Goal: Information Seeking & Learning: Learn about a topic

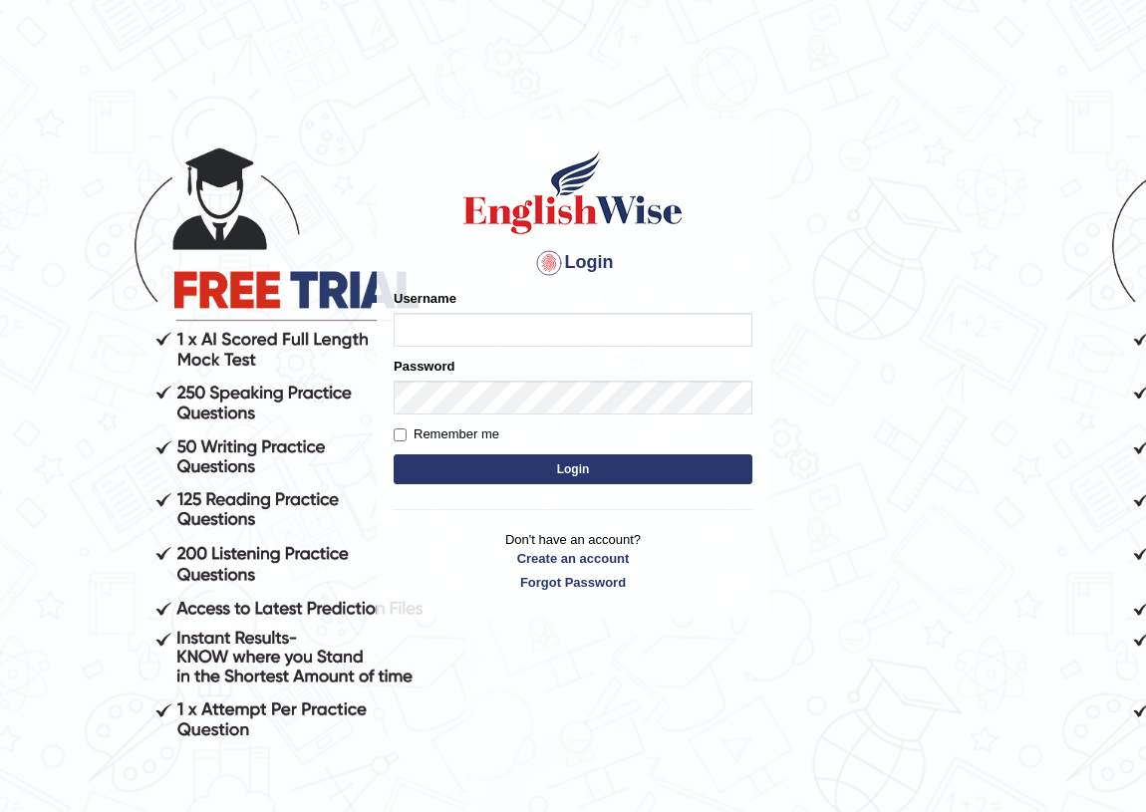
drag, startPoint x: 0, startPoint y: 0, endPoint x: 454, endPoint y: 327, distance: 559.6
click at [454, 327] on input "Username" at bounding box center [573, 330] width 359 height 34
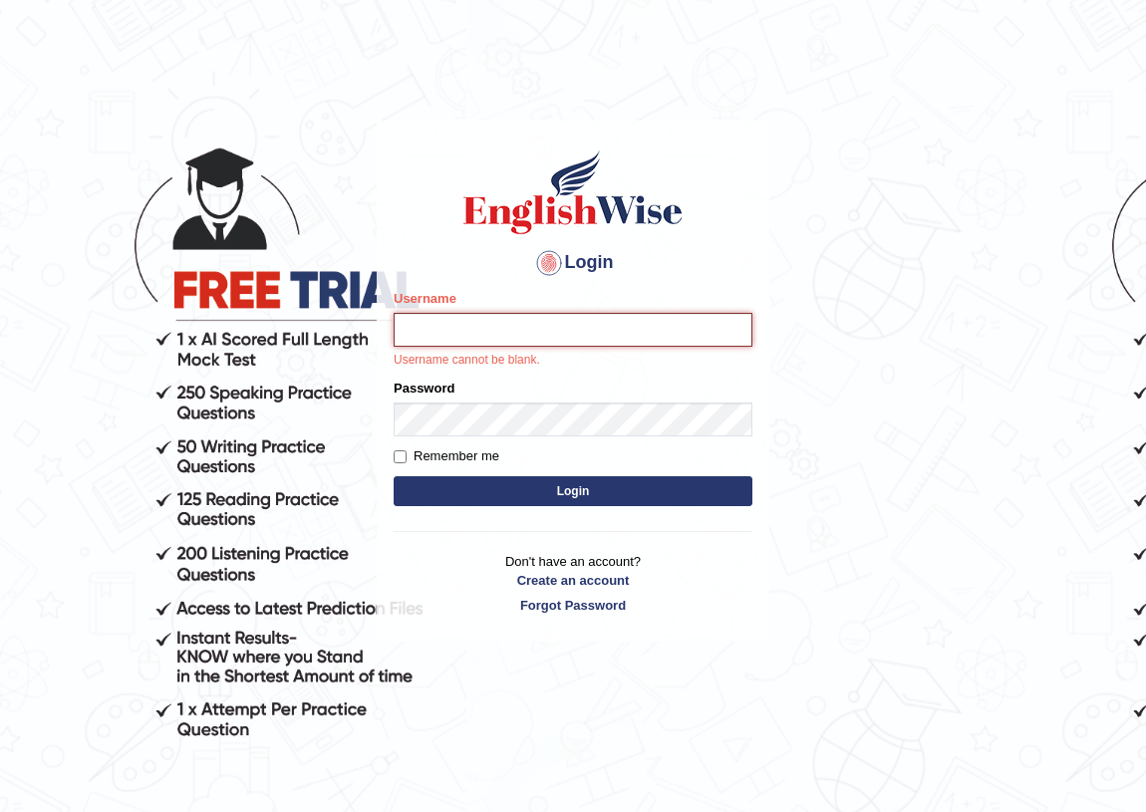
click at [489, 333] on input "Username" at bounding box center [573, 330] width 359 height 34
type input "sanjiv_parramatta"
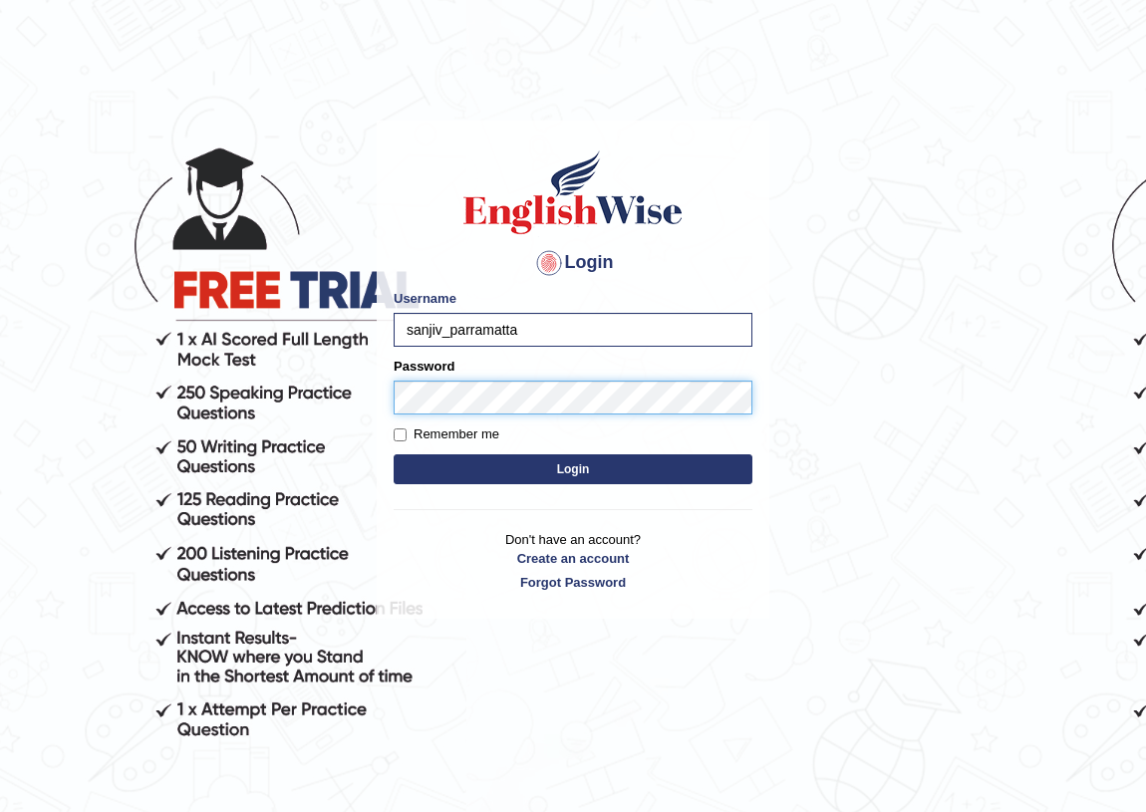
click at [394, 454] on button "Login" at bounding box center [573, 469] width 359 height 30
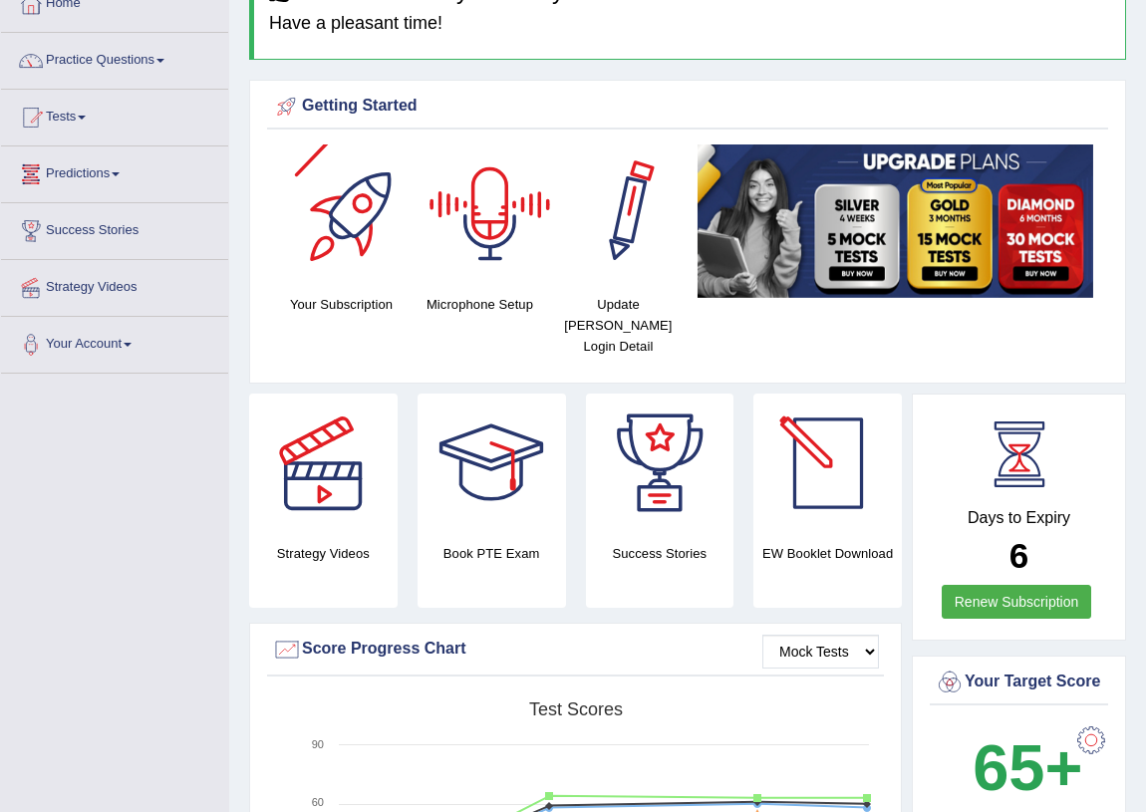
scroll to position [90, 0]
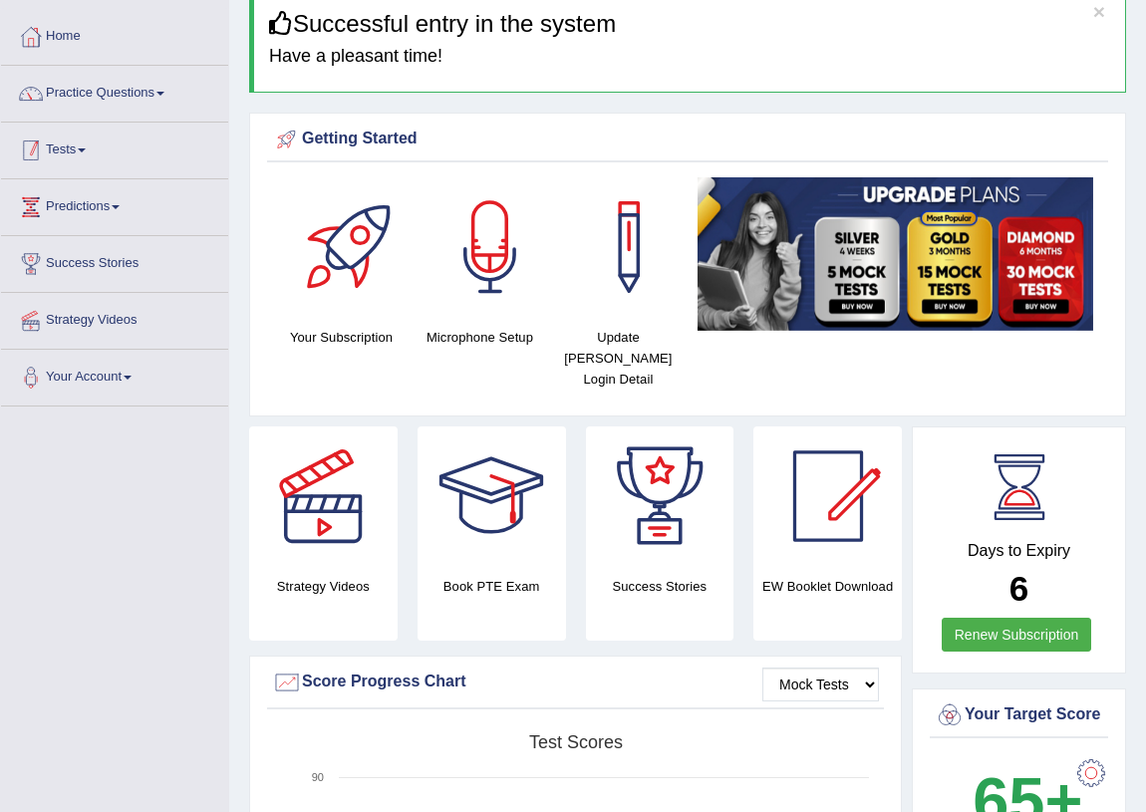
click at [91, 137] on link "Tests" at bounding box center [114, 148] width 227 height 50
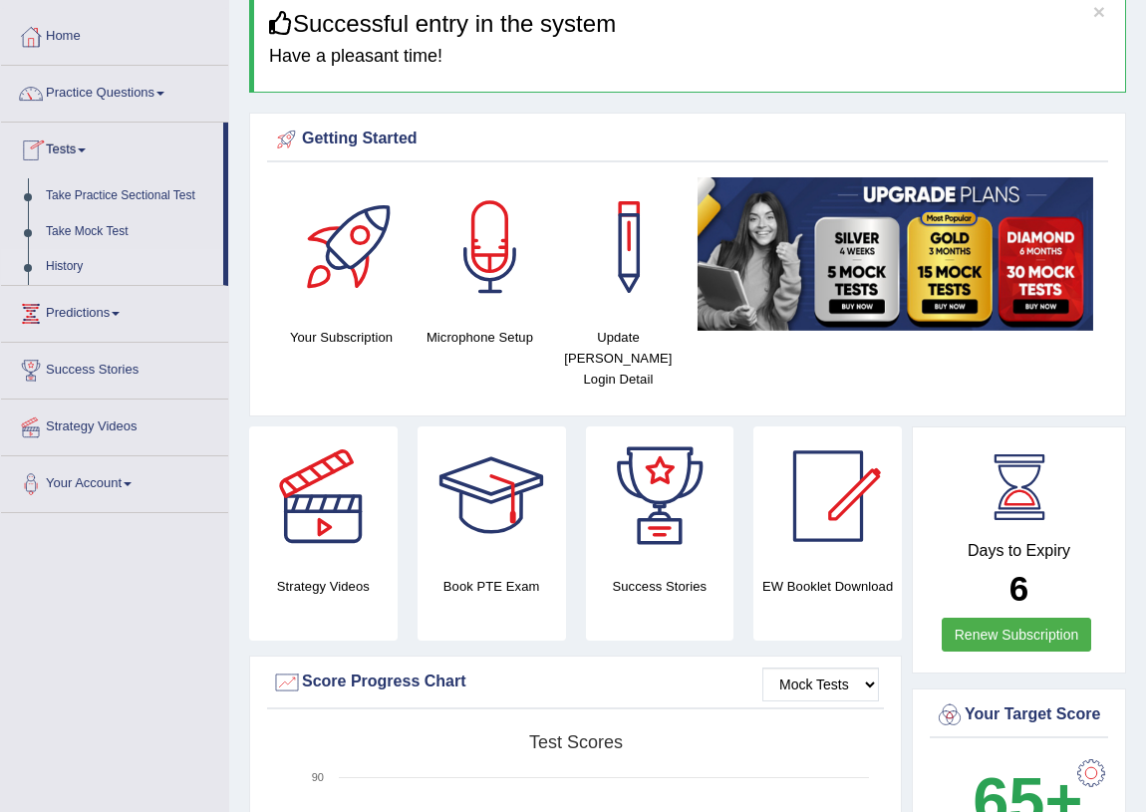
click at [70, 260] on link "History" at bounding box center [130, 267] width 186 height 36
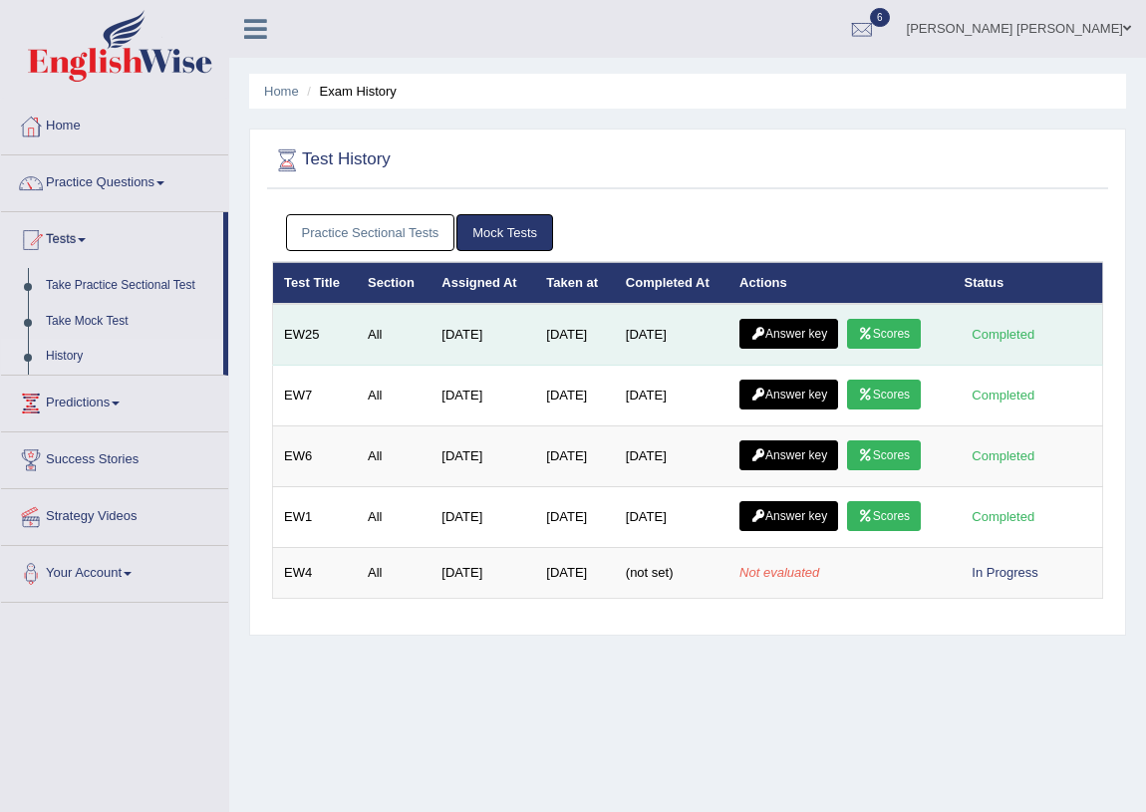
click at [879, 328] on link "Scores" at bounding box center [884, 334] width 74 height 30
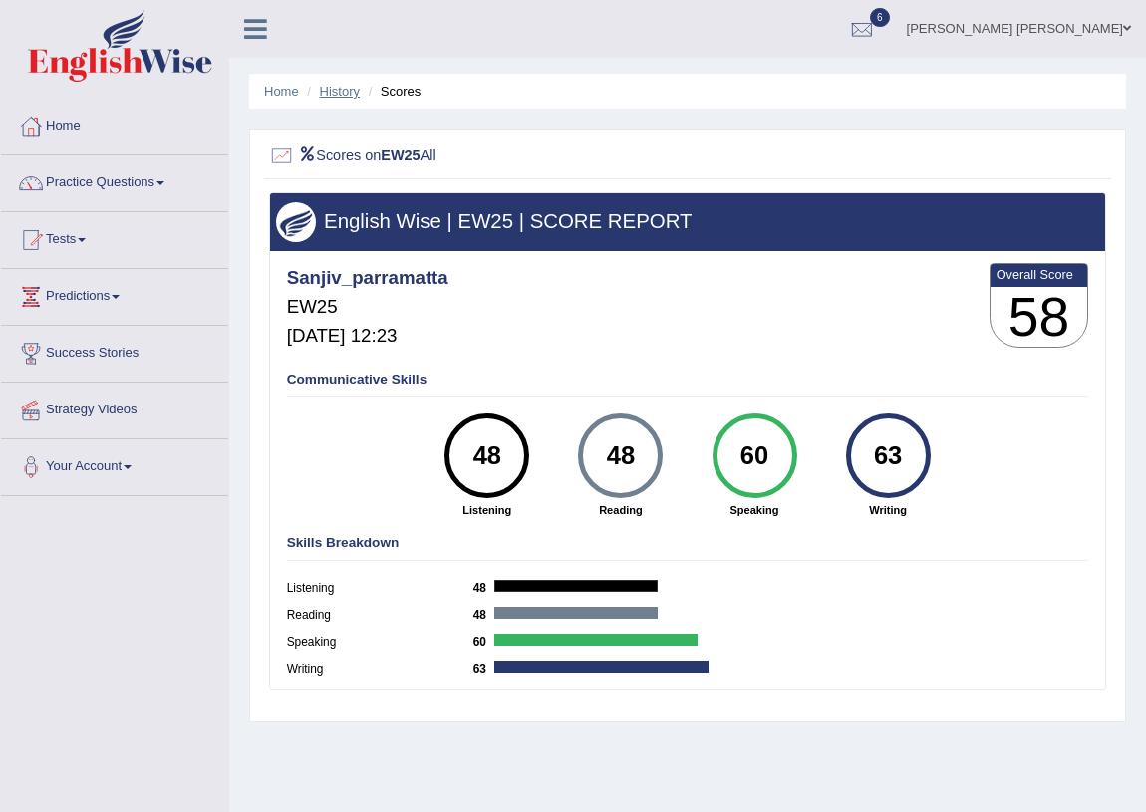
click at [341, 94] on link "History" at bounding box center [340, 91] width 40 height 15
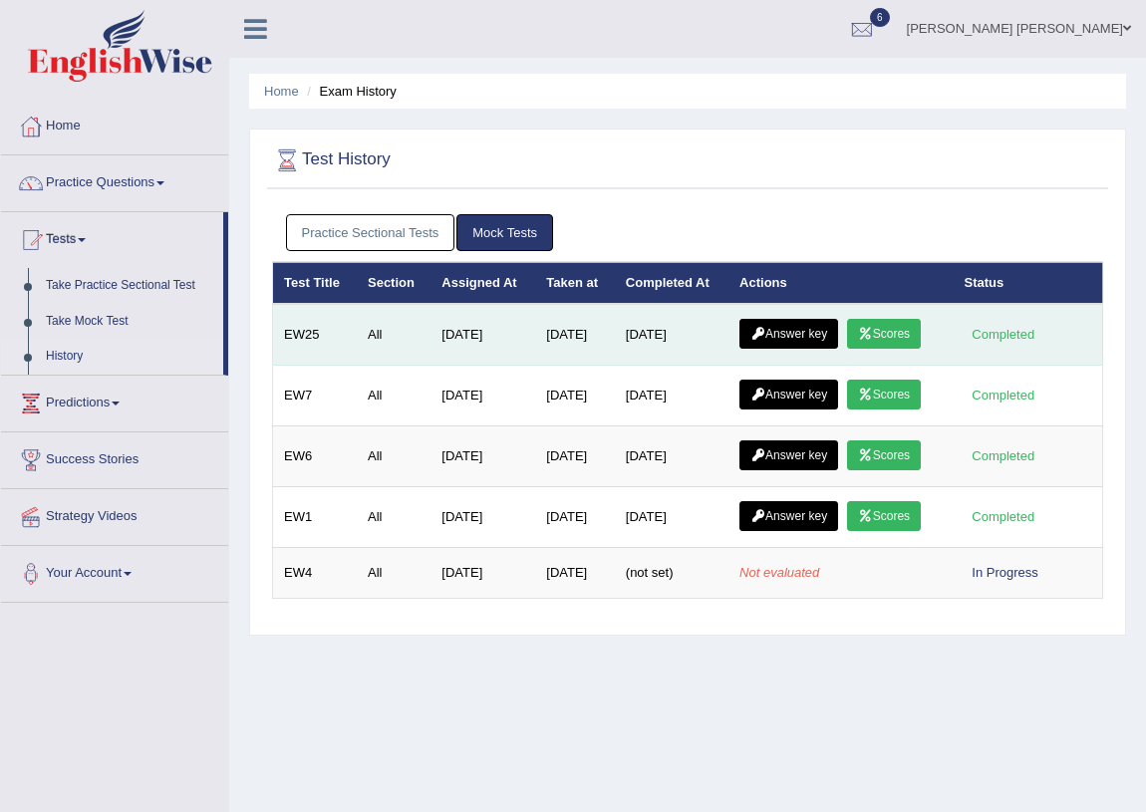
click at [806, 331] on link "Answer key" at bounding box center [788, 334] width 99 height 30
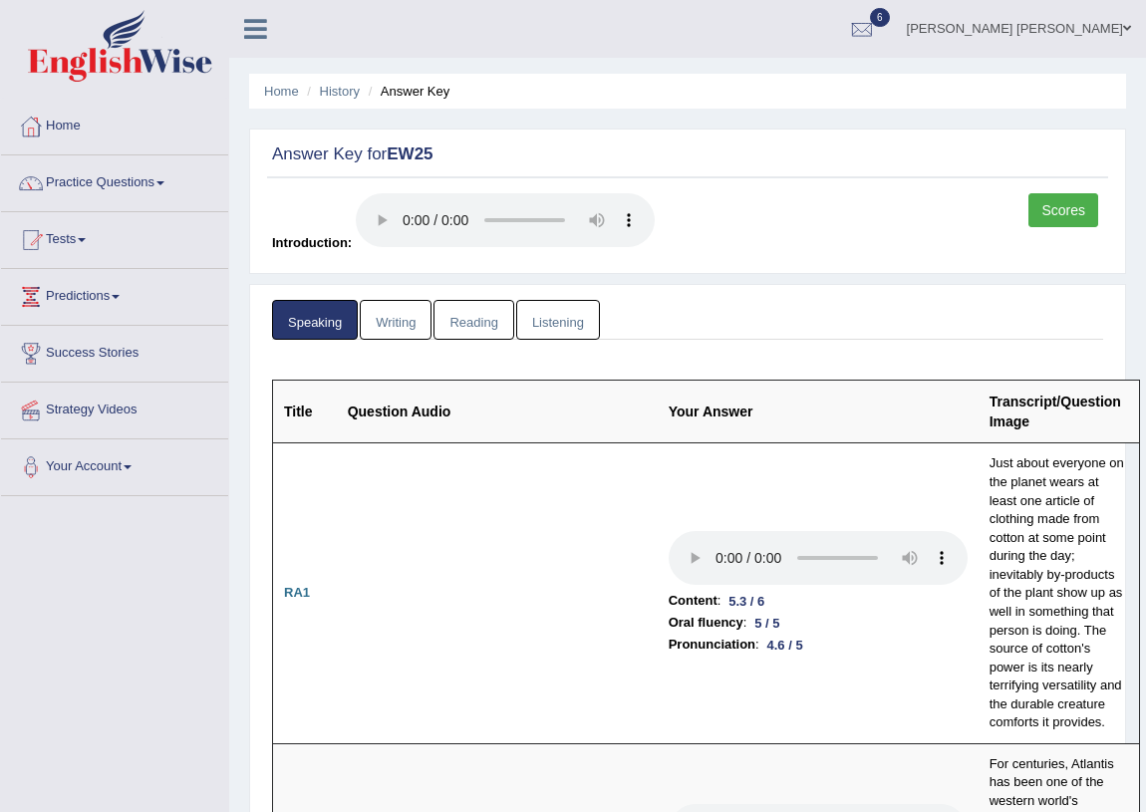
click at [410, 336] on link "Writing" at bounding box center [396, 320] width 72 height 41
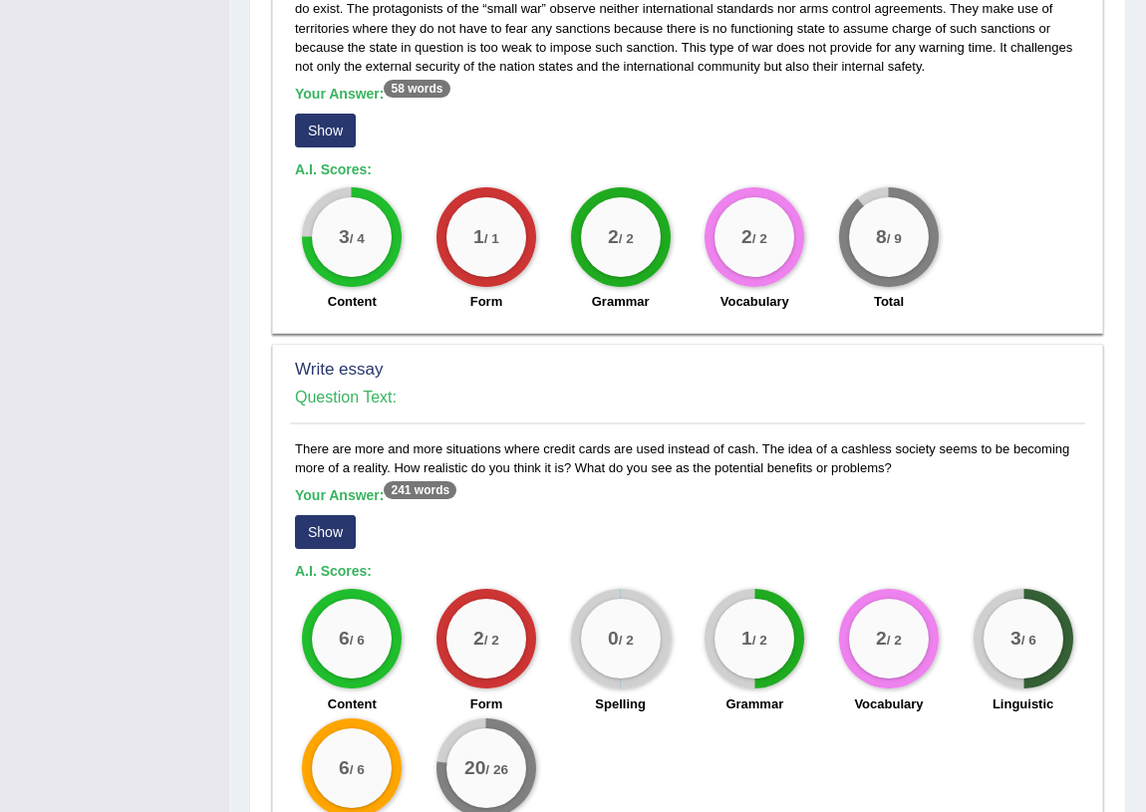
scroll to position [1367, 0]
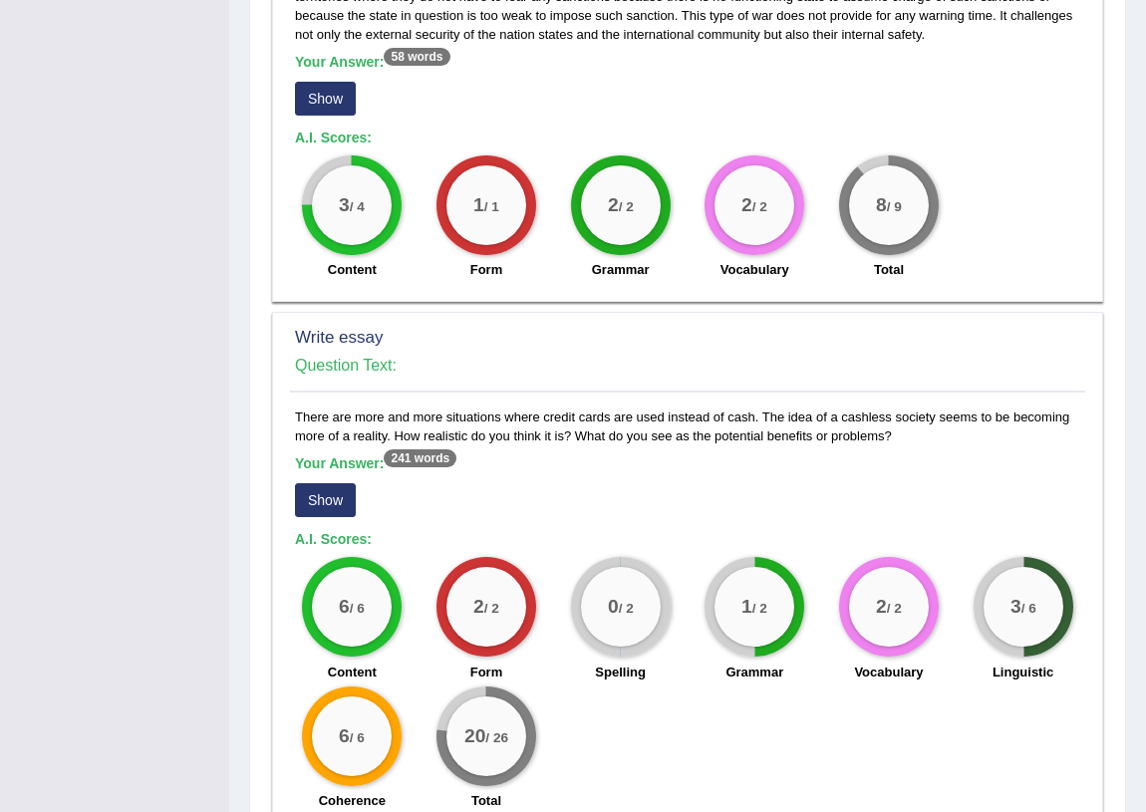
click at [323, 484] on button "Show" at bounding box center [325, 500] width 61 height 34
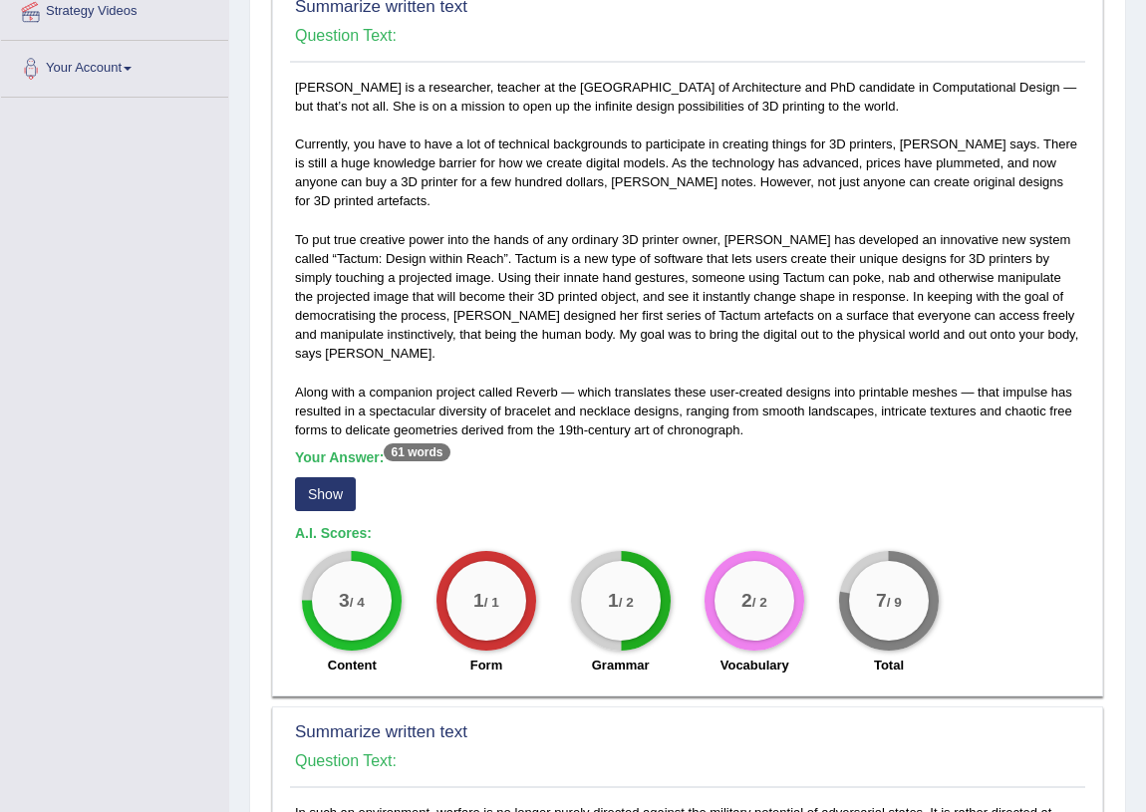
scroll to position [0, 0]
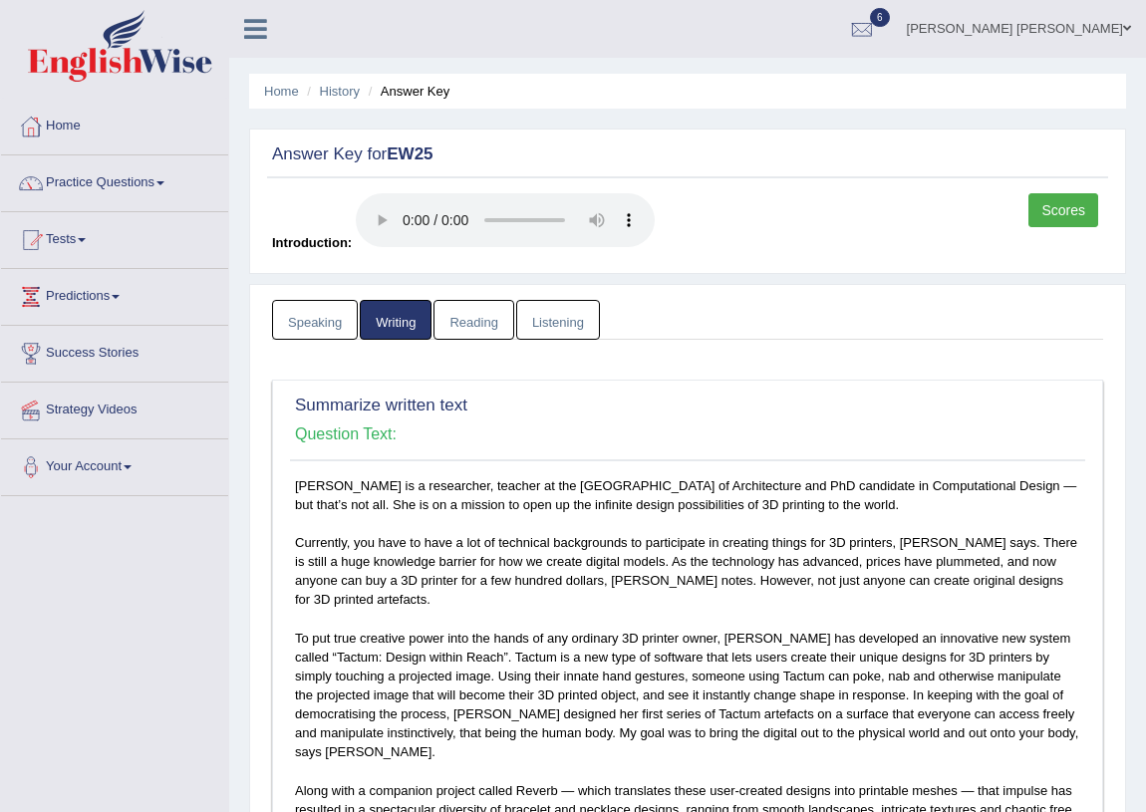
click at [454, 318] on link "Reading" at bounding box center [473, 320] width 80 height 41
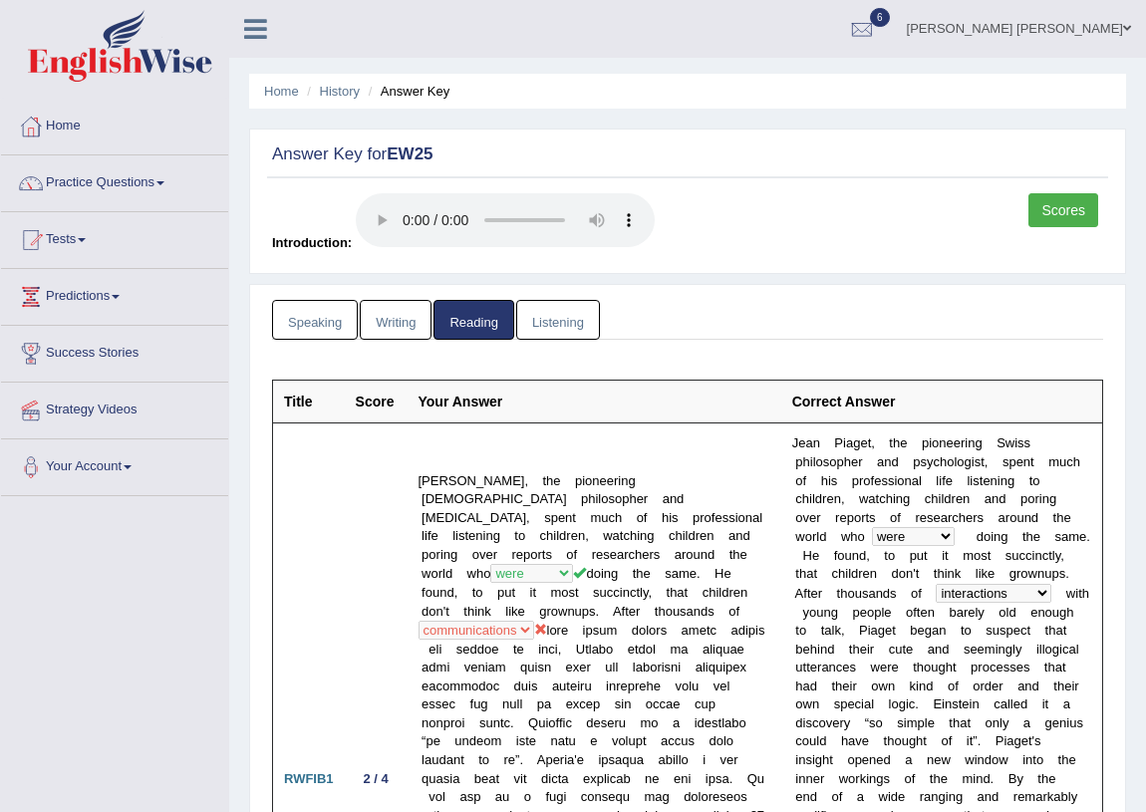
click at [556, 329] on link "Listening" at bounding box center [558, 320] width 84 height 41
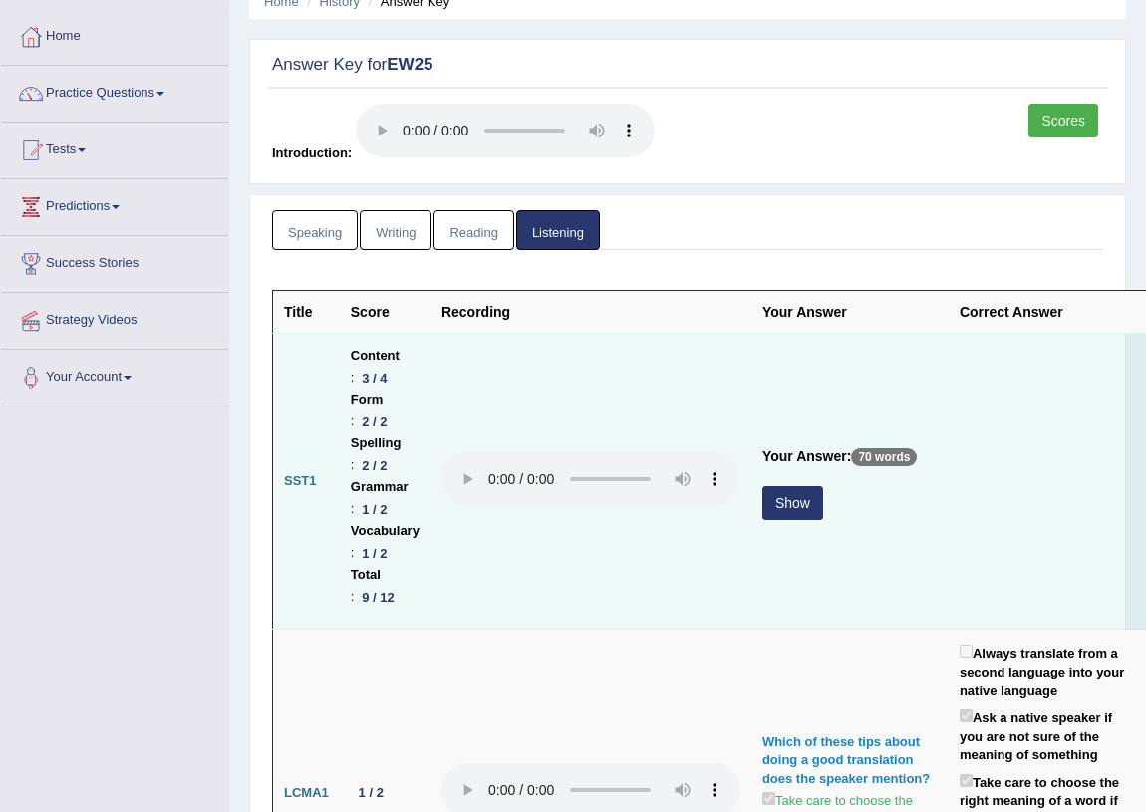
scroll to position [180, 0]
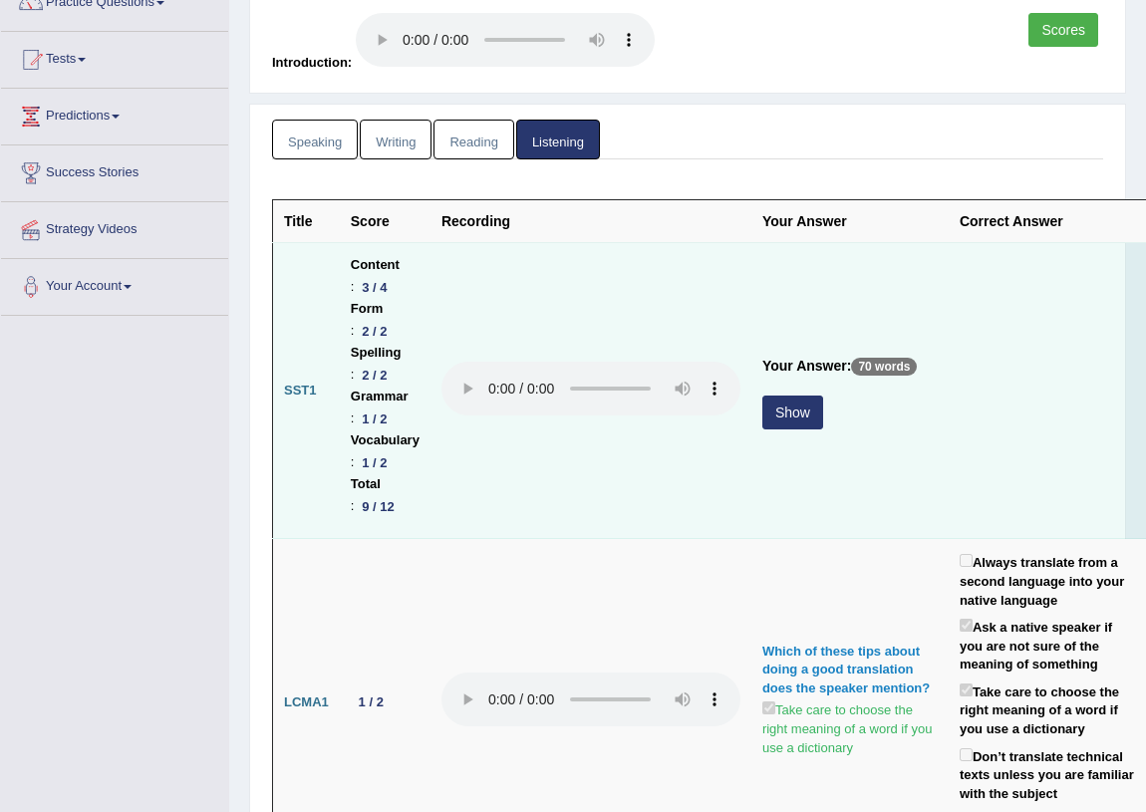
click at [791, 403] on button "Show" at bounding box center [792, 413] width 61 height 34
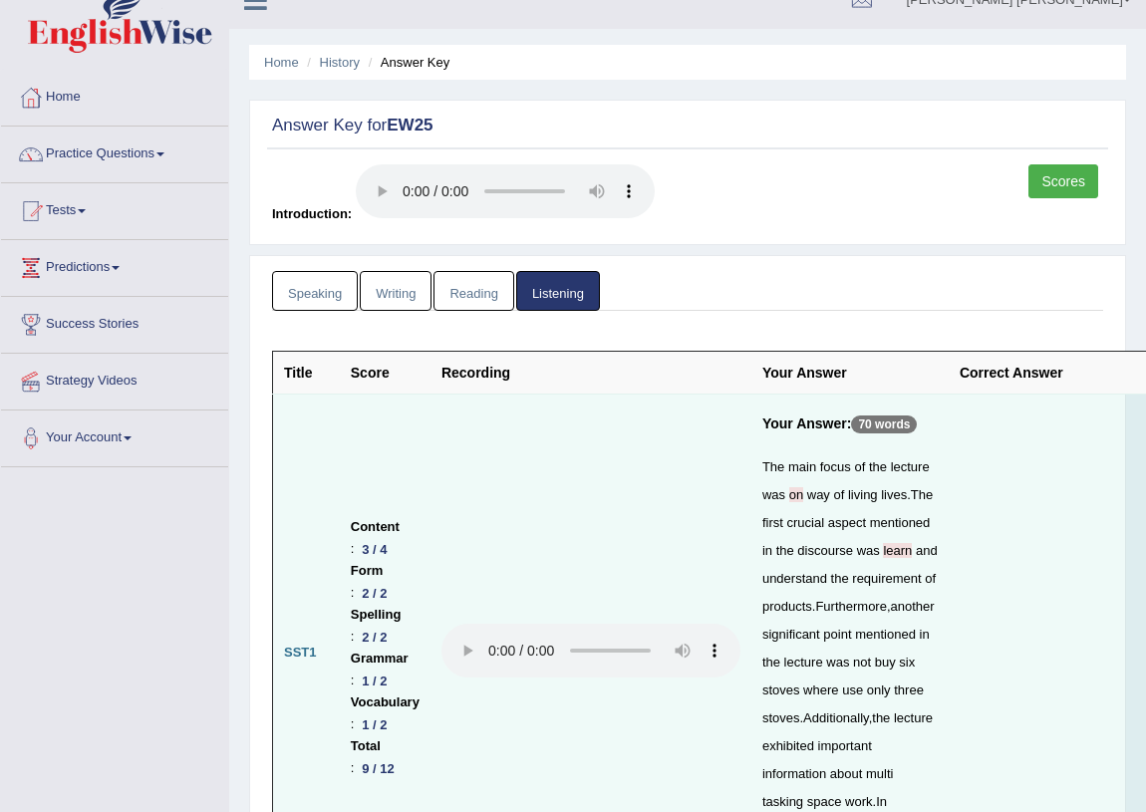
scroll to position [0, 0]
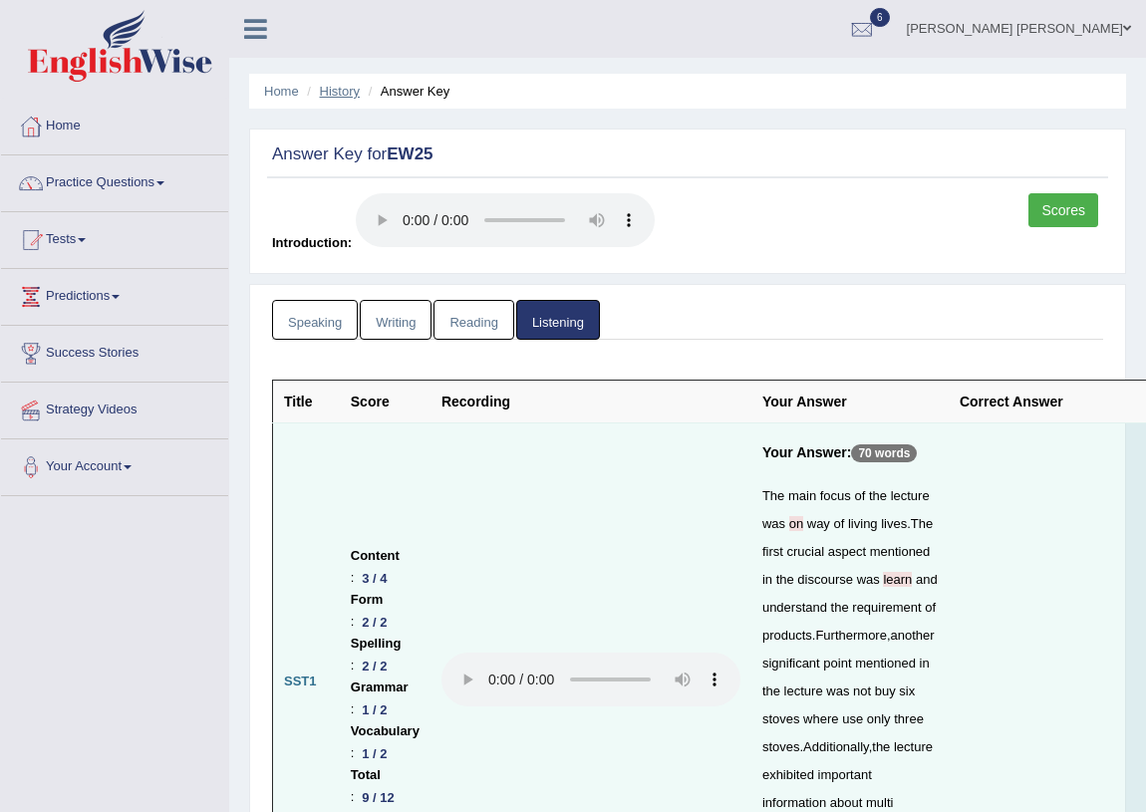
click at [330, 90] on link "History" at bounding box center [340, 91] width 40 height 15
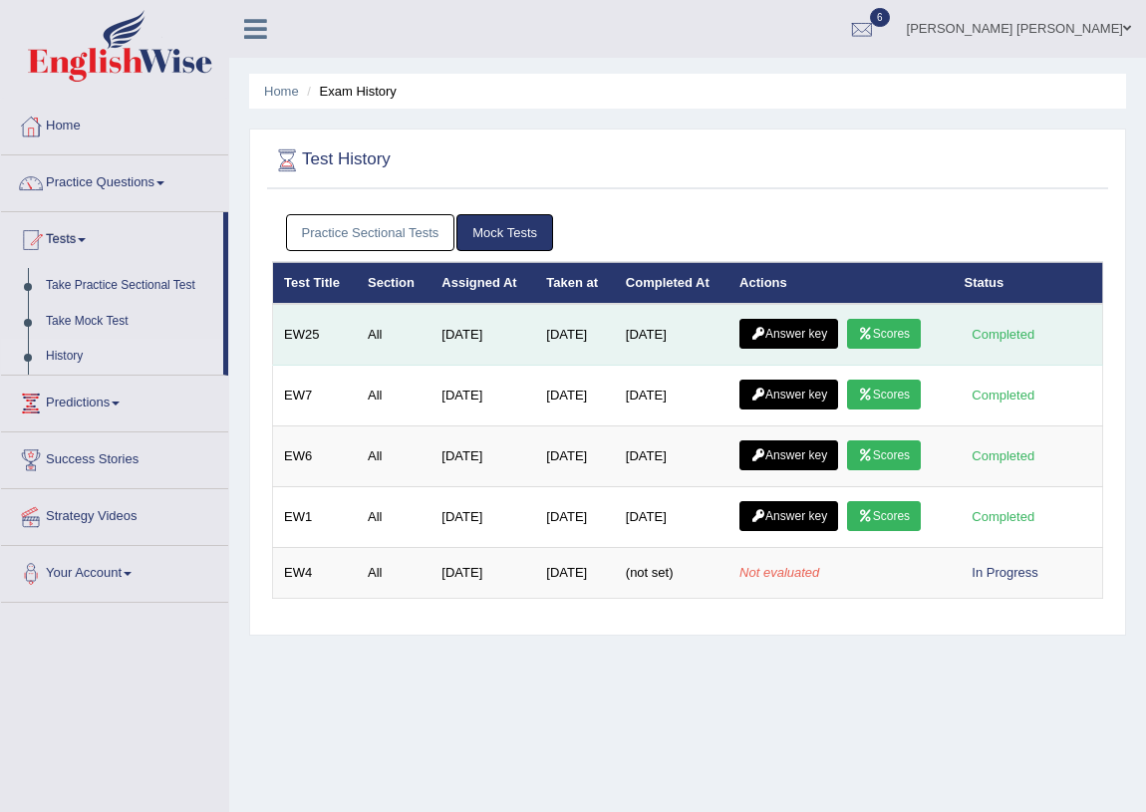
click at [910, 333] on link "Scores" at bounding box center [884, 334] width 74 height 30
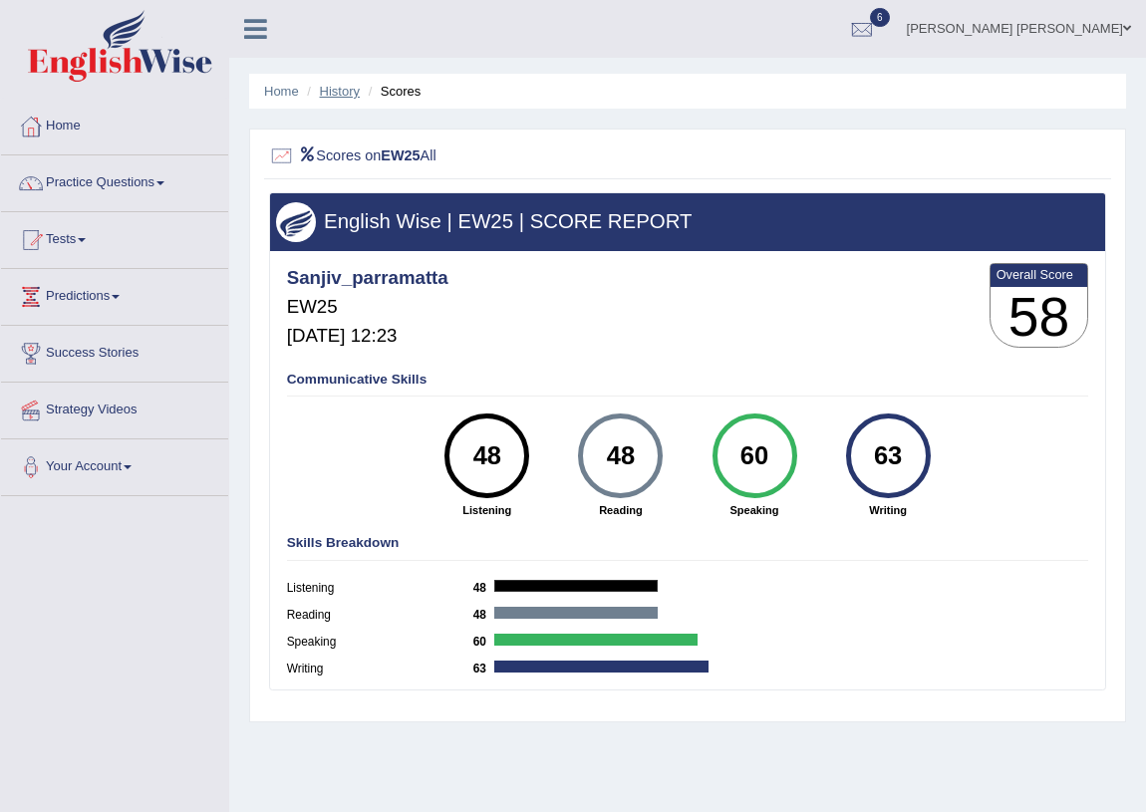
click at [340, 93] on link "History" at bounding box center [340, 91] width 40 height 15
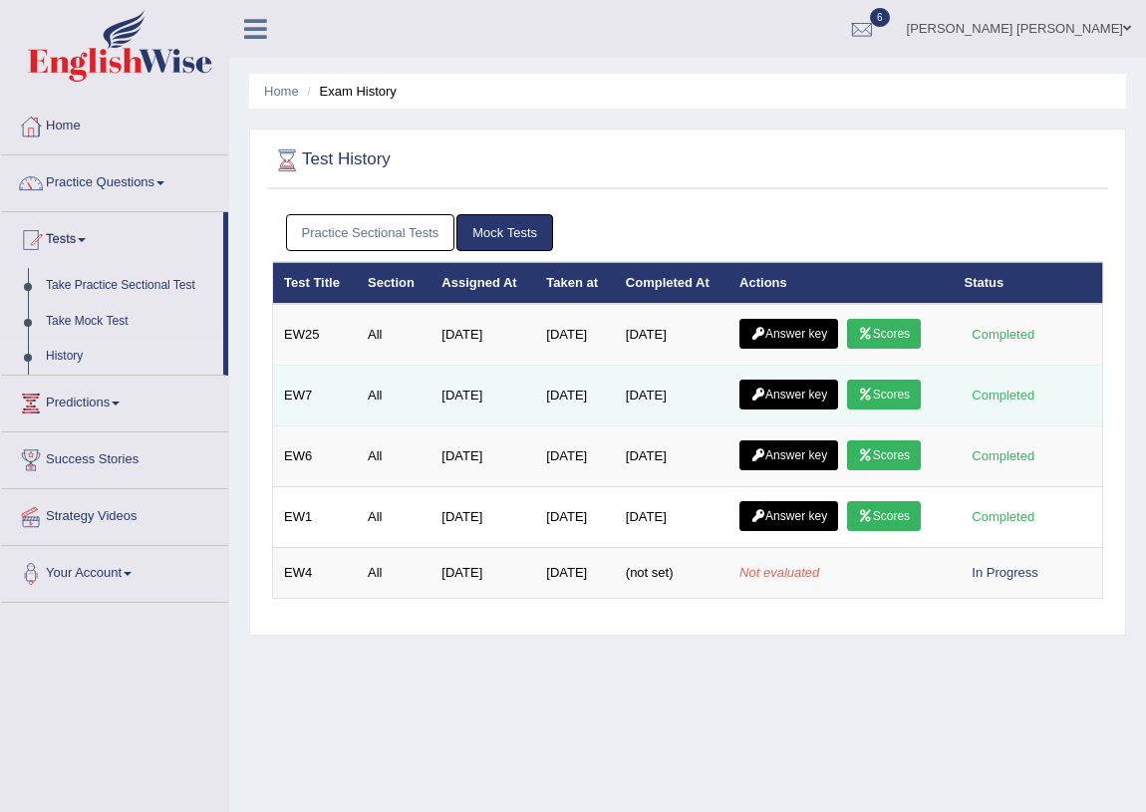
click at [895, 394] on link "Scores" at bounding box center [884, 395] width 74 height 30
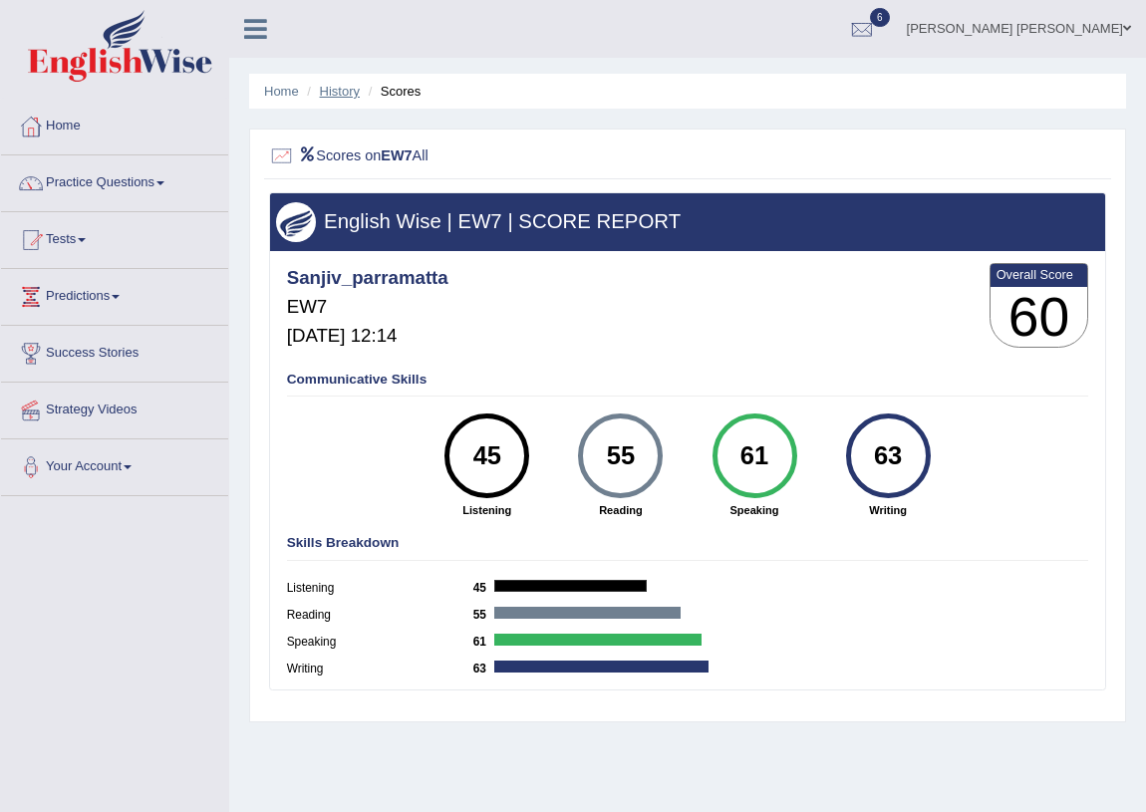
click at [348, 86] on link "History" at bounding box center [340, 91] width 40 height 15
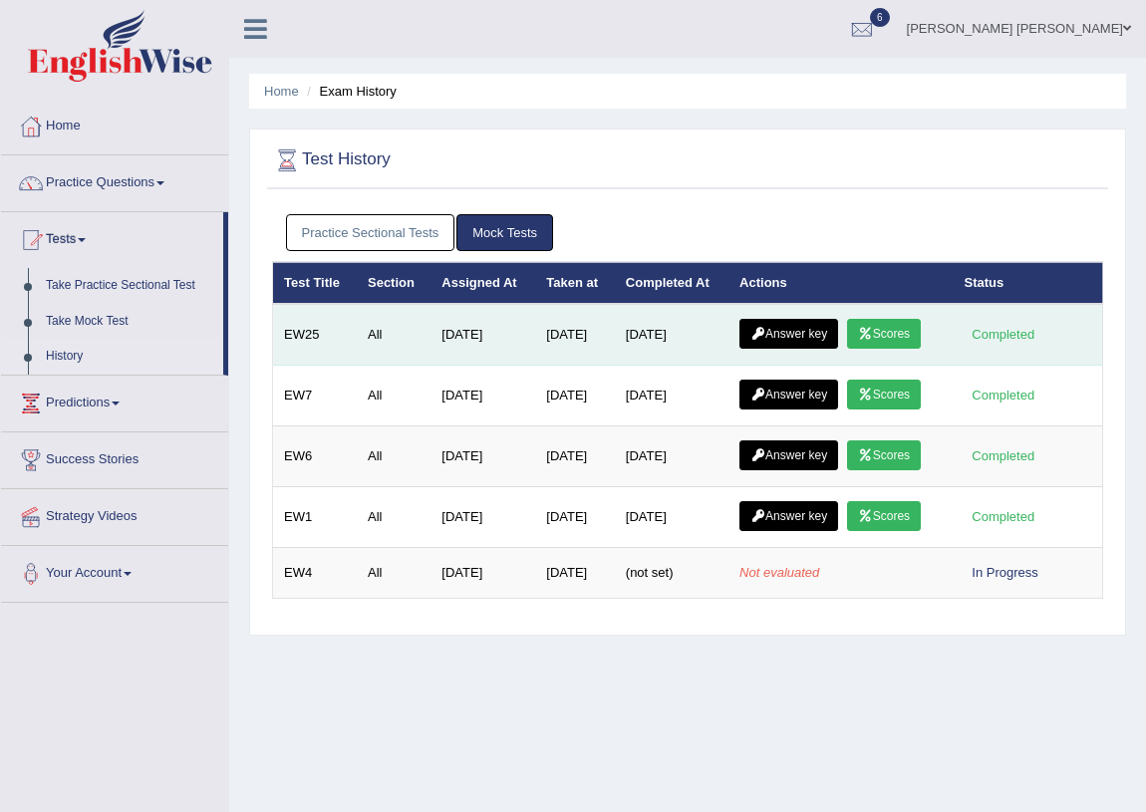
click at [816, 340] on link "Answer key" at bounding box center [788, 334] width 99 height 30
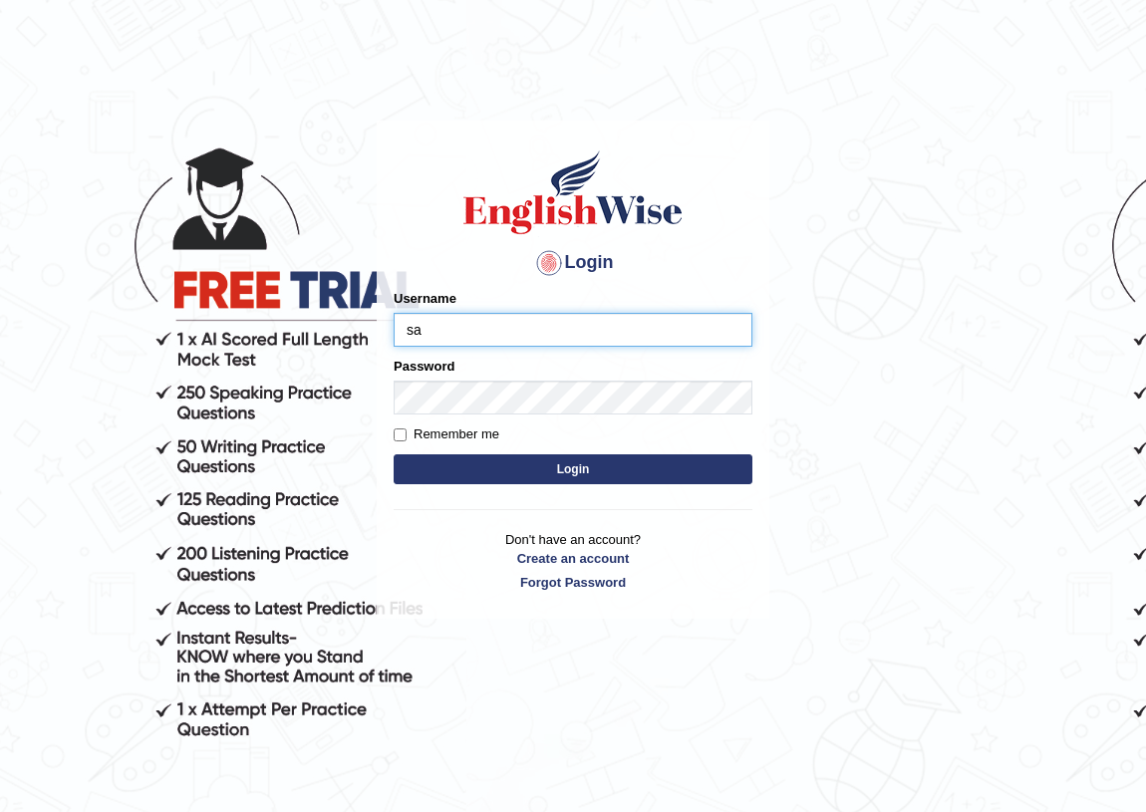
type input "sanjiv_parramatta"
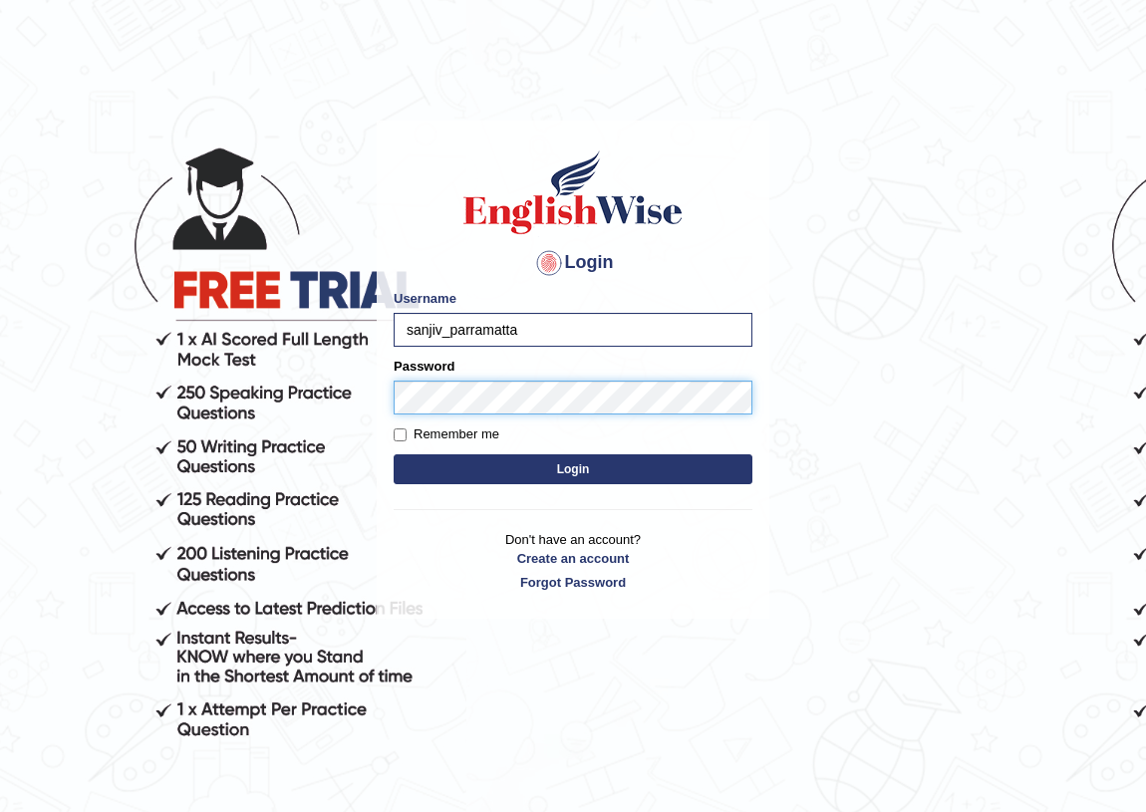
click at [394, 454] on button "Login" at bounding box center [573, 469] width 359 height 30
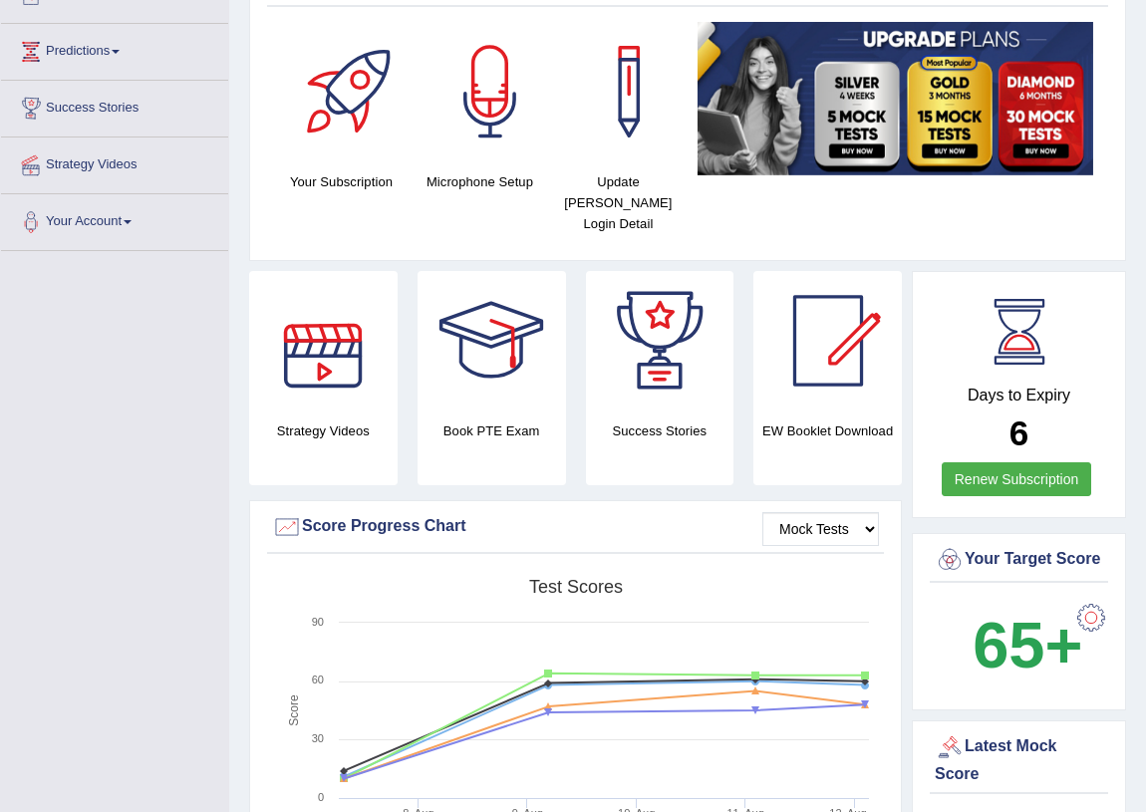
scroll to position [180, 0]
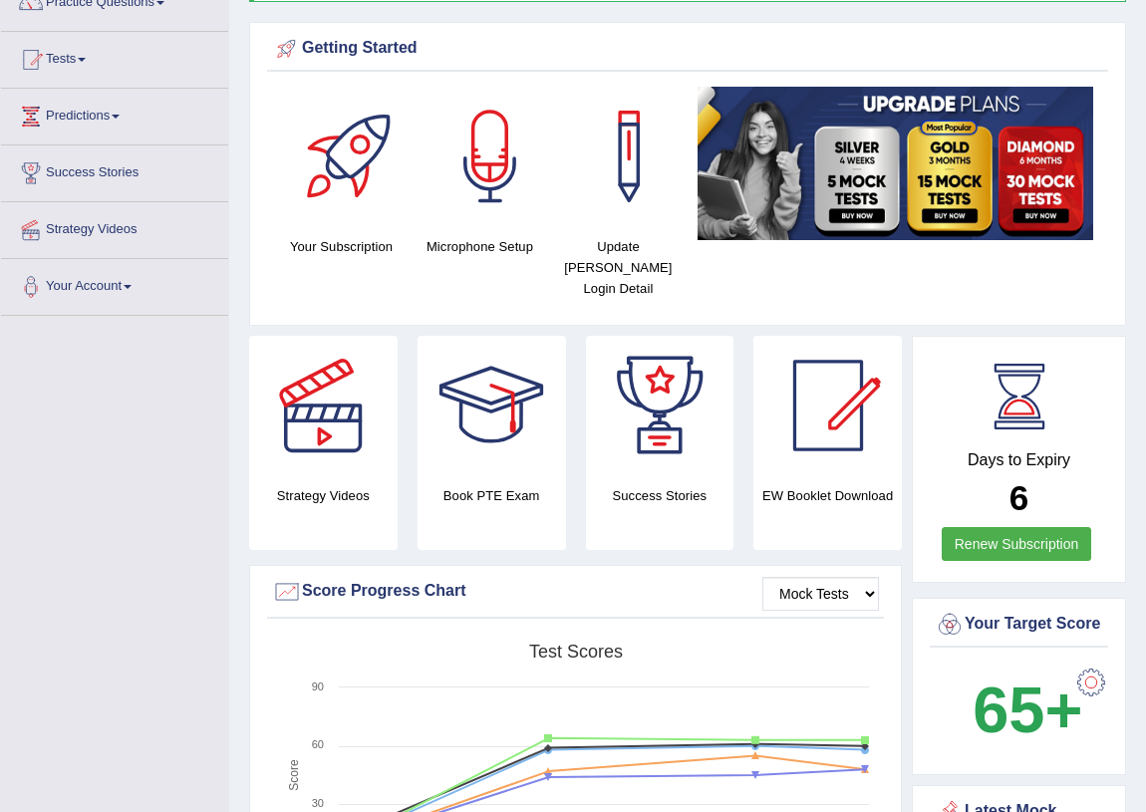
click at [715, 577] on div "Score Progress Chart" at bounding box center [575, 592] width 607 height 30
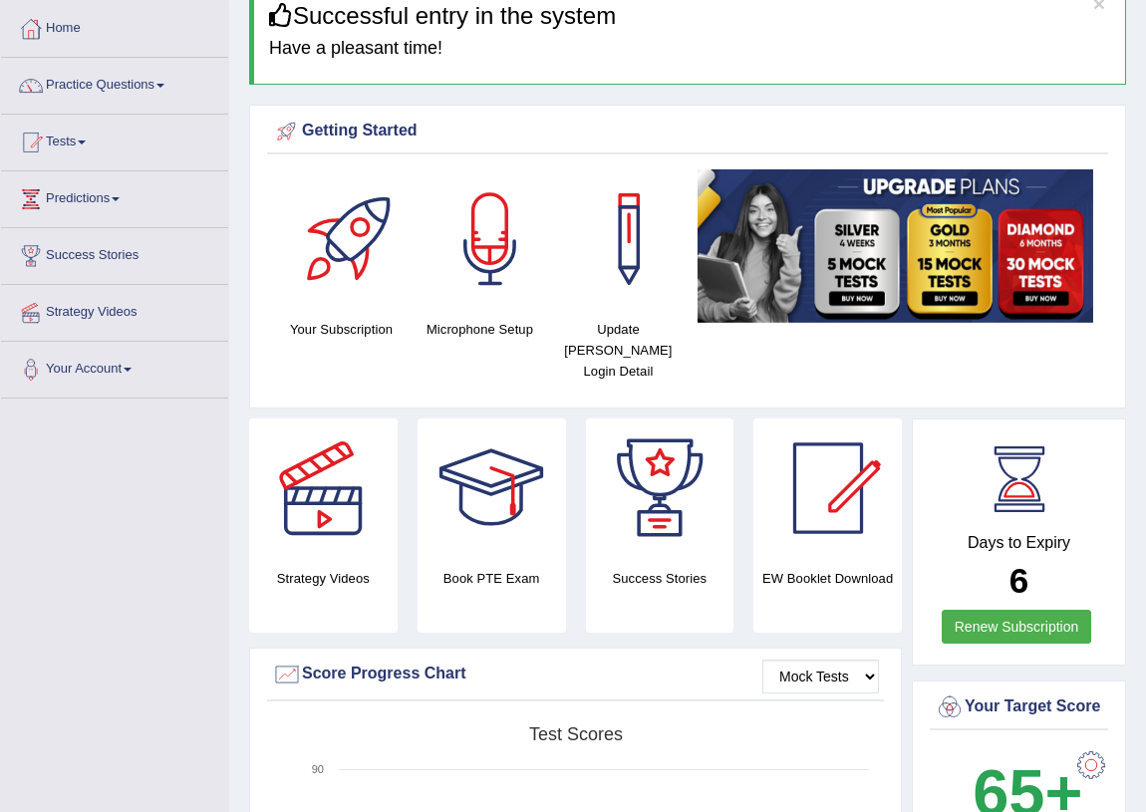
scroll to position [90, 0]
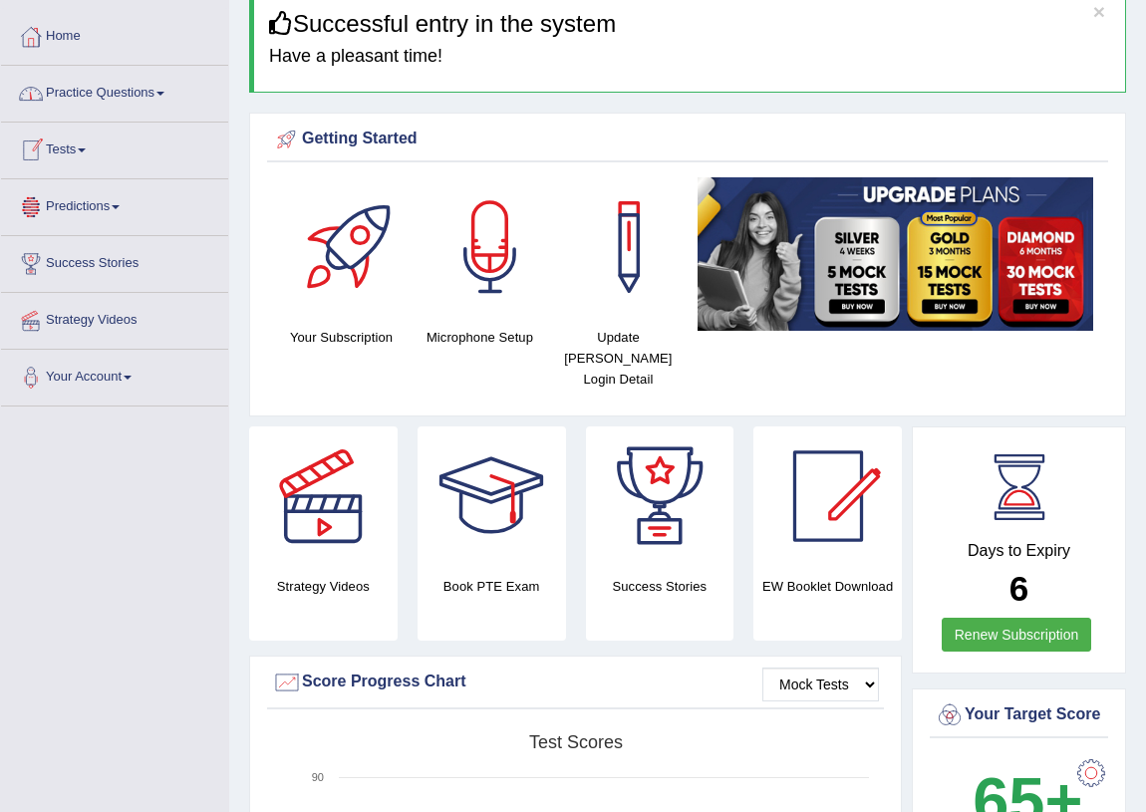
click at [176, 86] on link "Practice Questions" at bounding box center [114, 91] width 227 height 50
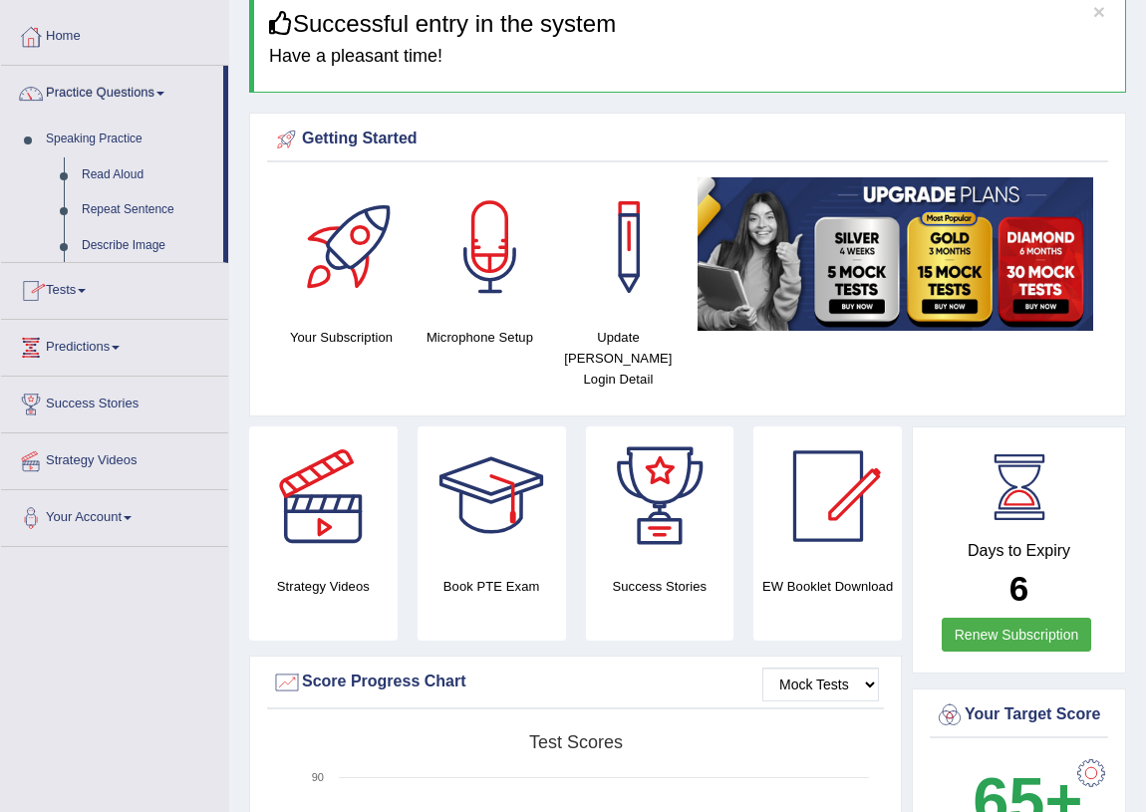
click at [176, 86] on link "Practice Questions" at bounding box center [112, 91] width 222 height 50
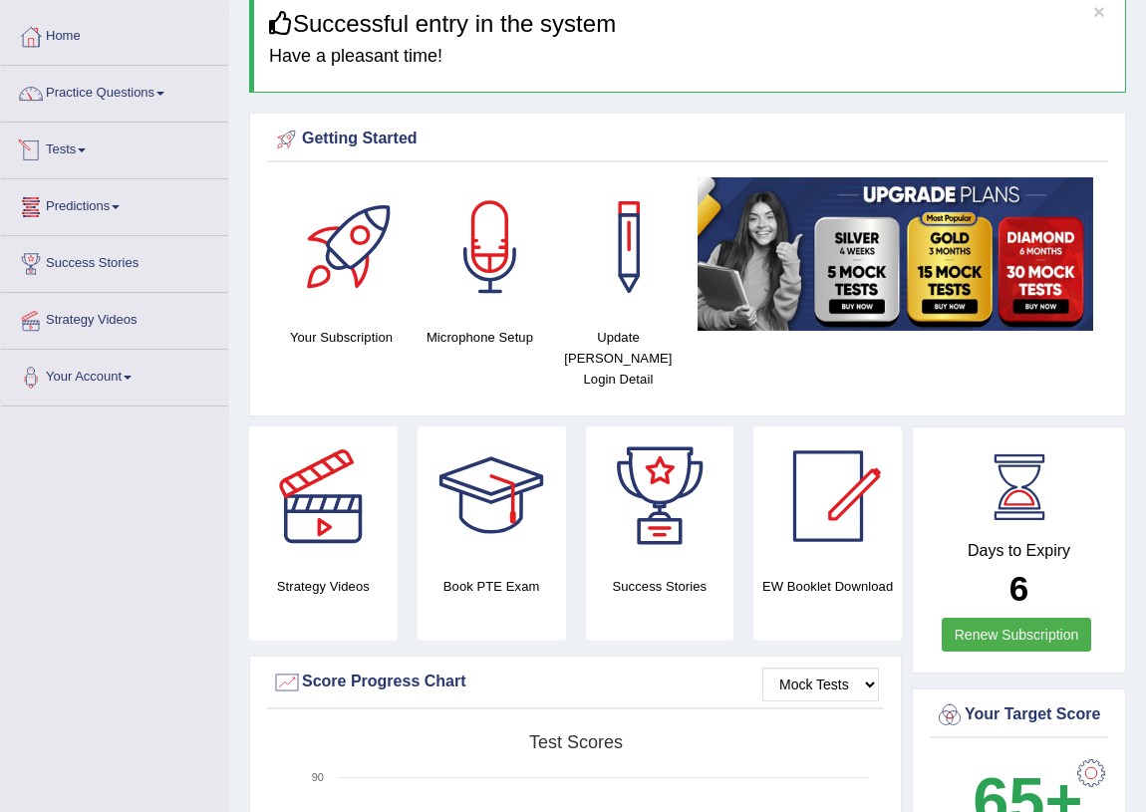
click at [84, 157] on link "Tests" at bounding box center [114, 148] width 227 height 50
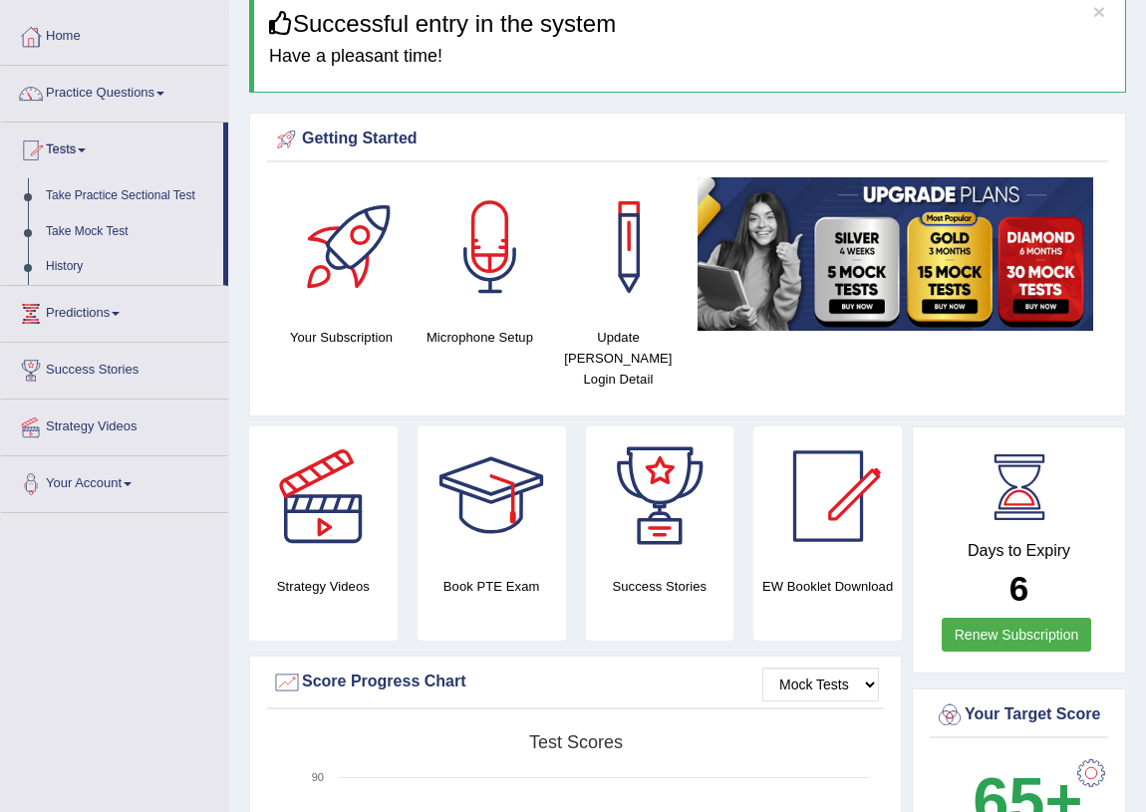
click at [71, 263] on link "History" at bounding box center [130, 267] width 186 height 36
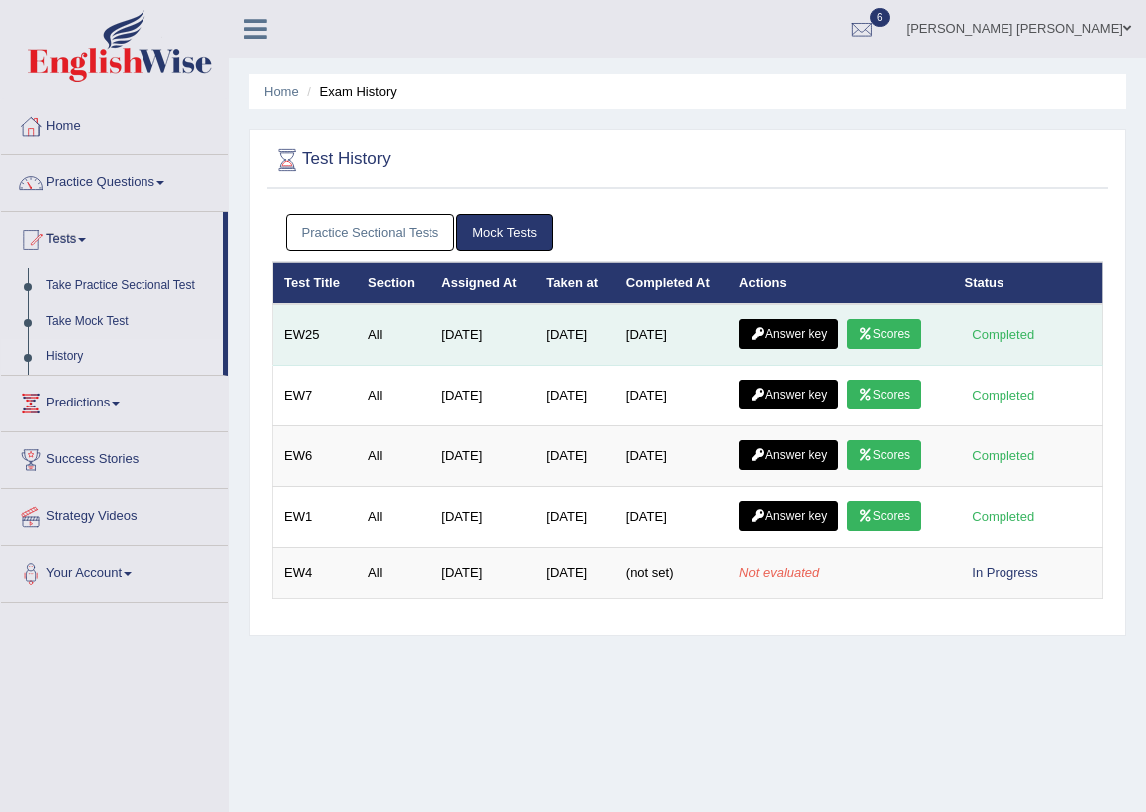
click at [909, 333] on link "Scores" at bounding box center [884, 334] width 74 height 30
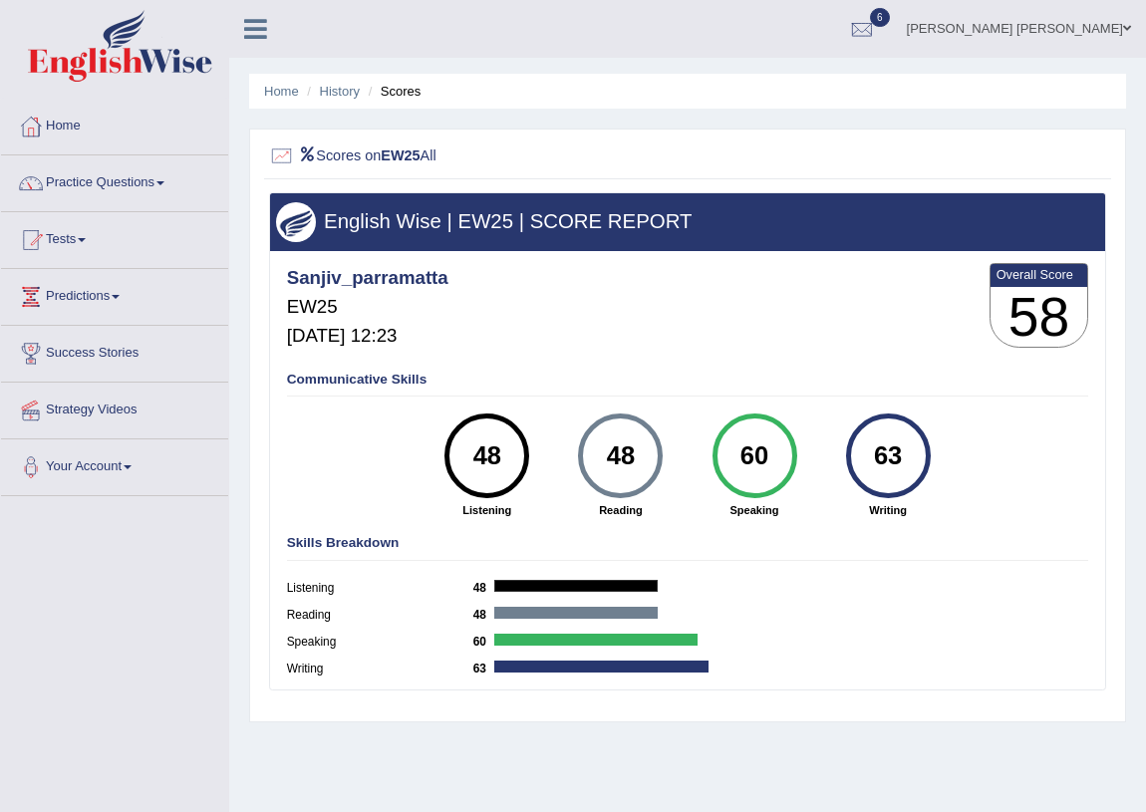
click at [170, 199] on link "Practice Questions" at bounding box center [114, 180] width 227 height 50
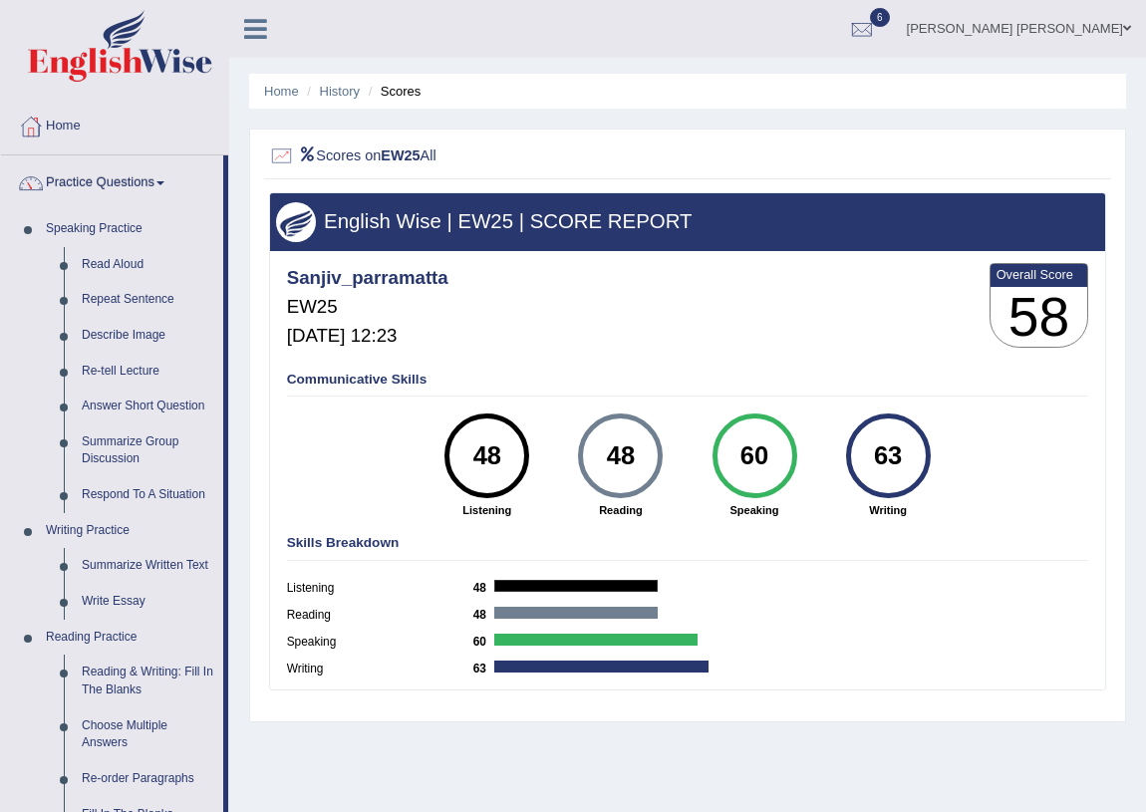
click at [172, 199] on link "Practice Questions" at bounding box center [112, 180] width 222 height 50
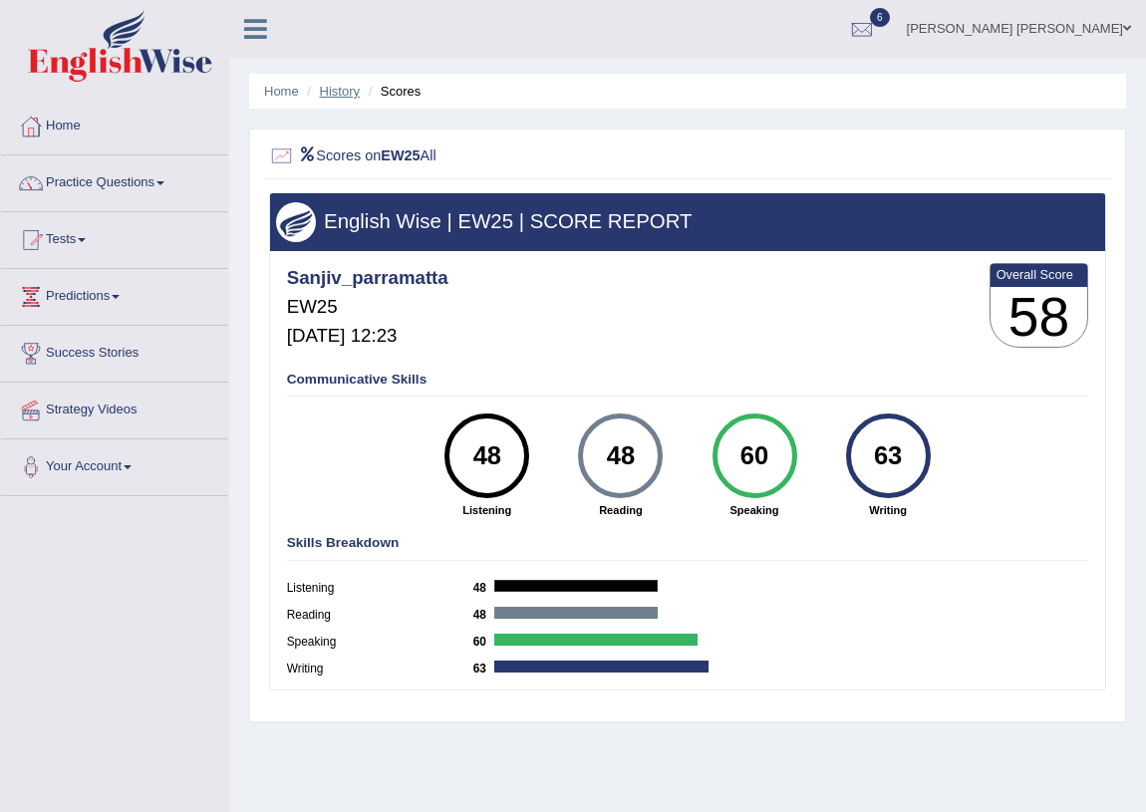
click at [348, 85] on link "History" at bounding box center [340, 91] width 40 height 15
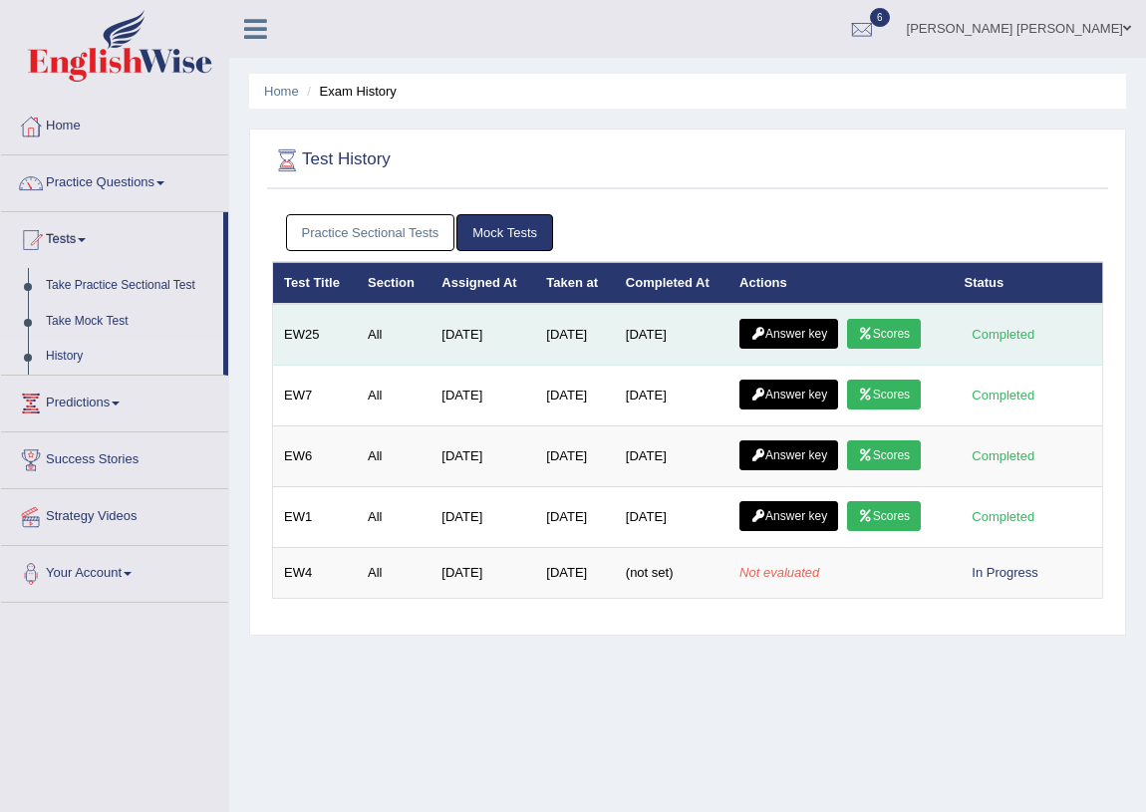
click at [781, 336] on link "Answer key" at bounding box center [788, 334] width 99 height 30
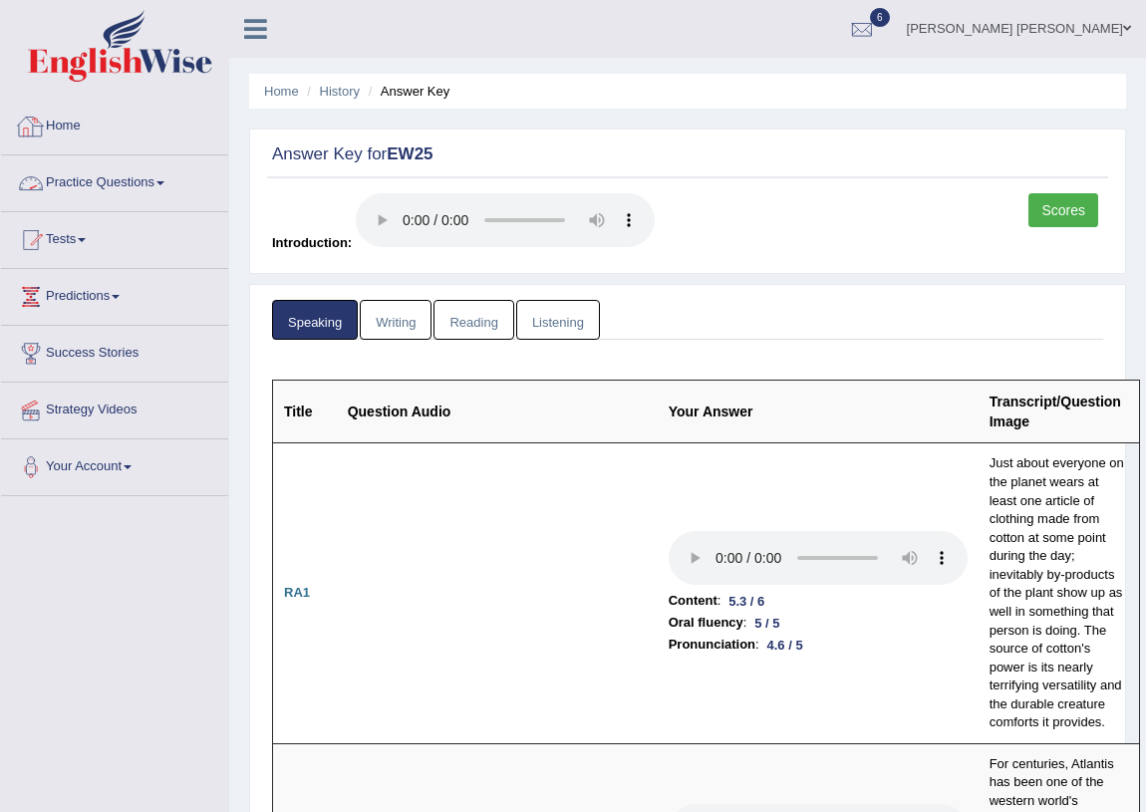
click at [58, 118] on link "Home" at bounding box center [114, 124] width 227 height 50
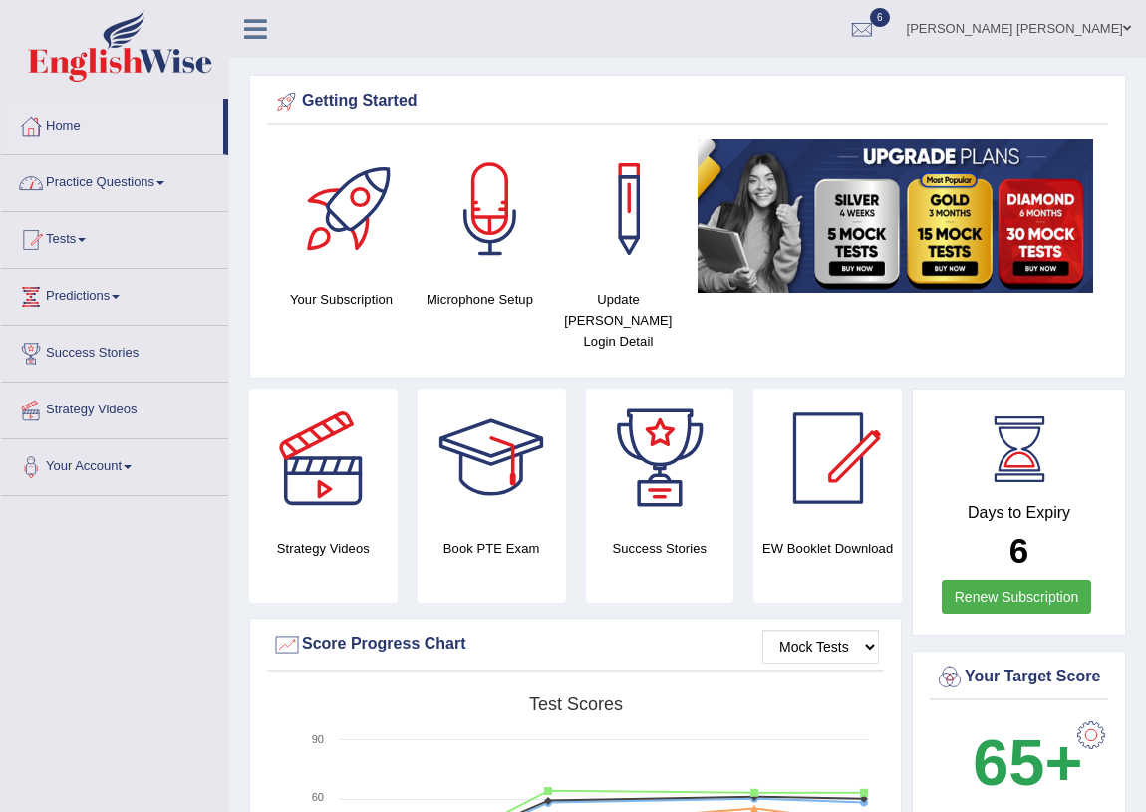
click at [159, 190] on link "Practice Questions" at bounding box center [114, 180] width 227 height 50
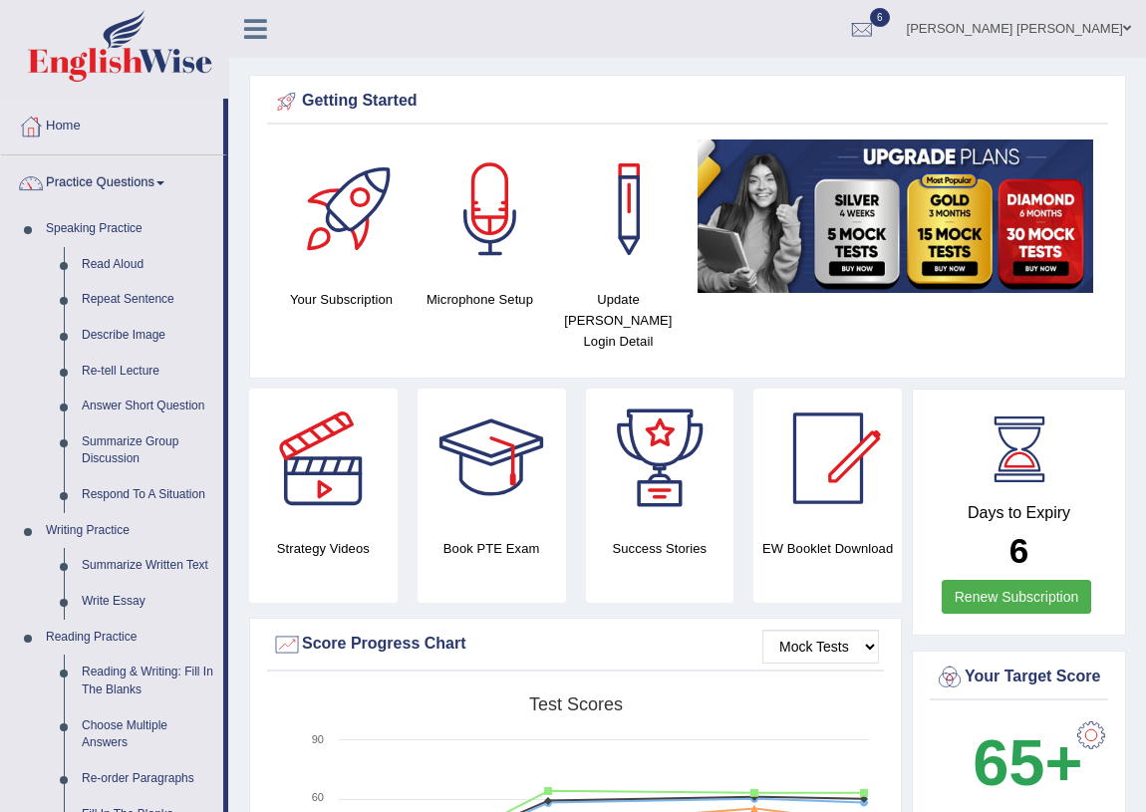
click at [159, 190] on link "Practice Questions" at bounding box center [112, 180] width 222 height 50
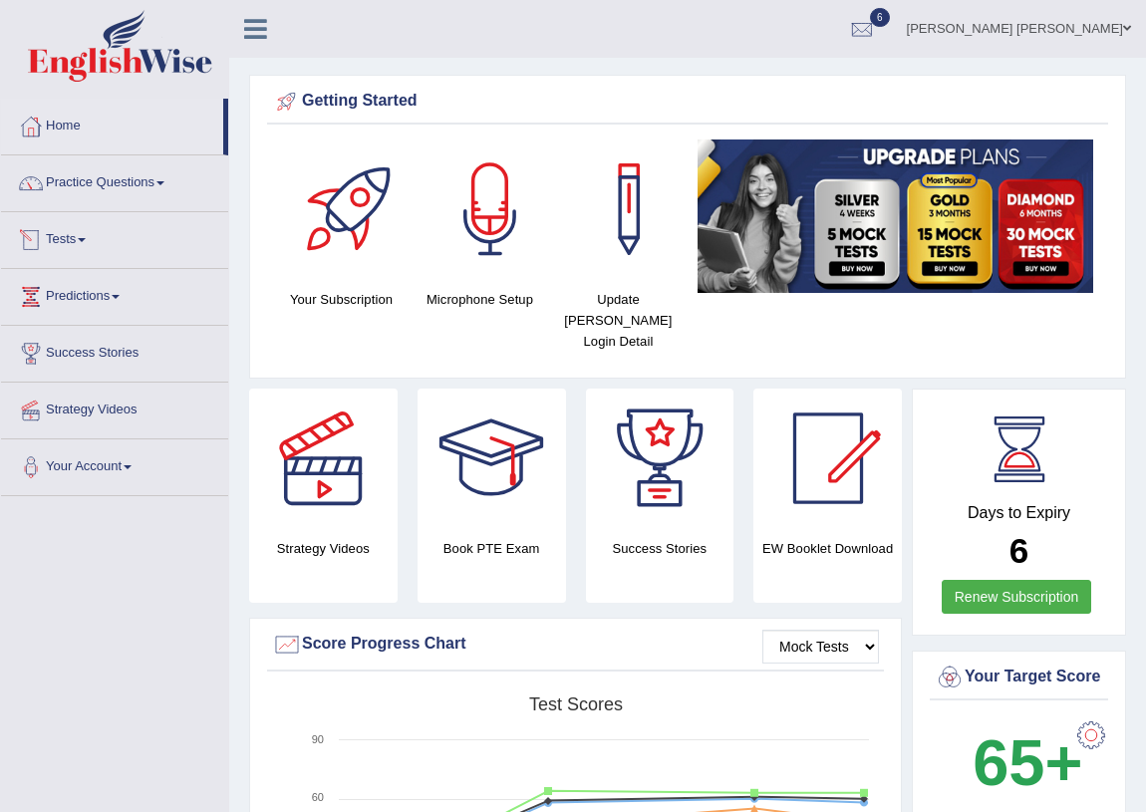
click at [90, 250] on link "Tests" at bounding box center [114, 237] width 227 height 50
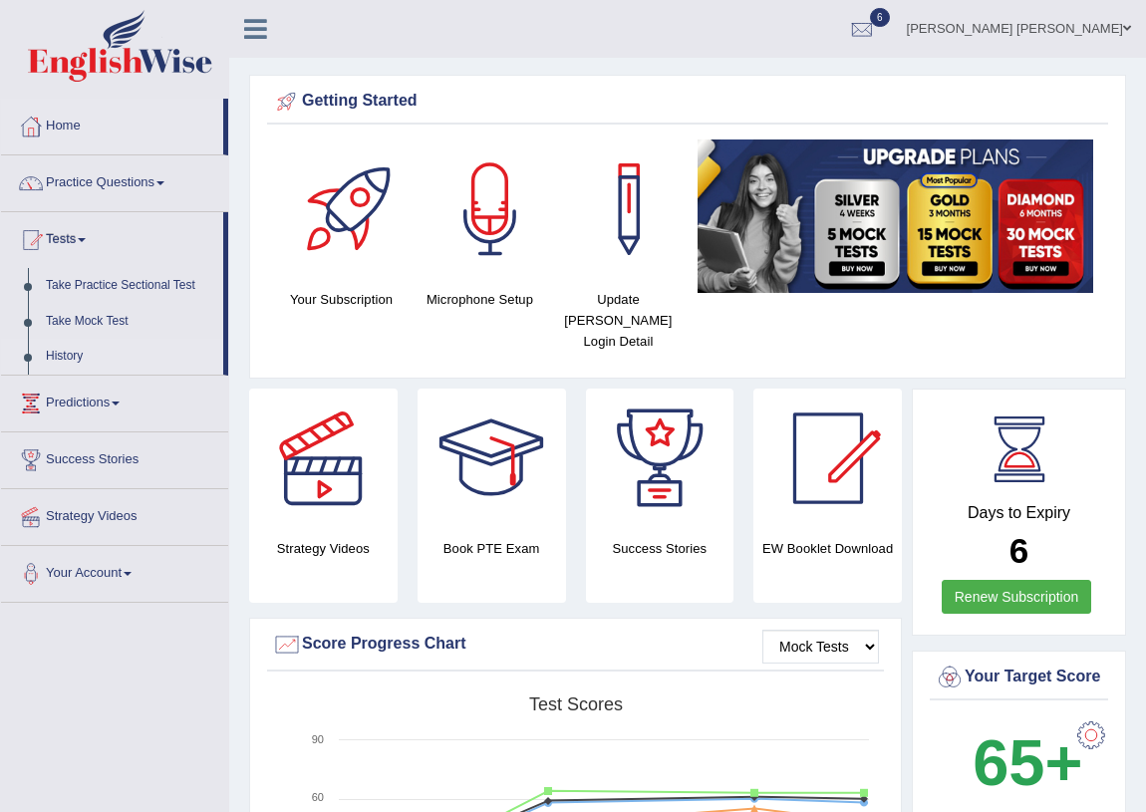
click at [85, 357] on link "History" at bounding box center [130, 357] width 186 height 36
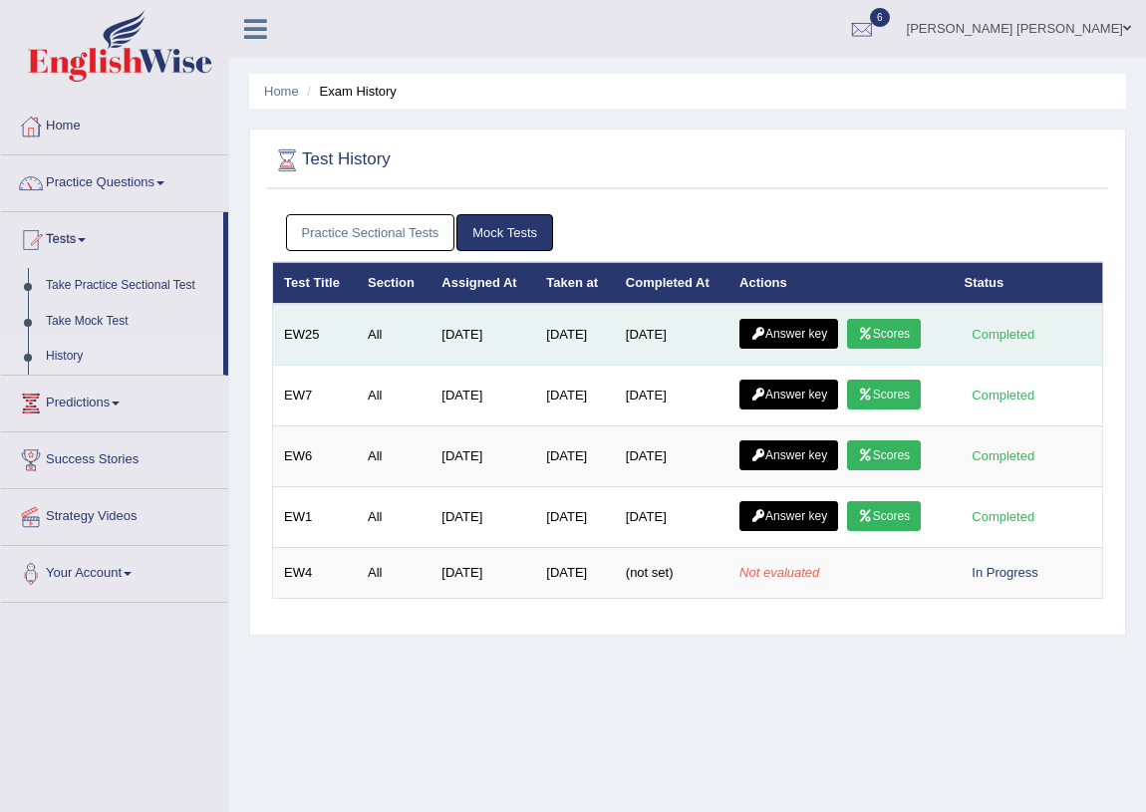
click at [798, 329] on link "Answer key" at bounding box center [788, 334] width 99 height 30
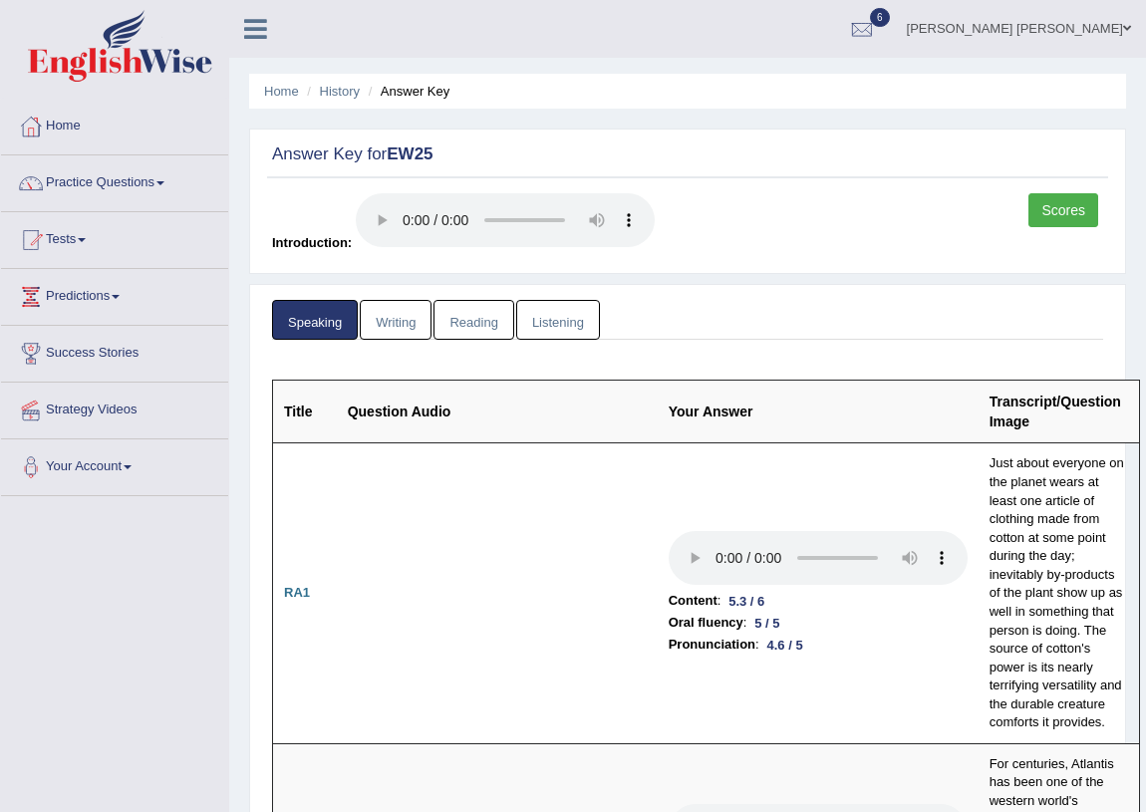
click at [452, 329] on link "Reading" at bounding box center [473, 320] width 80 height 41
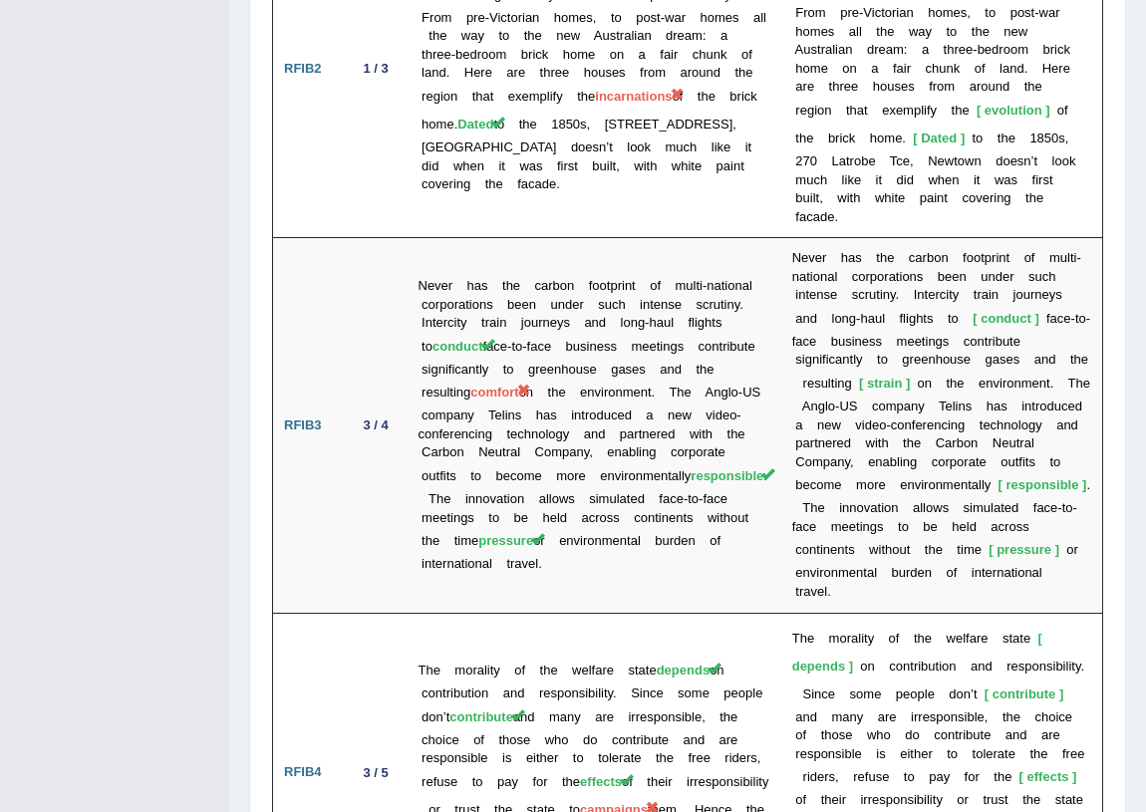
scroll to position [5615, 0]
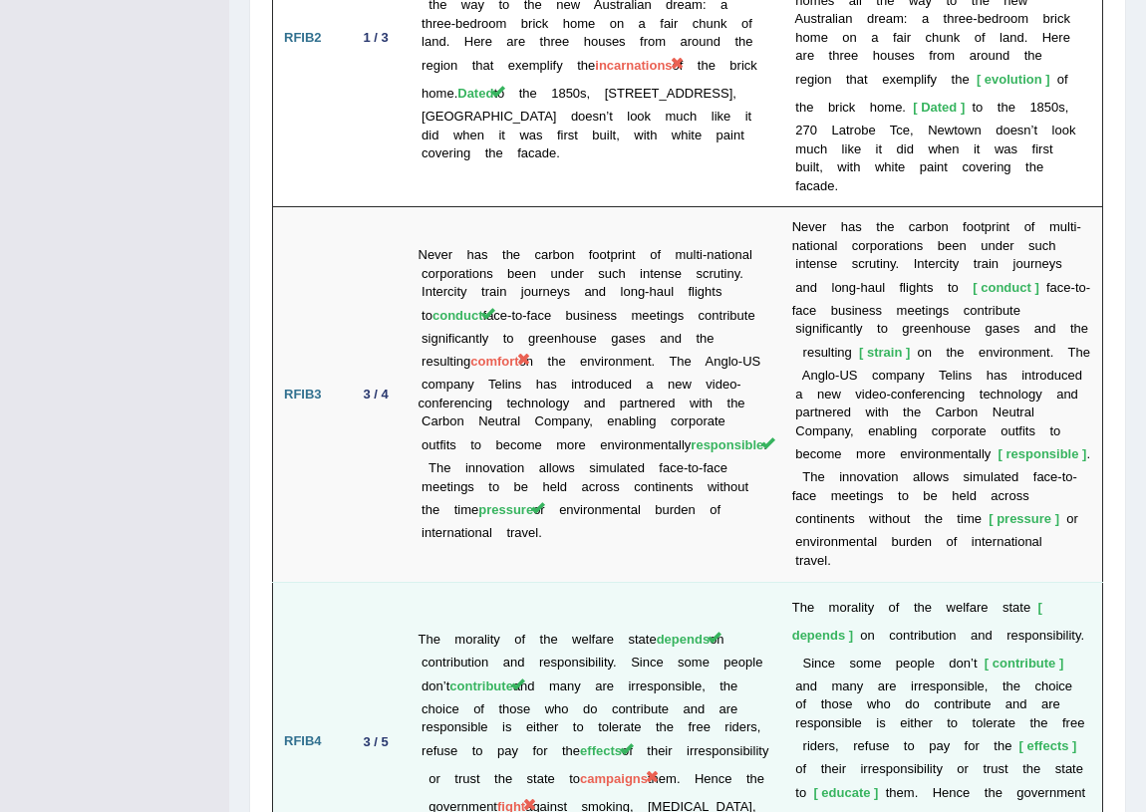
click at [518, 799] on span "fight" at bounding box center [511, 806] width 28 height 15
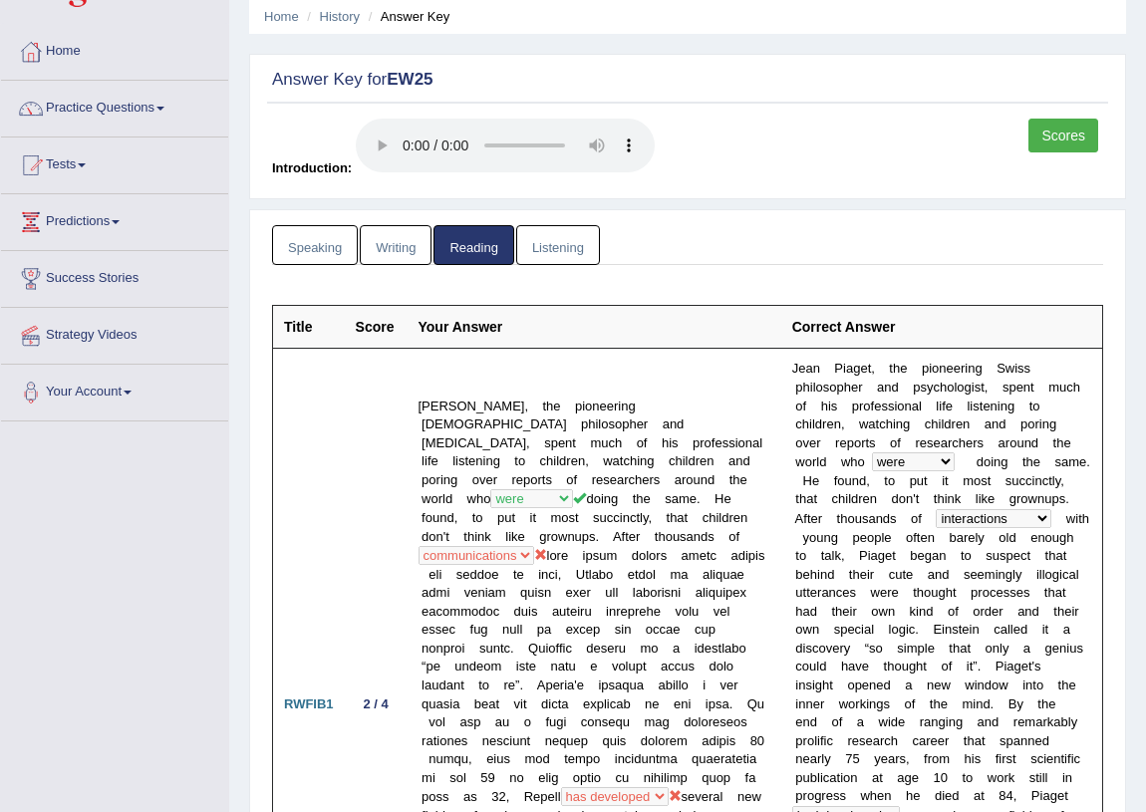
scroll to position [0, 0]
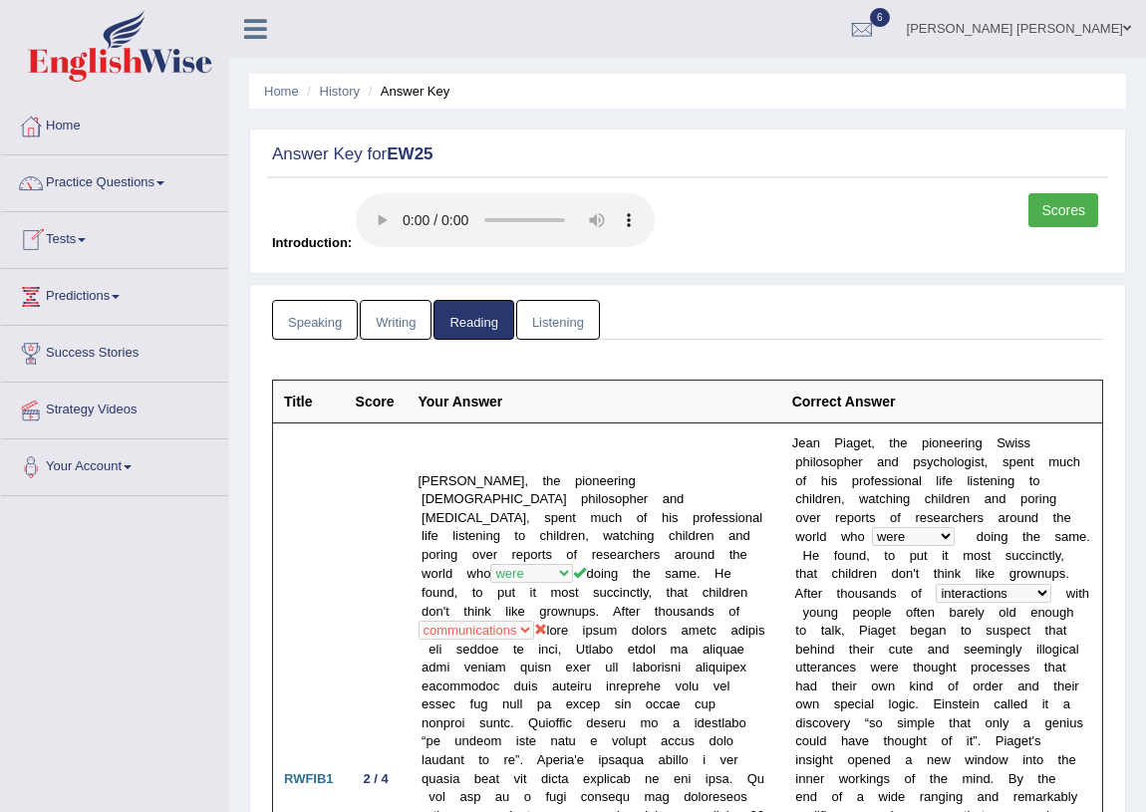
click at [573, 317] on link "Listening" at bounding box center [558, 320] width 84 height 41
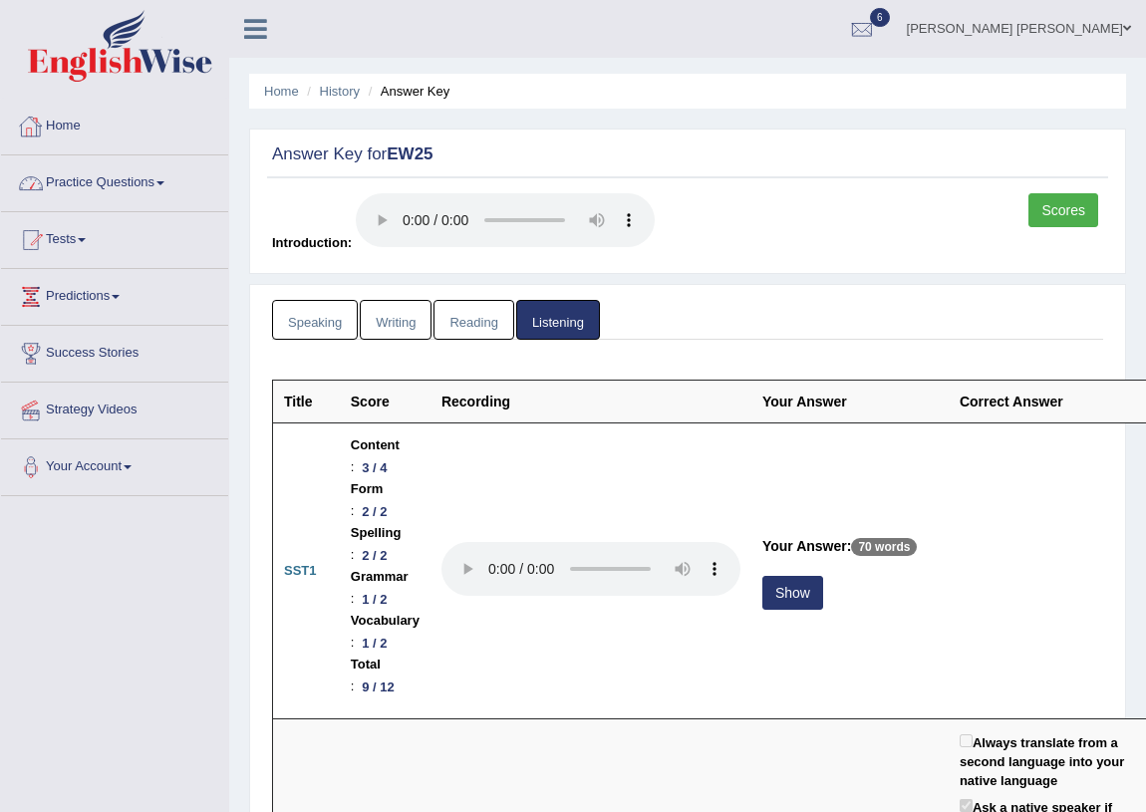
click at [69, 127] on link "Home" at bounding box center [114, 124] width 227 height 50
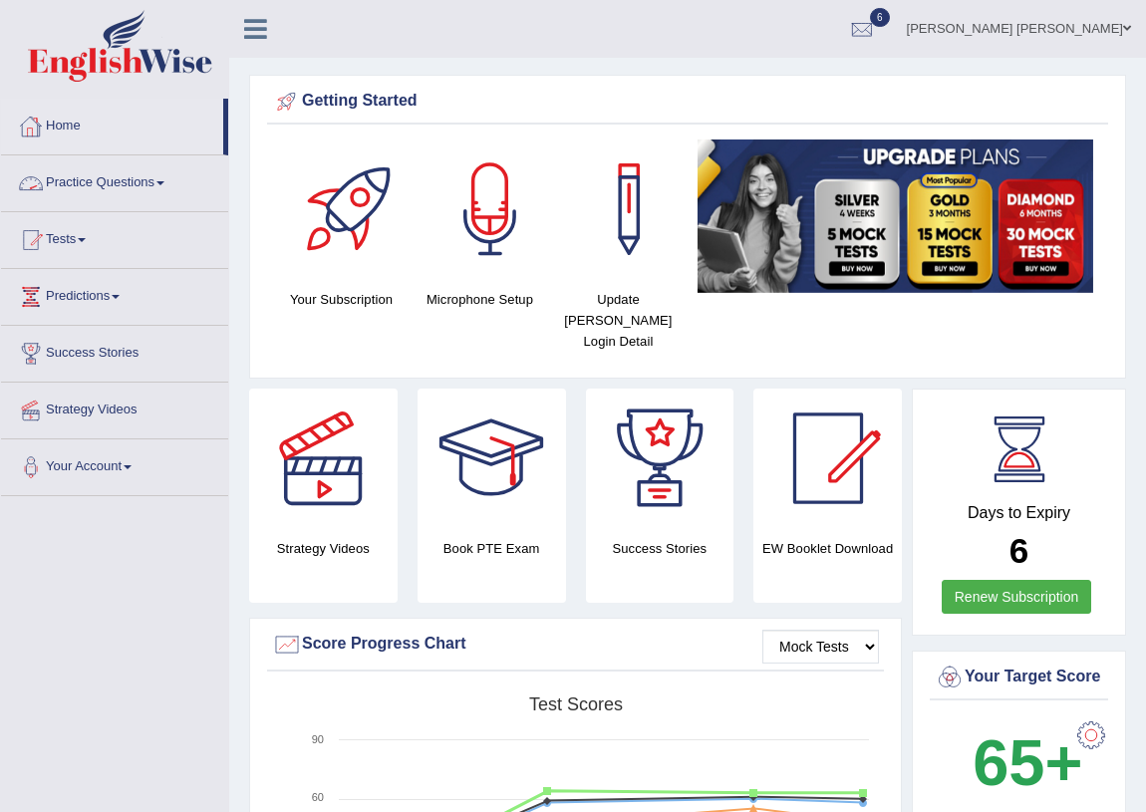
click at [162, 189] on link "Practice Questions" at bounding box center [114, 180] width 227 height 50
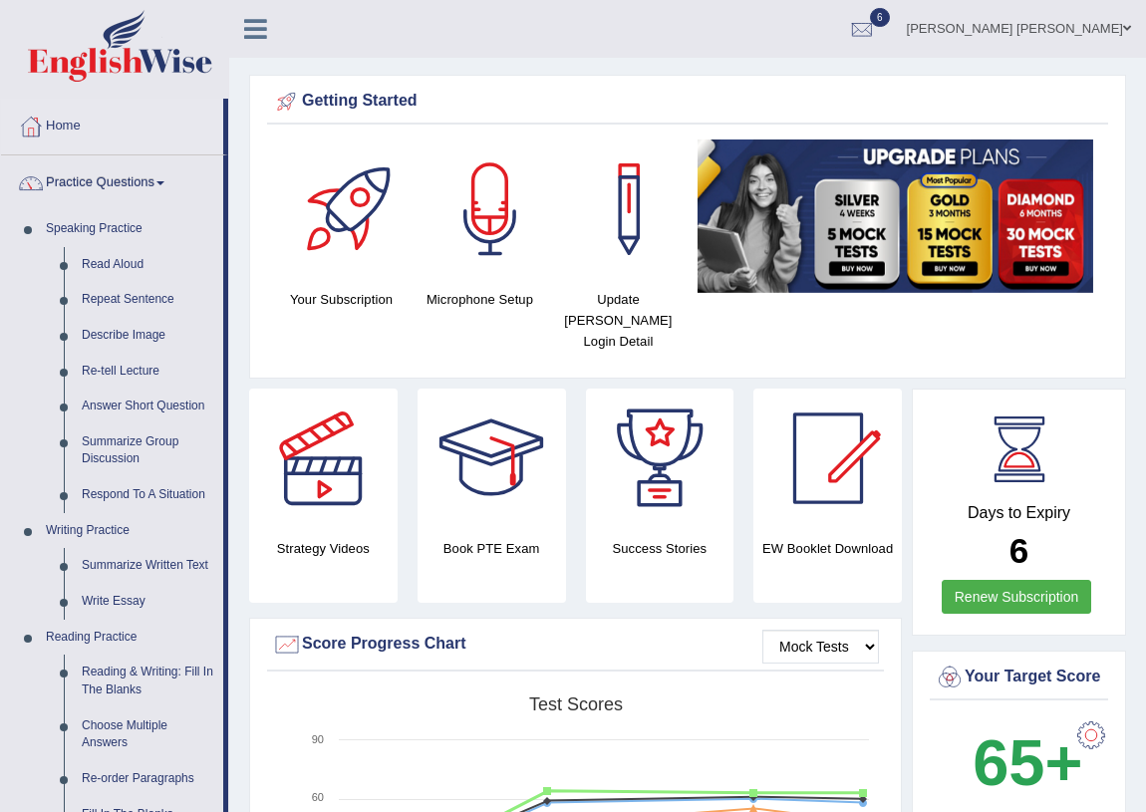
click at [161, 188] on link "Practice Questions" at bounding box center [112, 180] width 222 height 50
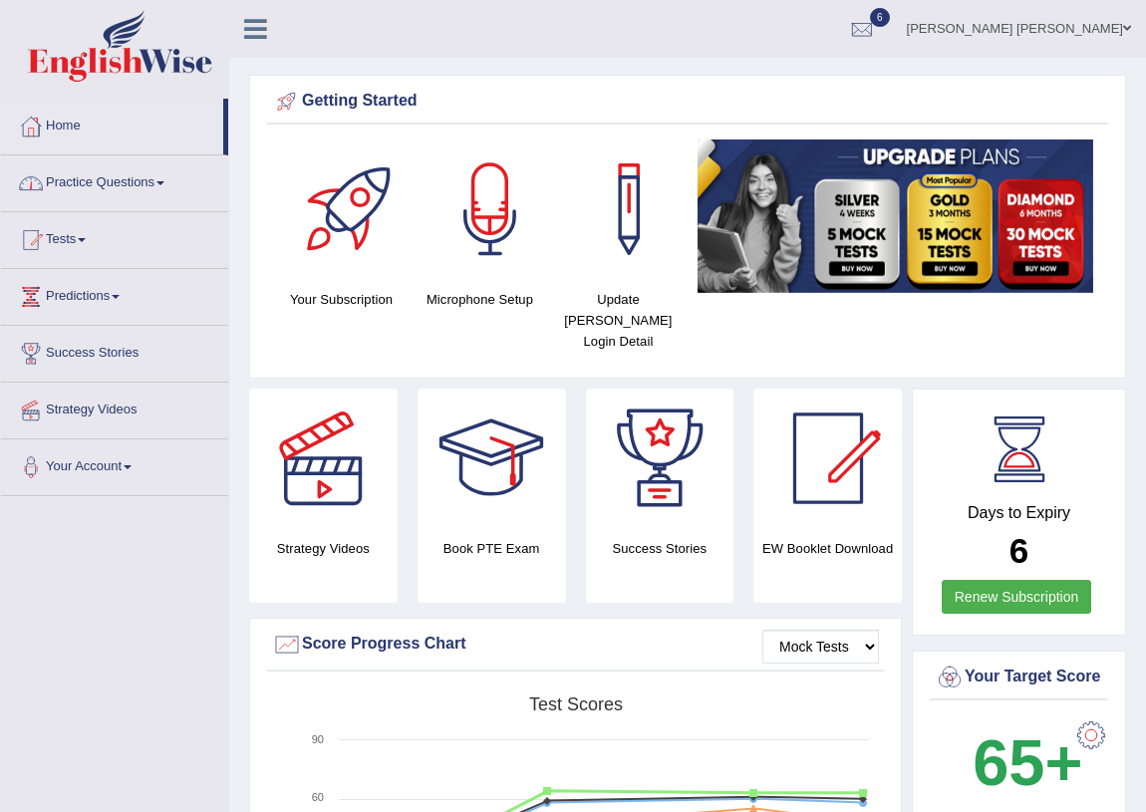
click at [167, 189] on link "Practice Questions" at bounding box center [114, 180] width 227 height 50
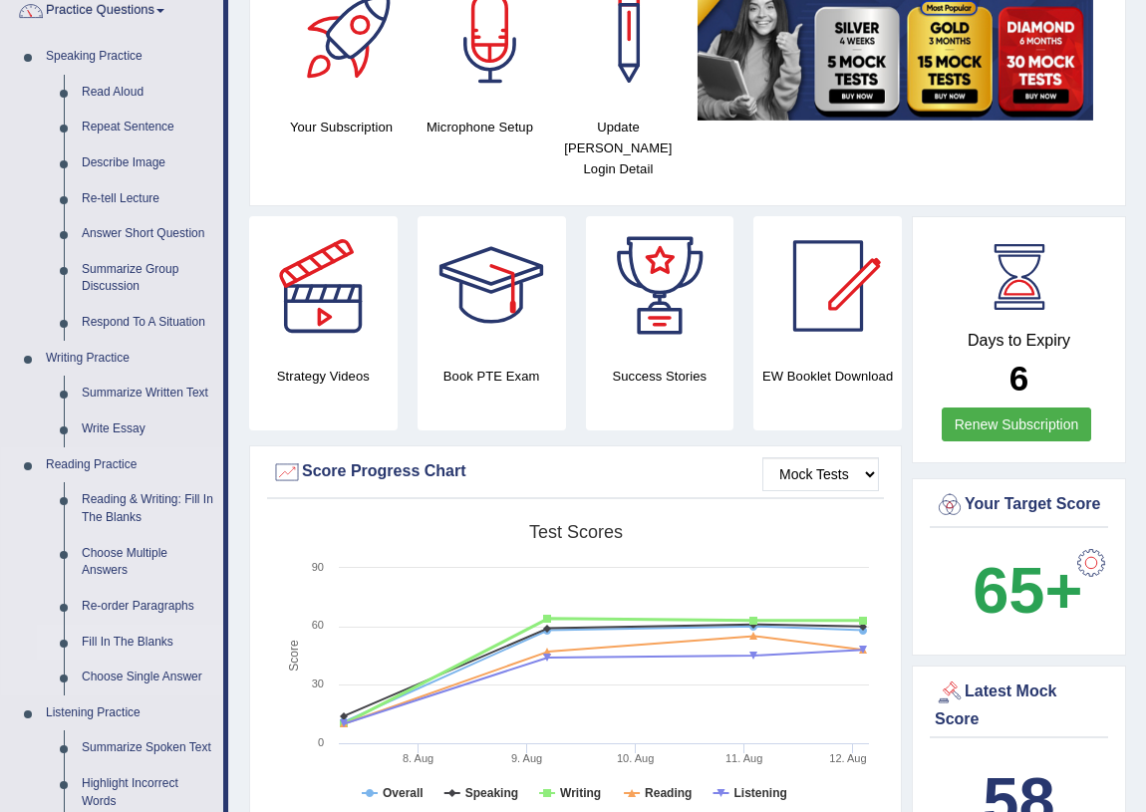
scroll to position [180, 0]
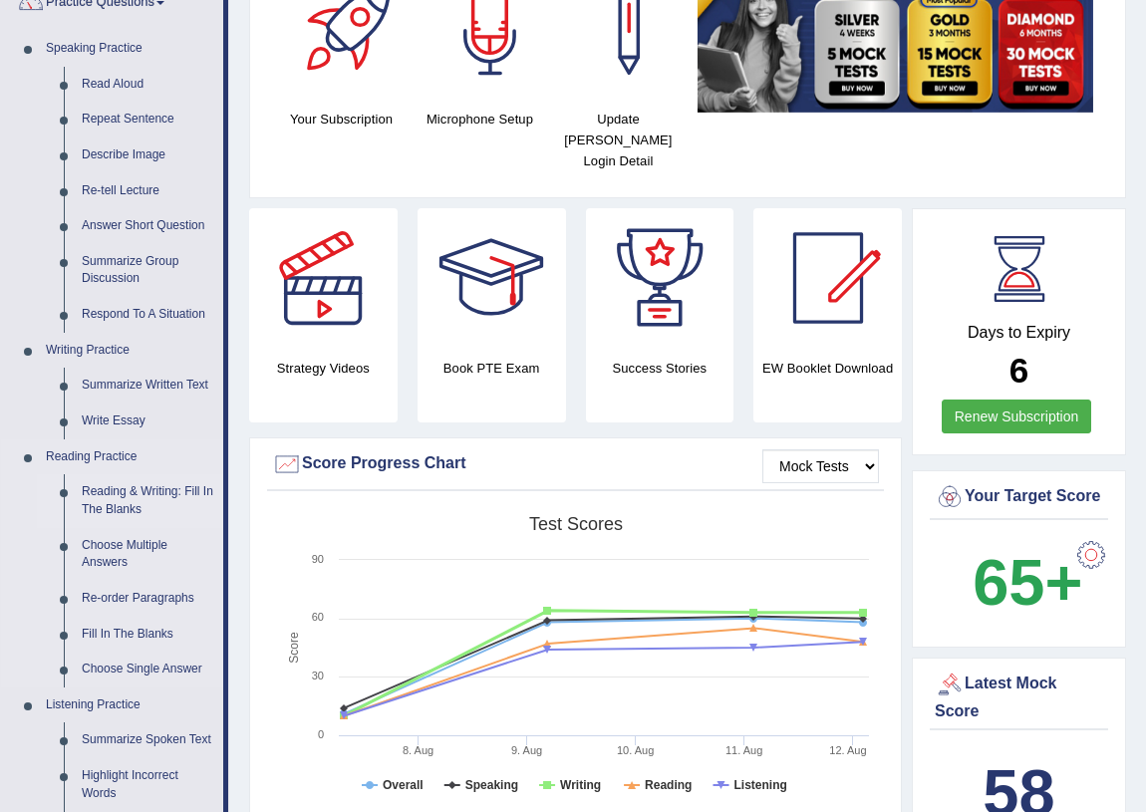
click at [109, 497] on link "Reading & Writing: Fill In The Blanks" at bounding box center [148, 500] width 150 height 53
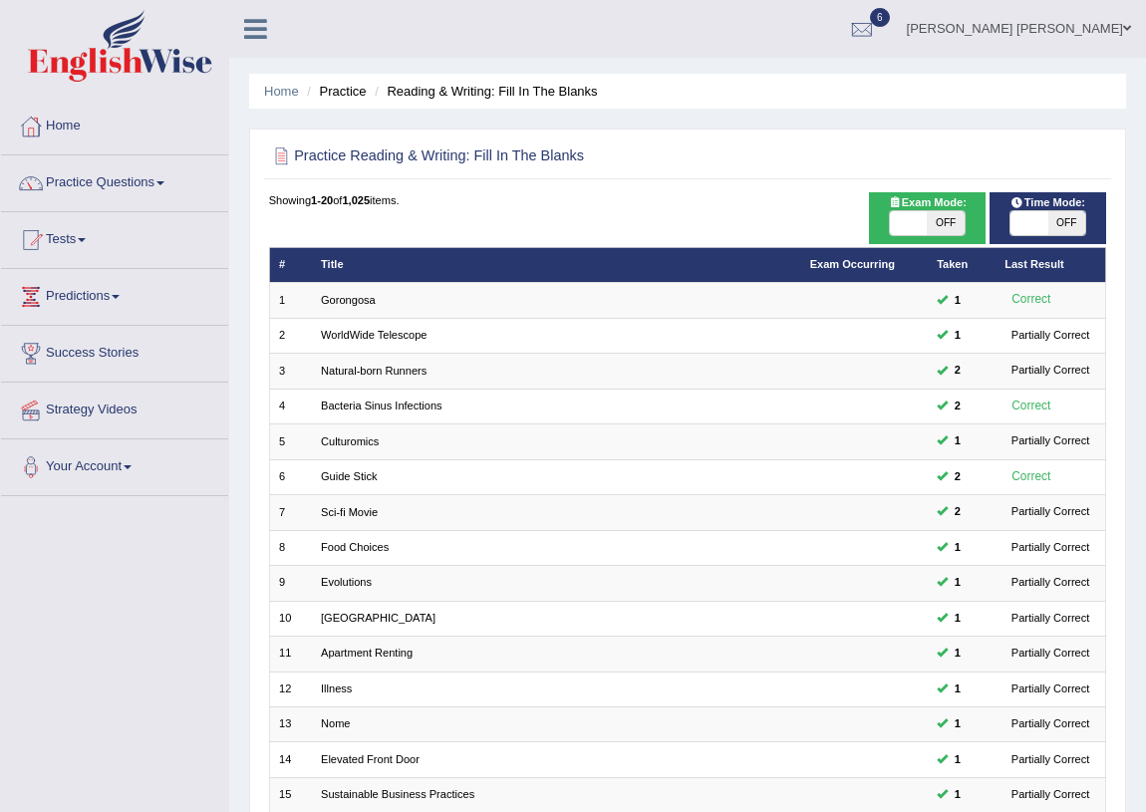
click at [1026, 219] on span at bounding box center [1028, 223] width 37 height 24
checkbox input "true"
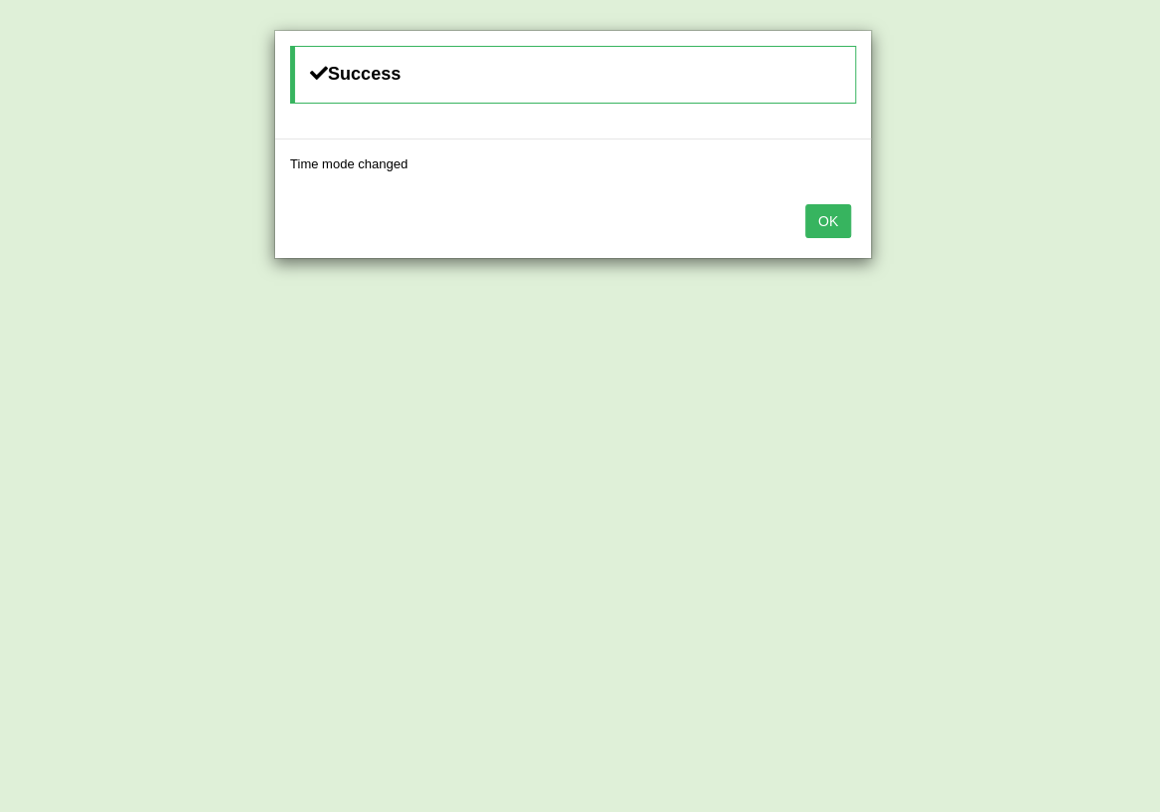
click at [844, 221] on button "OK" at bounding box center [828, 221] width 46 height 34
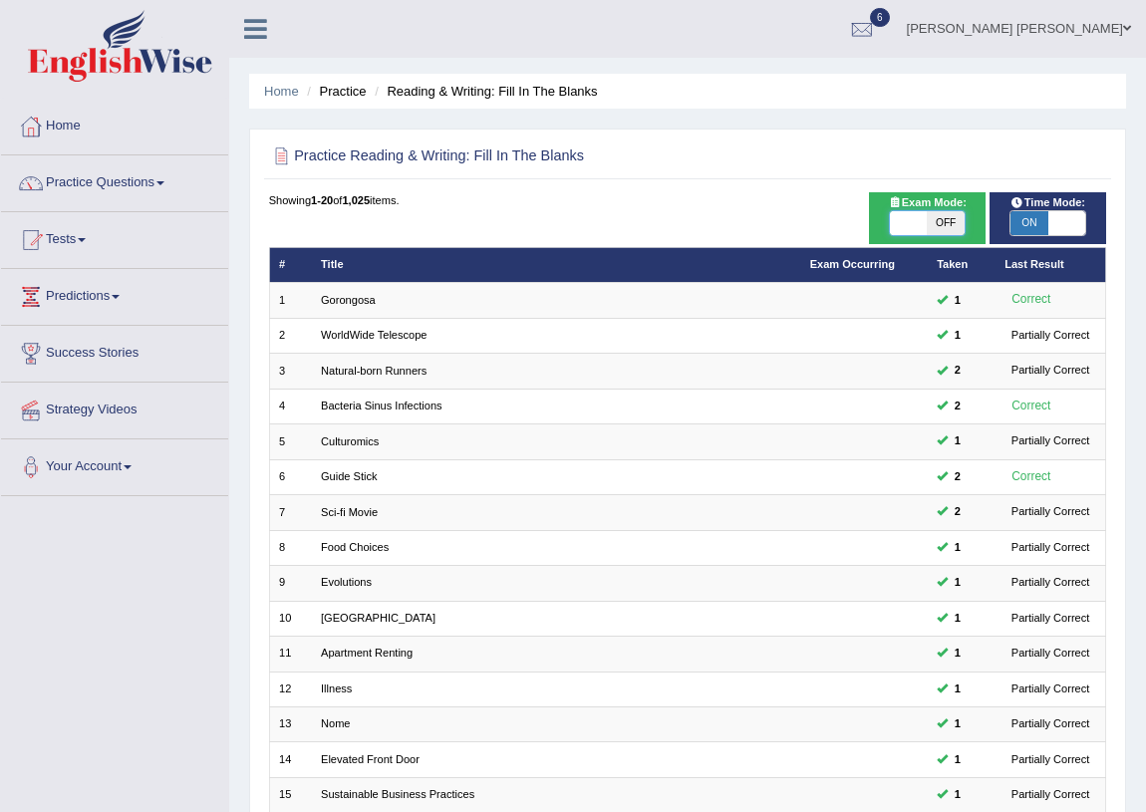
click at [897, 211] on span at bounding box center [908, 223] width 37 height 24
checkbox input "true"
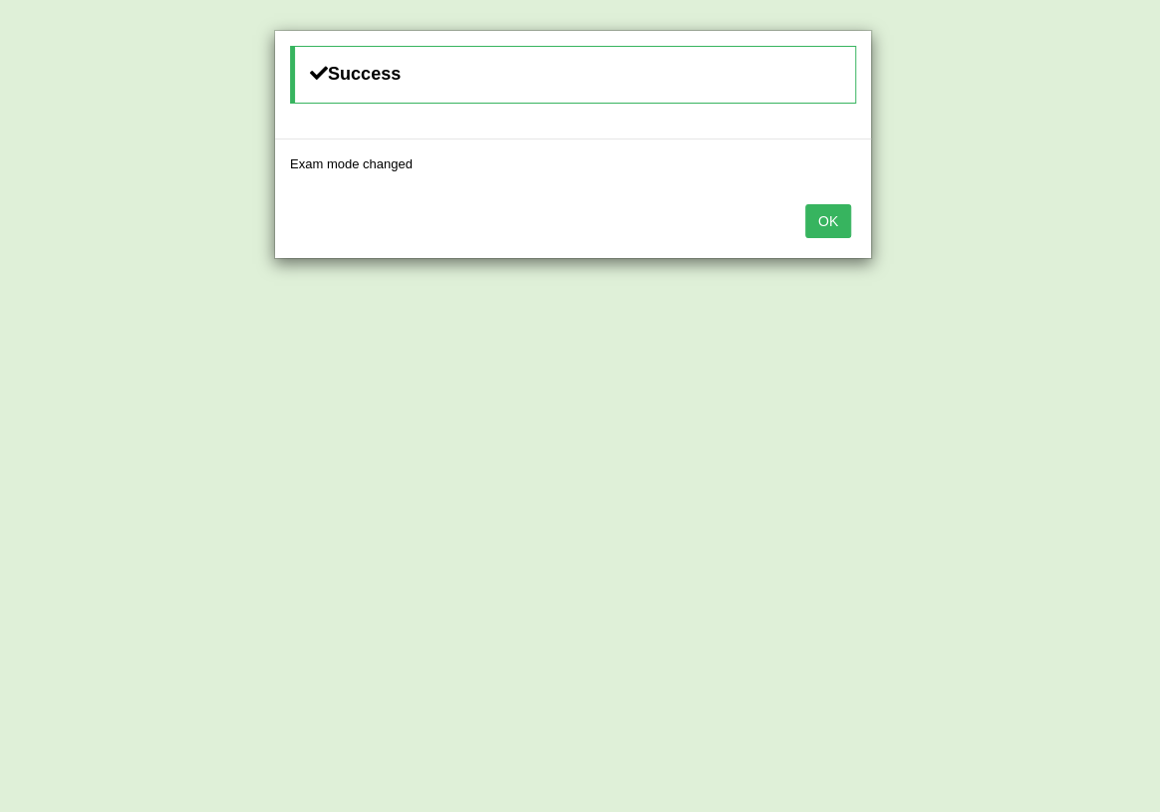
drag, startPoint x: 834, startPoint y: 230, endPoint x: 833, endPoint y: 240, distance: 10.0
click at [834, 233] on button "OK" at bounding box center [828, 221] width 46 height 34
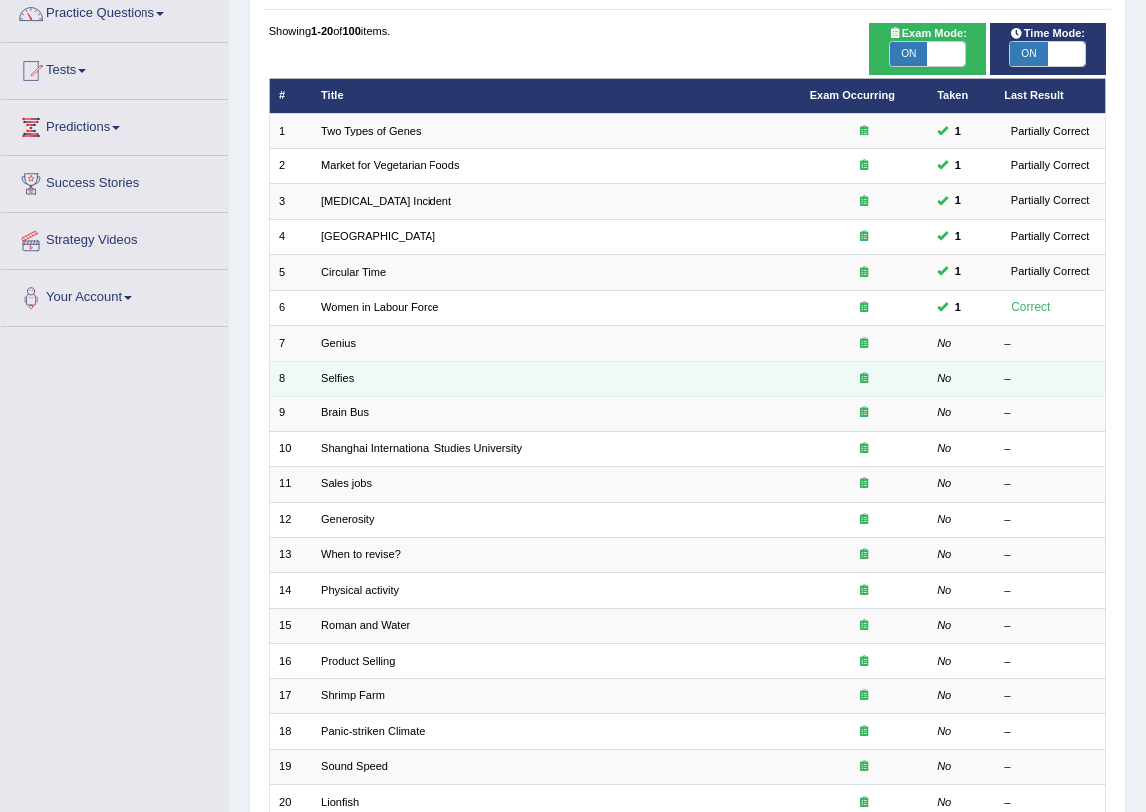
scroll to position [180, 0]
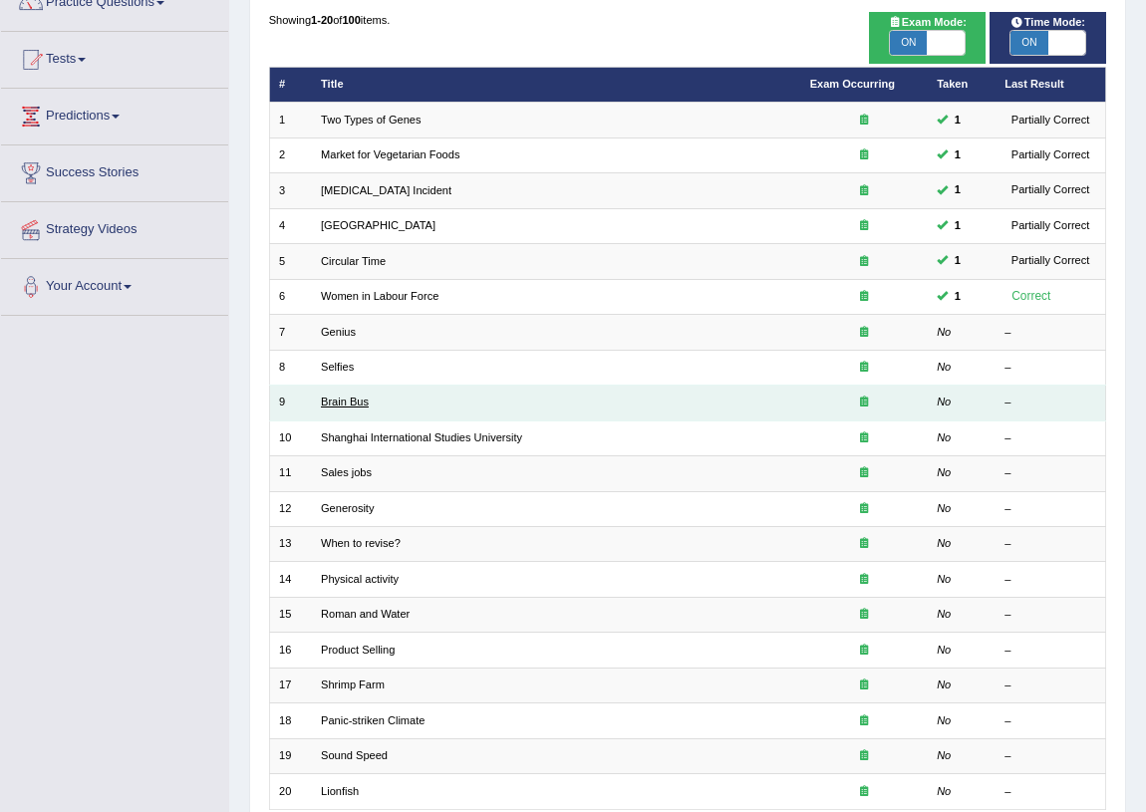
click at [341, 403] on link "Brain Bus" at bounding box center [345, 402] width 48 height 12
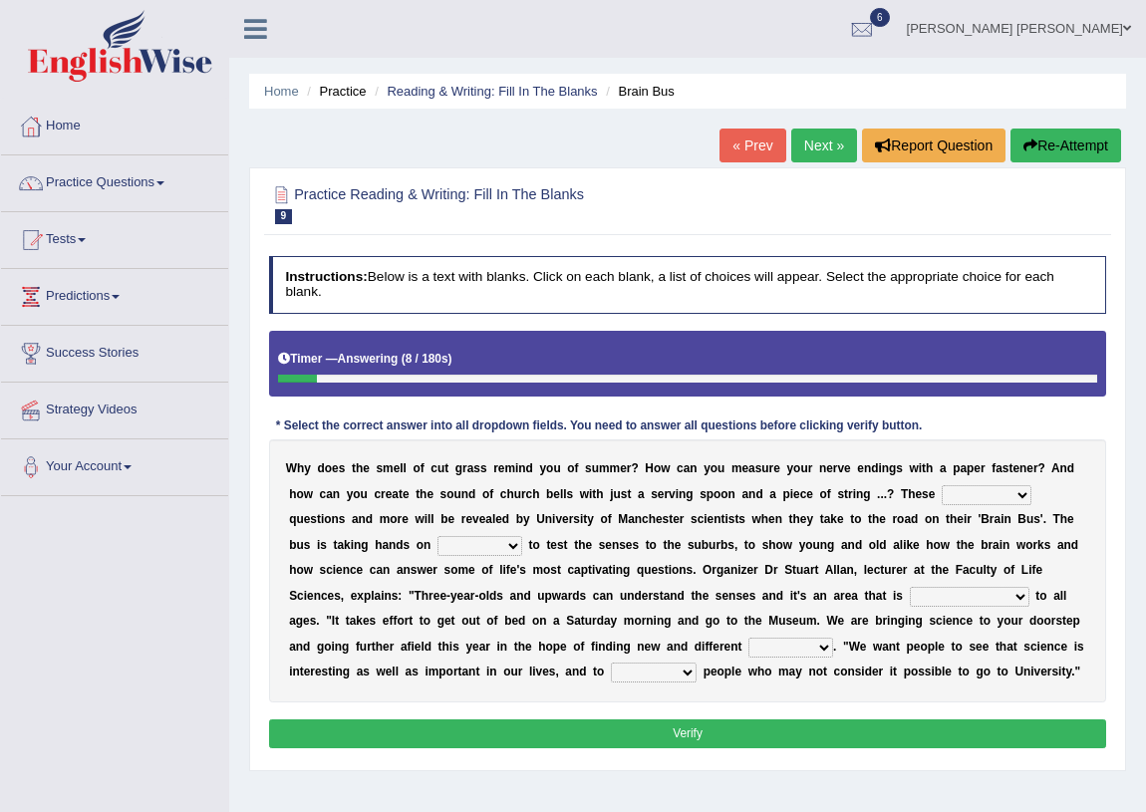
click at [972, 500] on select "fascinating unattended gratuitous underlying" at bounding box center [986, 495] width 90 height 20
select select "underlying"
click at [941, 485] on select "fascinating unattended gratuitous underlying" at bounding box center [986, 495] width 90 height 20
click at [507, 545] on select "activities mages facets revenues" at bounding box center [479, 546] width 85 height 20
select select "activities"
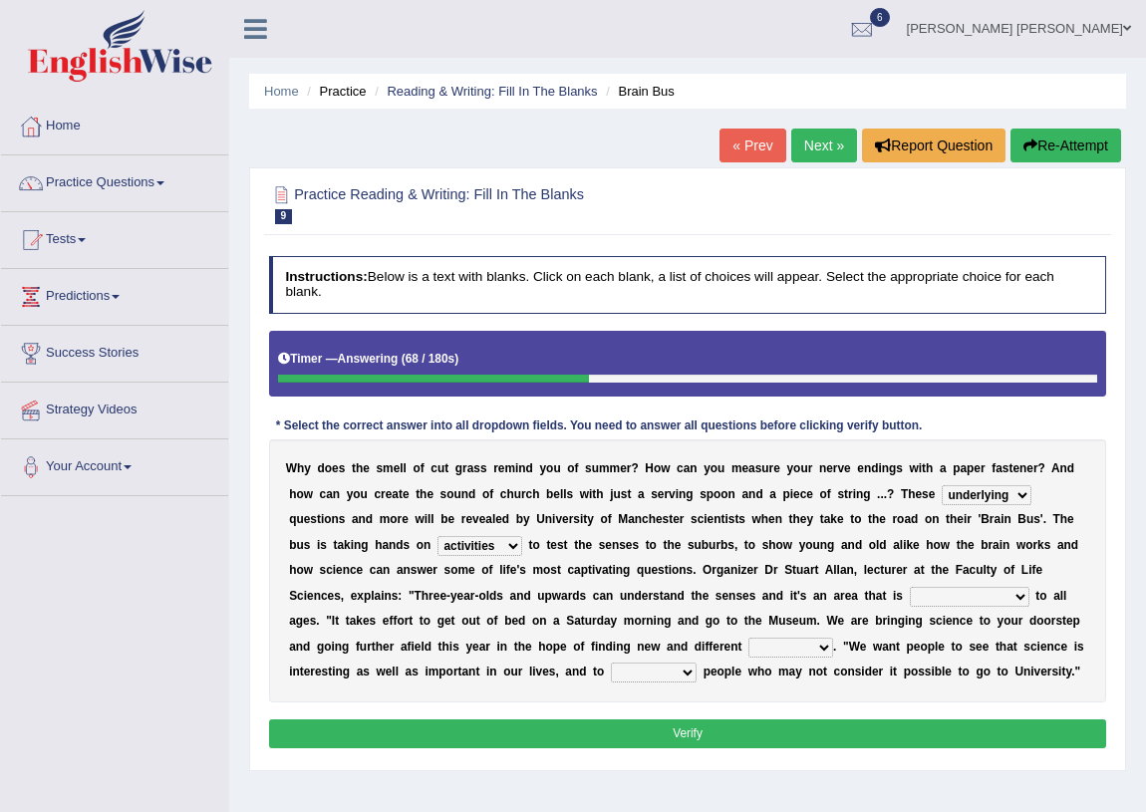
click at [437, 536] on select "activities mages facets revenues" at bounding box center [479, 546] width 85 height 20
click at [979, 602] on select "misleading disproportionate intriguing proximal" at bounding box center [970, 597] width 120 height 20
select select "intriguing"
click at [910, 587] on select "misleading disproportionate intriguing proximal" at bounding box center [970, 597] width 120 height 20
click at [775, 649] on select "groups mobs auditors audiences" at bounding box center [790, 648] width 85 height 20
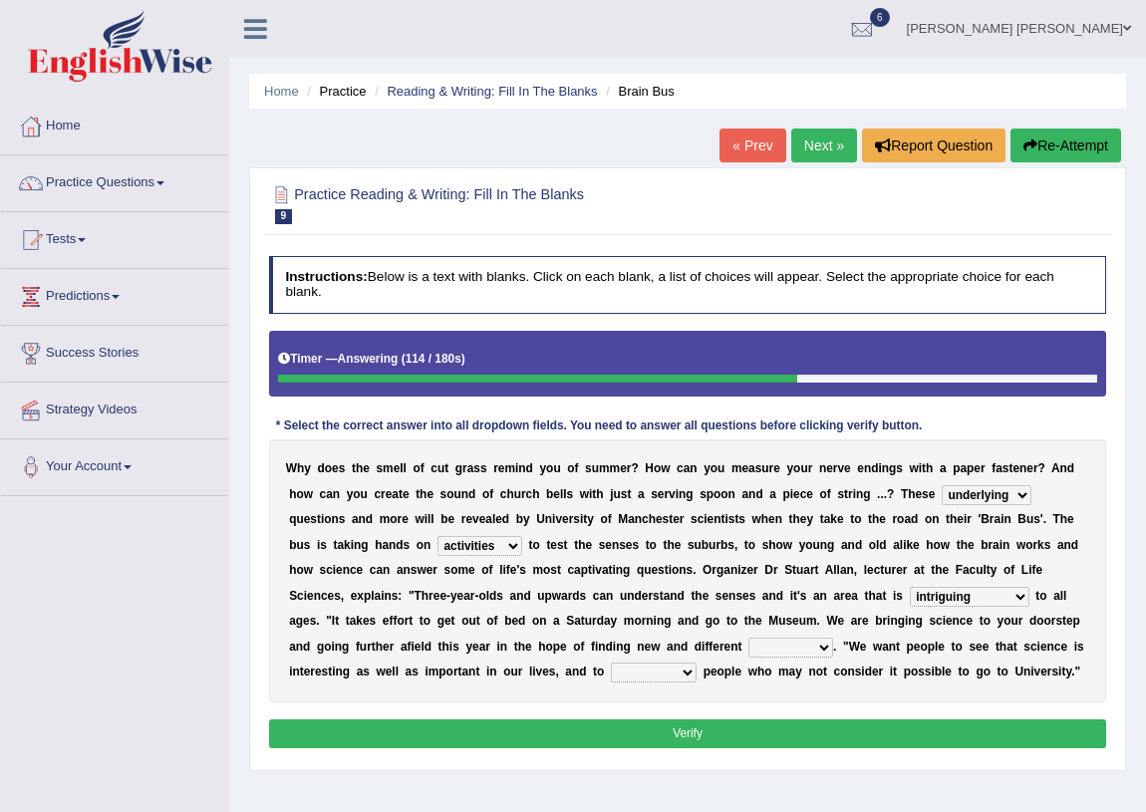
select select "groups"
click at [748, 638] on select "groups mobs auditors audiences" at bounding box center [790, 648] width 85 height 20
click at [659, 669] on select "force plead credit encourage" at bounding box center [654, 673] width 86 height 20
select select "encourage"
click at [611, 663] on select "force plead credit encourage" at bounding box center [654, 673] width 86 height 20
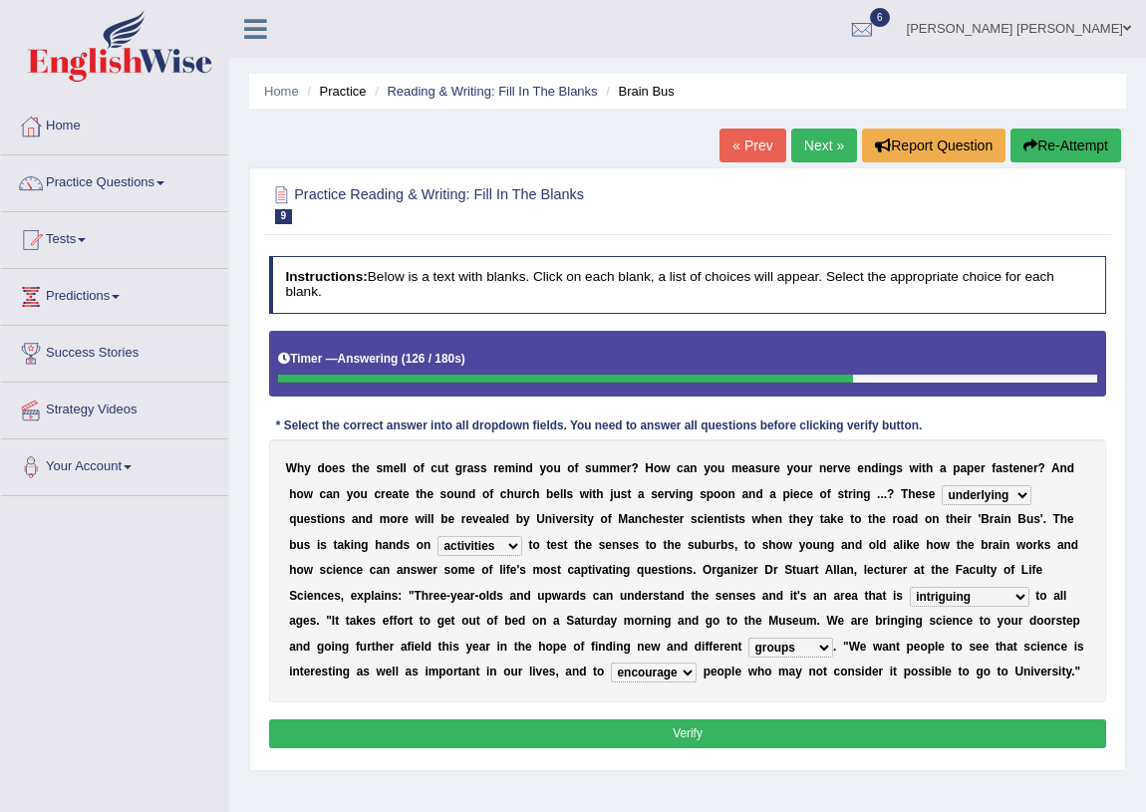
click at [655, 732] on button "Verify" at bounding box center [688, 733] width 838 height 29
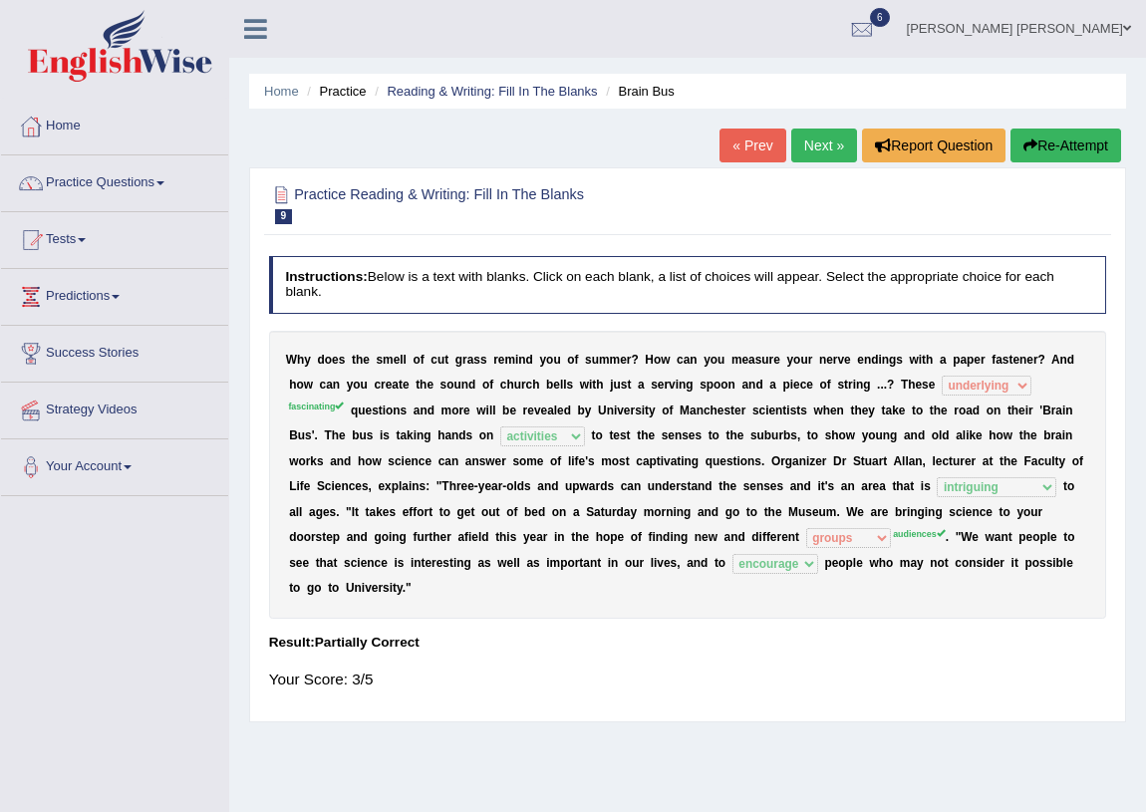
click at [815, 154] on link "Next »" at bounding box center [824, 146] width 66 height 34
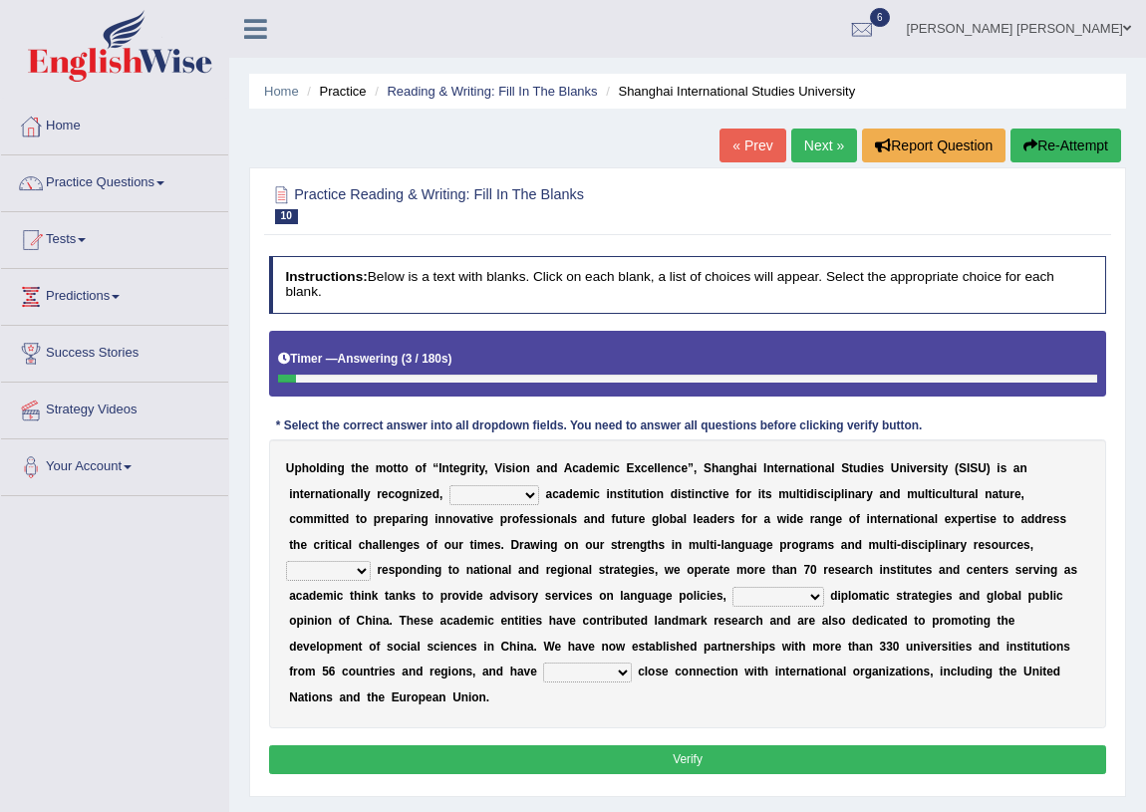
click at [512, 496] on select "universal amiable dishonest prestigious" at bounding box center [494, 495] width 90 height 20
select select "prestigious"
click at [449, 485] on select "universal amiable dishonest prestigious" at bounding box center [494, 495] width 90 height 20
click at [371, 561] on select "of as with while" at bounding box center [328, 571] width 85 height 20
select select "with"
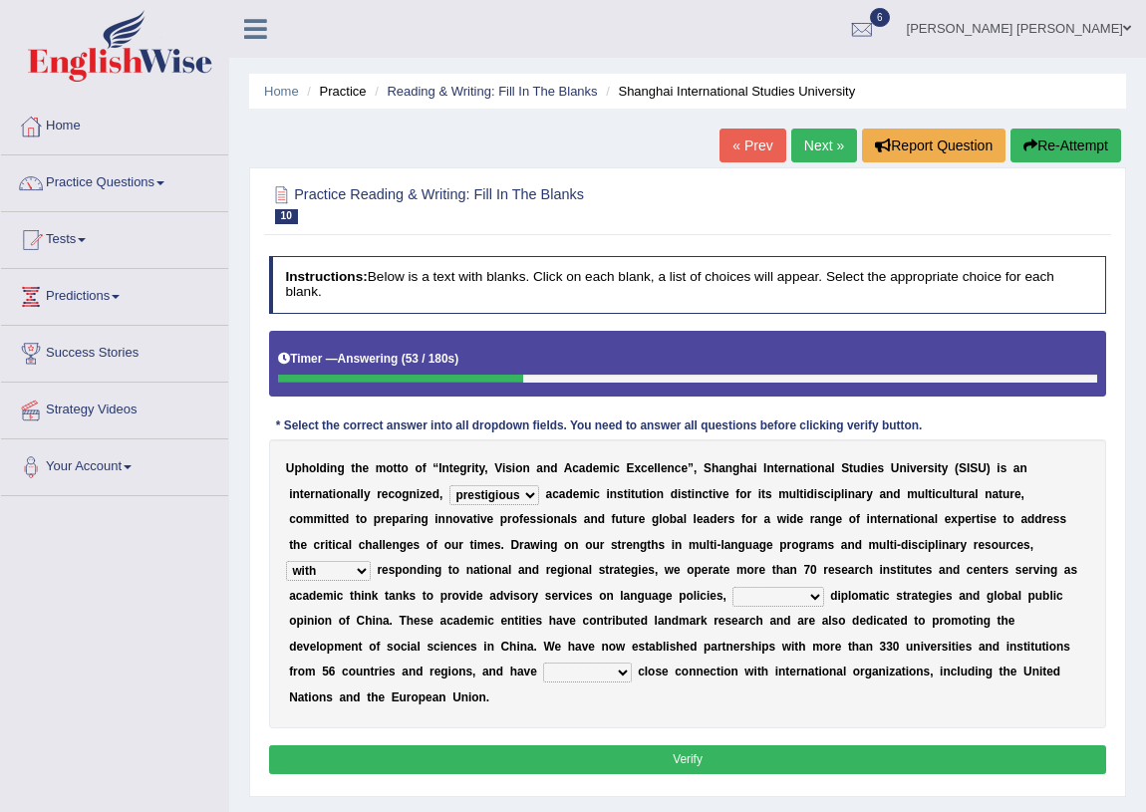
click at [371, 561] on select "of as with while" at bounding box center [328, 571] width 85 height 20
click at [732, 602] on select "city's country's university's province's" at bounding box center [777, 597] width 91 height 20
select select "university's"
click at [732, 587] on select "city's country's university's province's" at bounding box center [777, 597] width 91 height 20
click at [543, 673] on select "maintained disarmed displaced revised" at bounding box center [587, 673] width 88 height 20
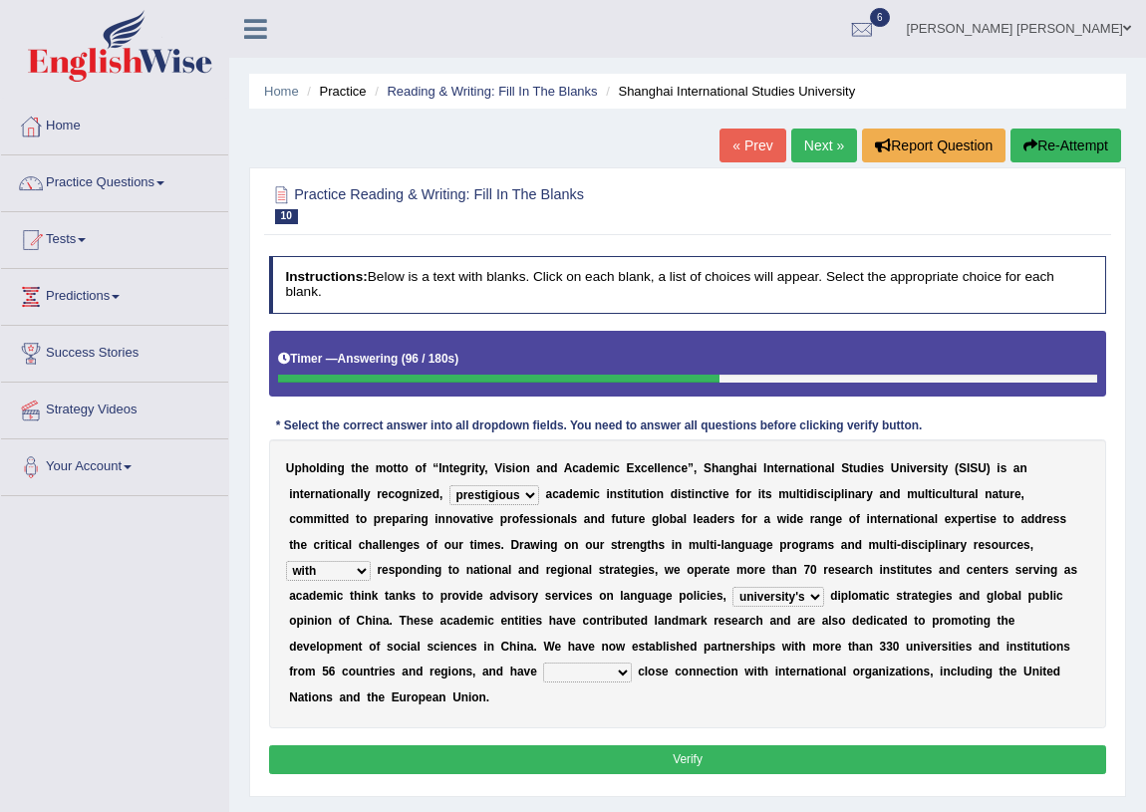
select select "maintained"
click at [543, 663] on select "maintained disarmed displaced revised" at bounding box center [587, 673] width 88 height 20
click at [567, 748] on button "Verify" at bounding box center [688, 759] width 838 height 29
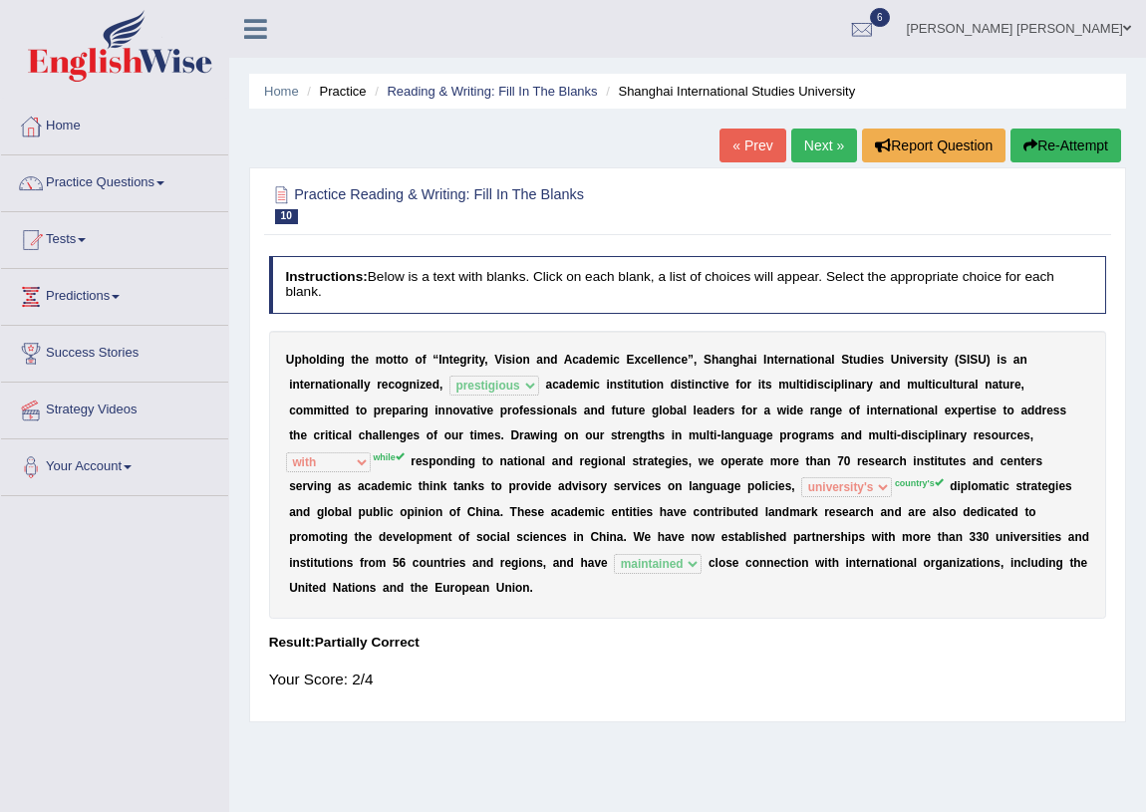
click at [802, 147] on link "Next »" at bounding box center [824, 146] width 66 height 34
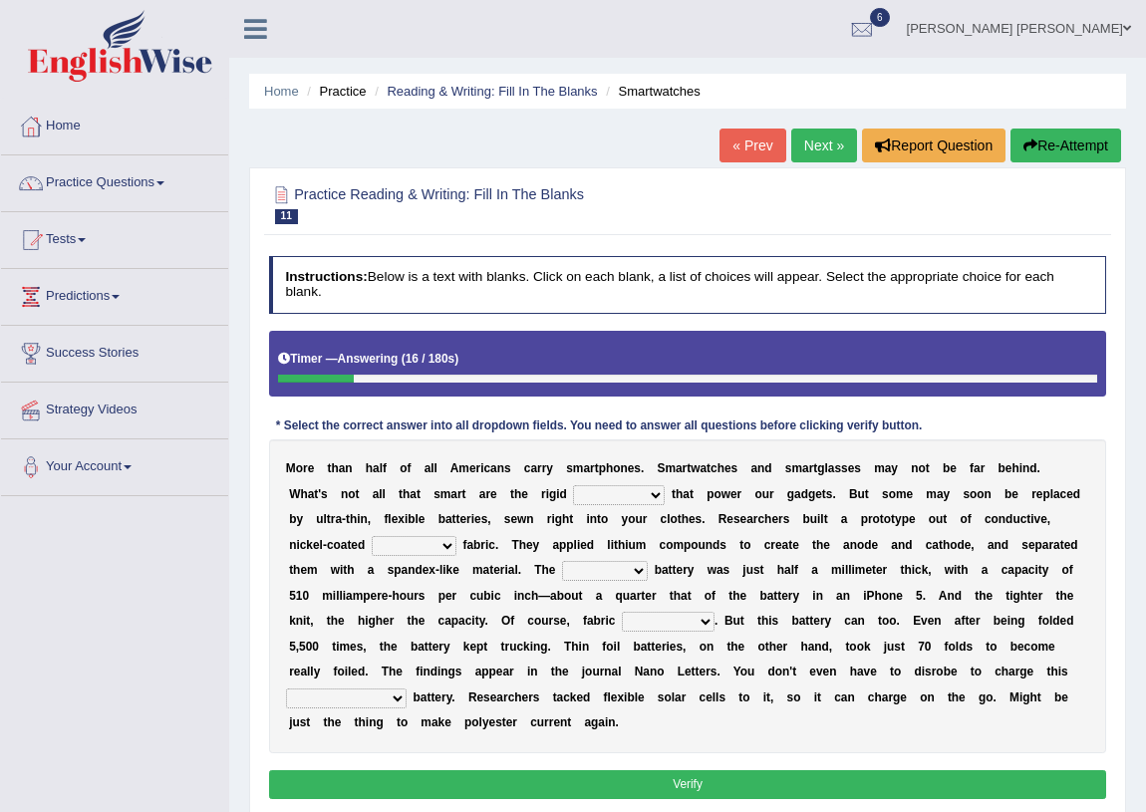
click at [648, 497] on select "carveries halfpennies batteries rhspdodies" at bounding box center [619, 495] width 92 height 20
select select "batteries"
click at [573, 485] on select "carveries halfpennies batteries rhspdodies" at bounding box center [619, 495] width 92 height 20
click at [432, 551] on select "polyester lesser giver prefigure" at bounding box center [414, 546] width 85 height 20
select select "polyester"
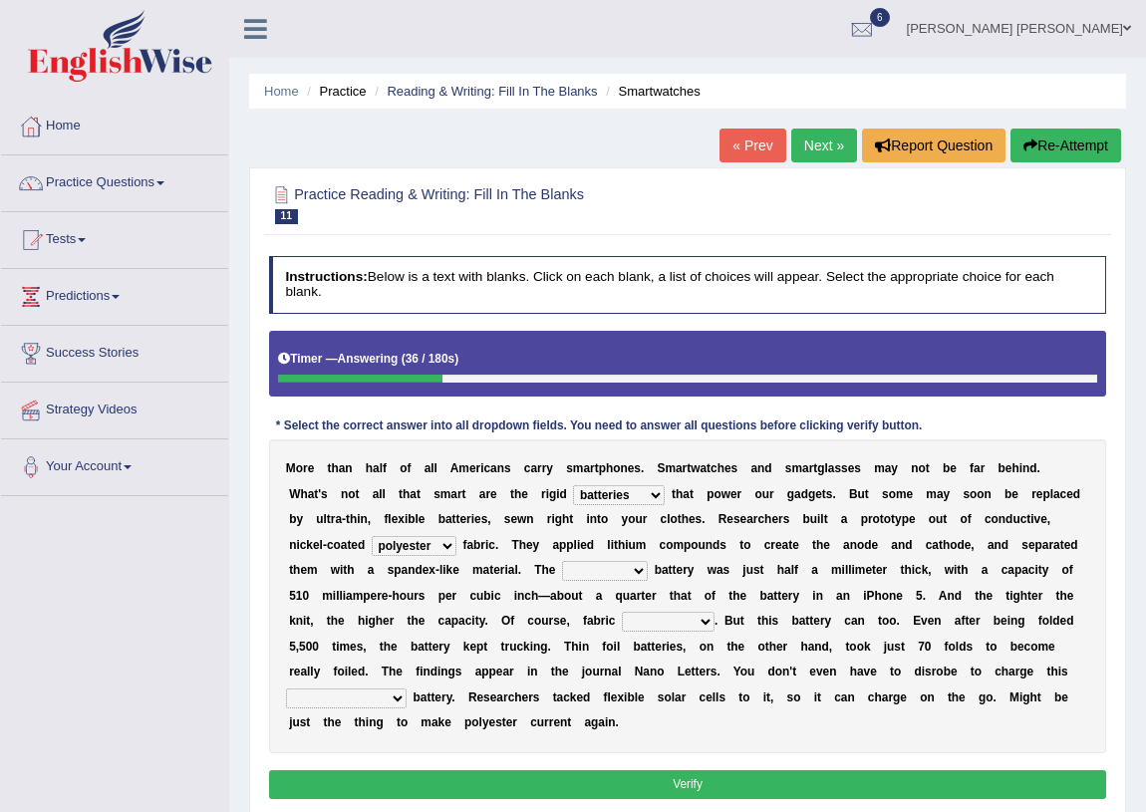
click at [372, 536] on select "polyester lesser giver prefigure" at bounding box center [414, 546] width 85 height 20
click at [598, 578] on select "finished unsifted drifnet shortlisted" at bounding box center [605, 571] width 86 height 20
select select "shortlisted"
click at [562, 561] on select "finished unsifted drifnet shortlisted" at bounding box center [605, 571] width 86 height 20
click at [690, 624] on select "tellers predictors wrinkles oppositions" at bounding box center [668, 622] width 93 height 20
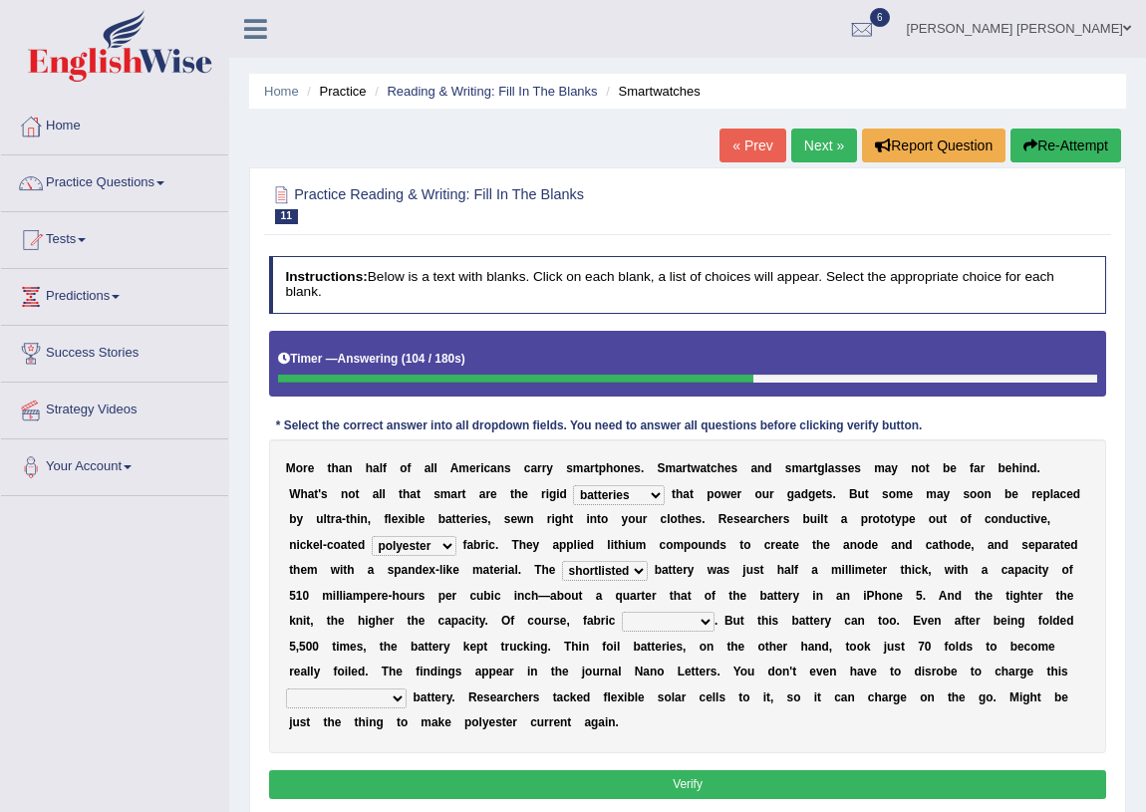
select select "predictors"
click at [622, 612] on select "tellers predictors wrinkles oppositions" at bounding box center [668, 622] width 93 height 20
click at [397, 697] on select "physicochemical unintentional wearable integral" at bounding box center [346, 698] width 121 height 20
select select "physicochemical"
click at [286, 688] on select "physicochemical unintentional wearable integral" at bounding box center [346, 698] width 121 height 20
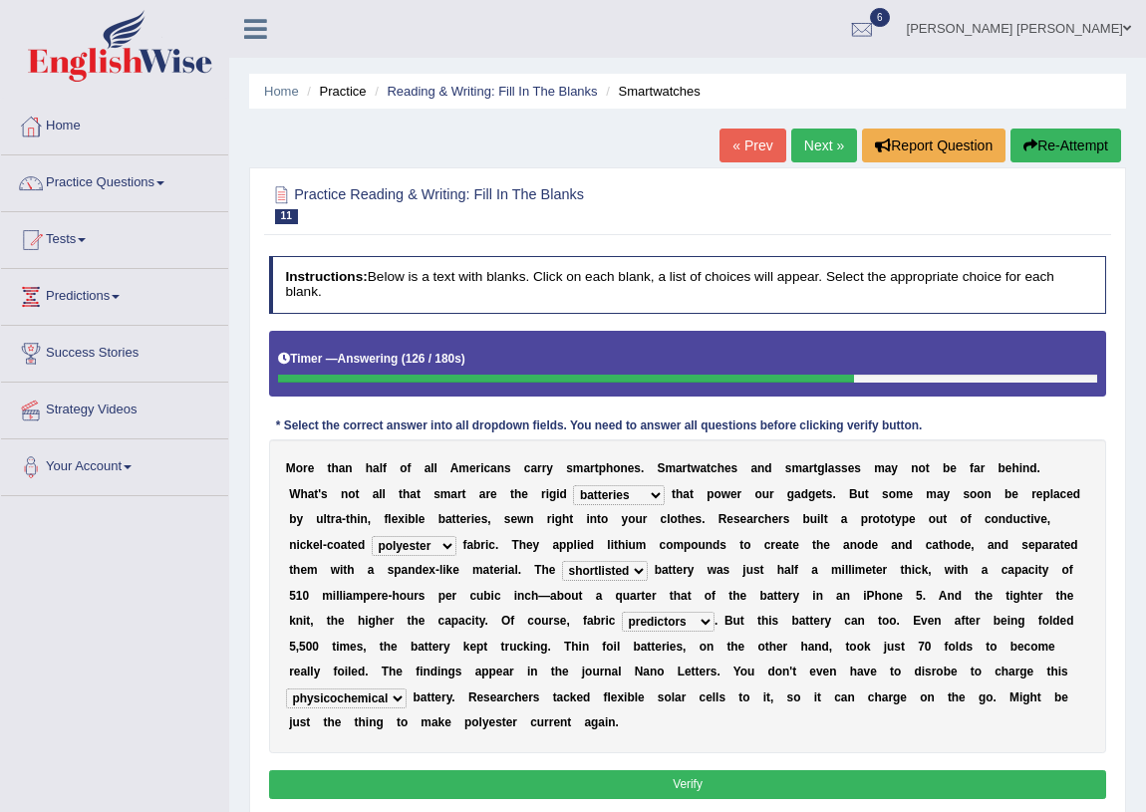
click at [572, 791] on button "Verify" at bounding box center [688, 784] width 838 height 29
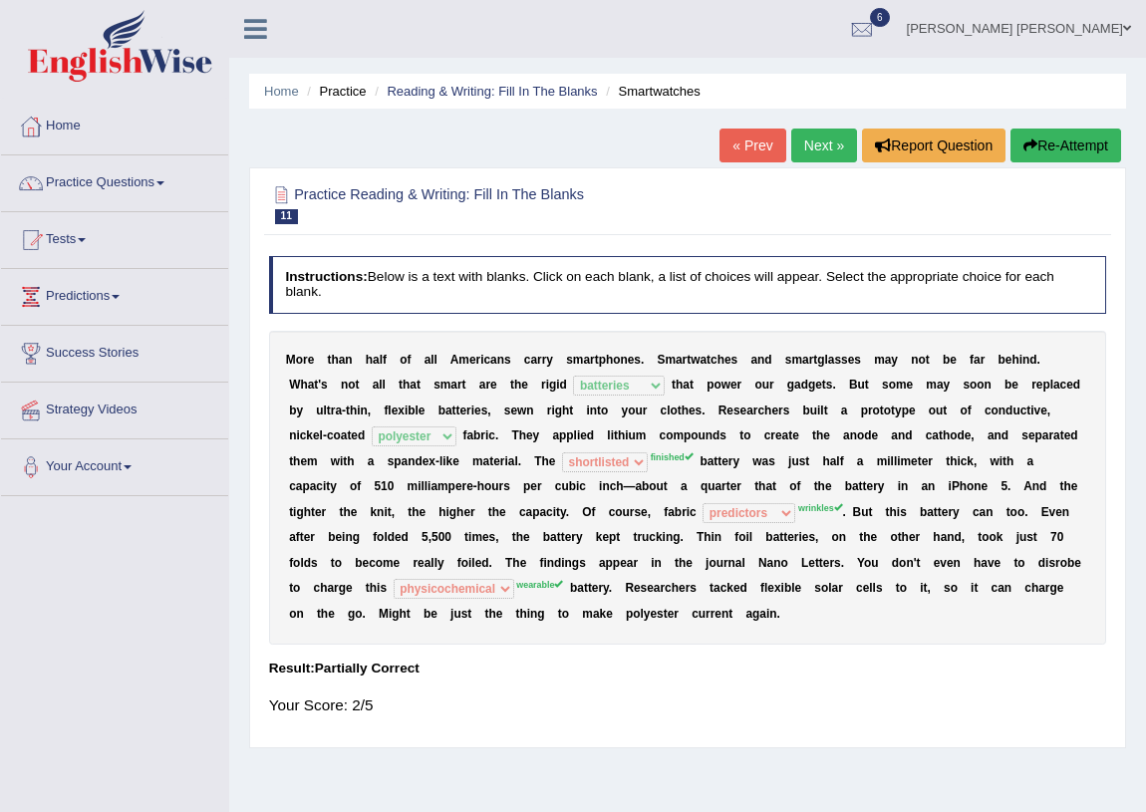
click at [833, 155] on link "Next »" at bounding box center [824, 146] width 66 height 34
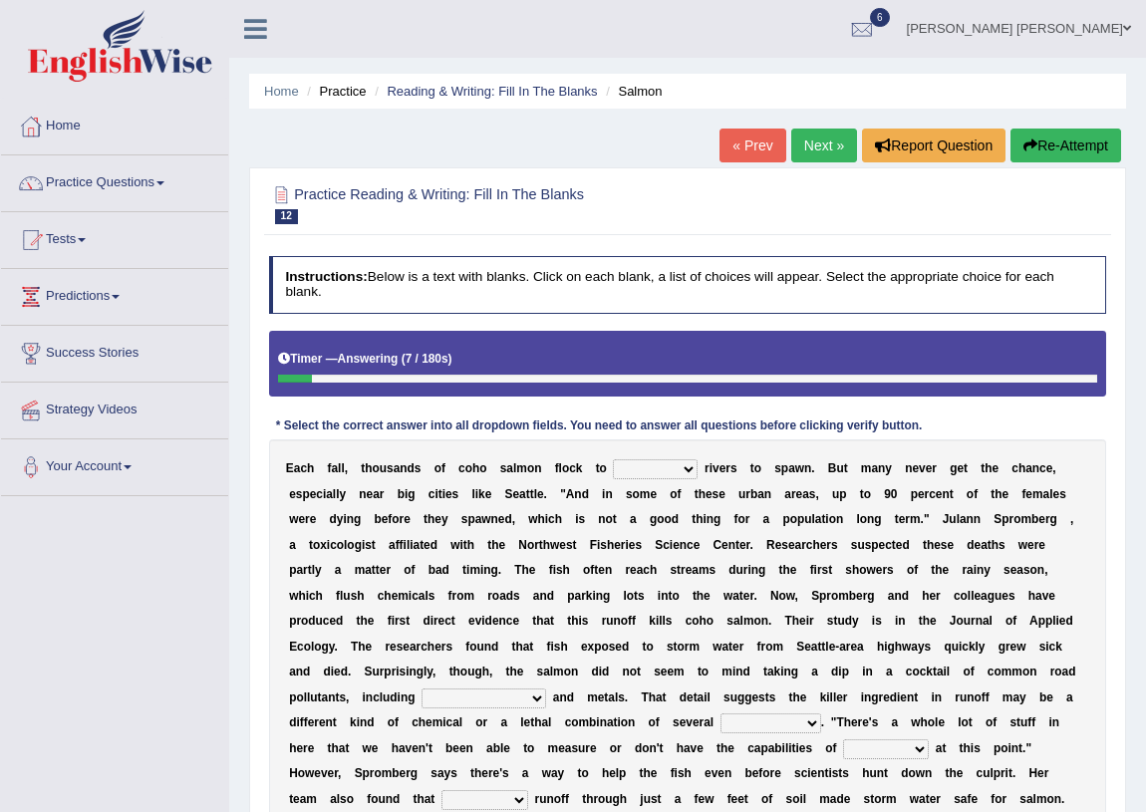
click at [632, 472] on select "protect meant rebuilt northwest" at bounding box center [655, 469] width 85 height 20
select select "protect"
click at [613, 459] on select "protect meant rebuilt northwest" at bounding box center [655, 469] width 85 height 20
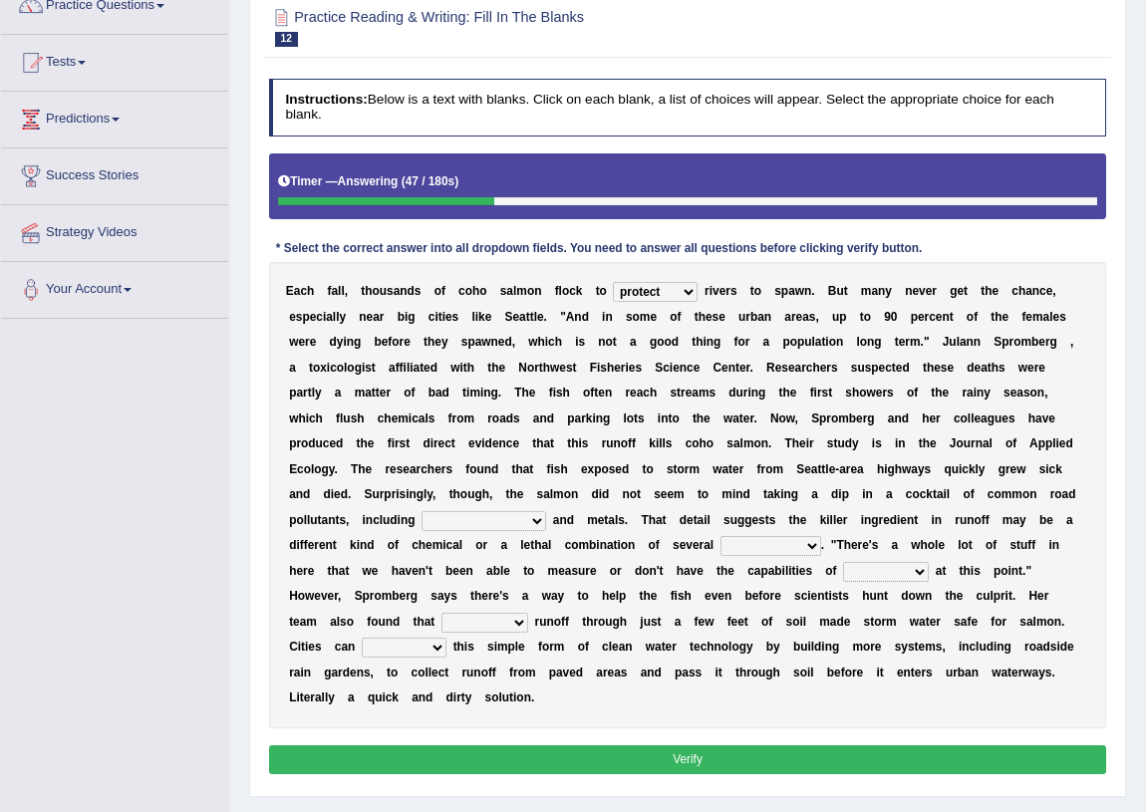
scroll to position [180, 0]
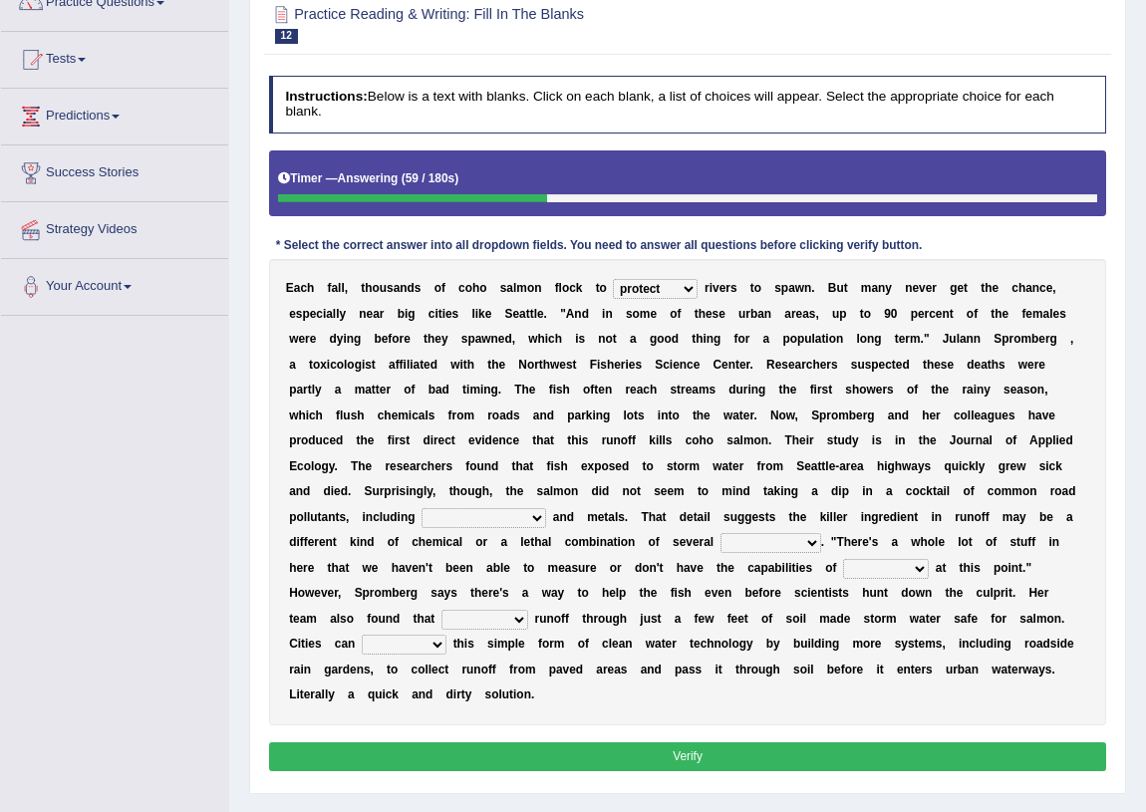
click at [497, 516] on select "hydrocarbons carcass mothers harness" at bounding box center [483, 518] width 125 height 20
select select "hydrocarbons"
click at [421, 508] on select "hydrocarbons carcass mothers harness" at bounding box center [483, 518] width 125 height 20
click at [772, 543] on select "compounds bloodhounds knockouts dropouts" at bounding box center [770, 543] width 101 height 20
select select "compounds"
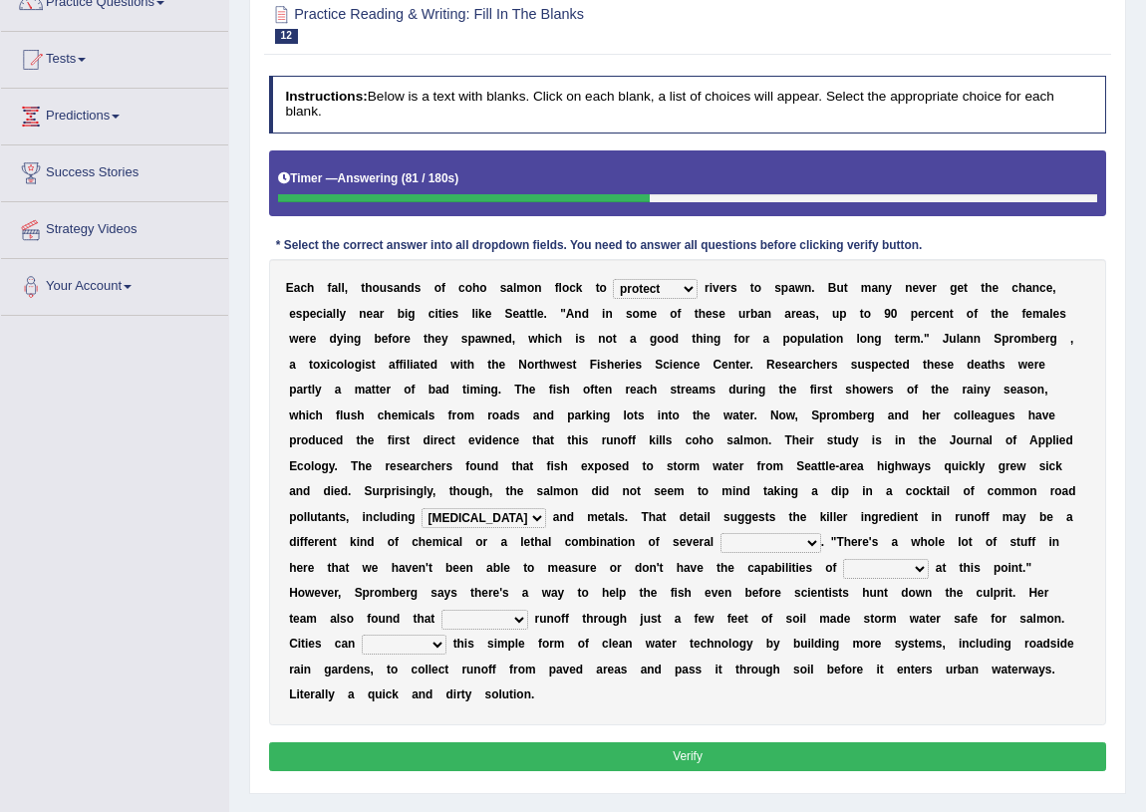
click at [720, 533] on select "compounds bloodhounds knockouts dropouts" at bounding box center [770, 543] width 101 height 20
click at [898, 569] on select "frittering measuring glistening heralding" at bounding box center [886, 569] width 86 height 20
select select "measuring"
click at [843, 559] on select "frittering measuring glistening heralding" at bounding box center [886, 569] width 86 height 20
click at [493, 622] on select "stencilling pressuring pentioning filtering" at bounding box center [484, 620] width 87 height 20
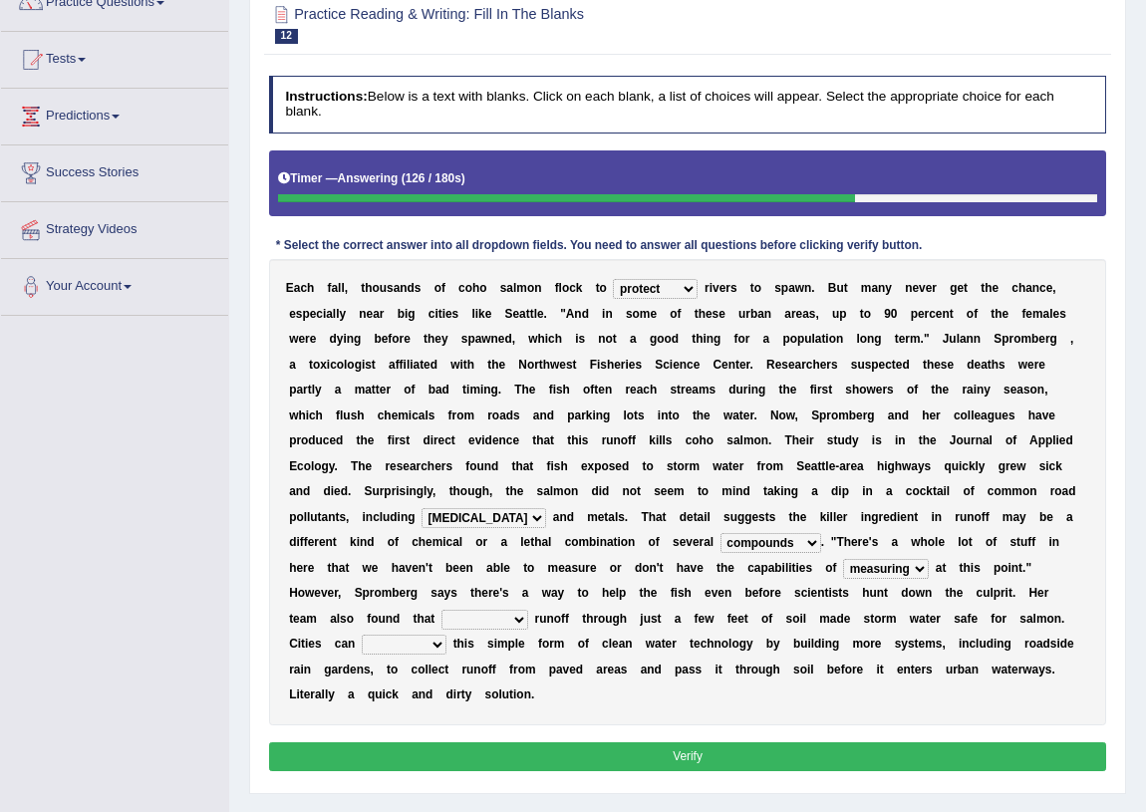
select select "filtering"
click at [441, 610] on select "stencilling pressuring pentioning filtering" at bounding box center [484, 620] width 87 height 20
click at [412, 651] on select "polemicist littlest implement dissonant" at bounding box center [404, 645] width 85 height 20
select select "implement"
click at [362, 635] on select "polemicist littlest implement dissonant" at bounding box center [404, 645] width 85 height 20
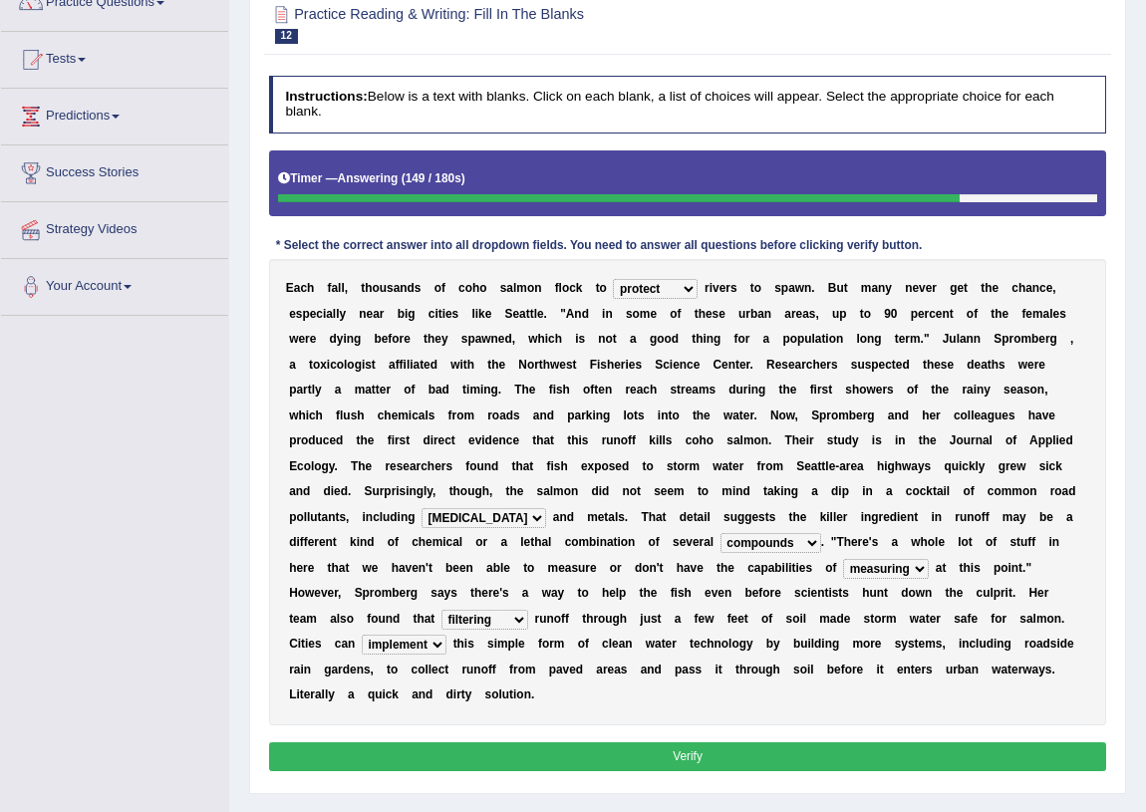
click at [505, 757] on button "Verify" at bounding box center [688, 756] width 838 height 29
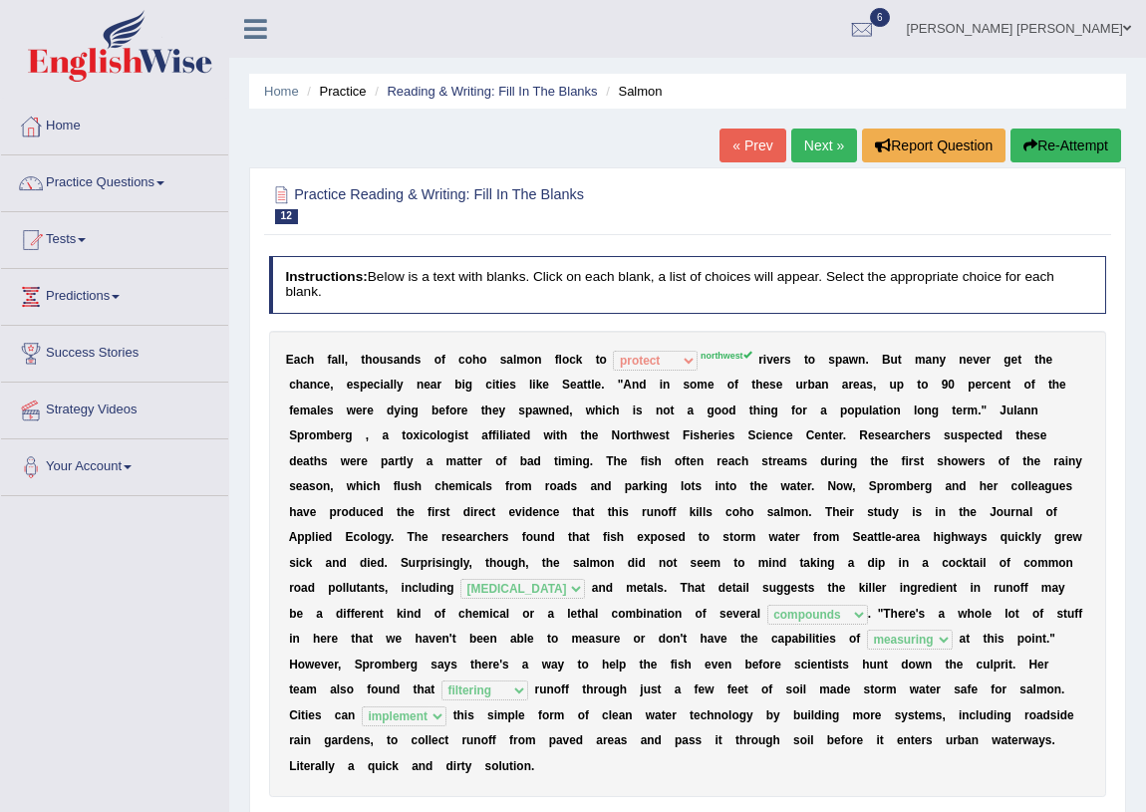
scroll to position [0, 0]
click at [830, 132] on link "Next »" at bounding box center [824, 146] width 66 height 34
